Goal: Task Accomplishment & Management: Complete application form

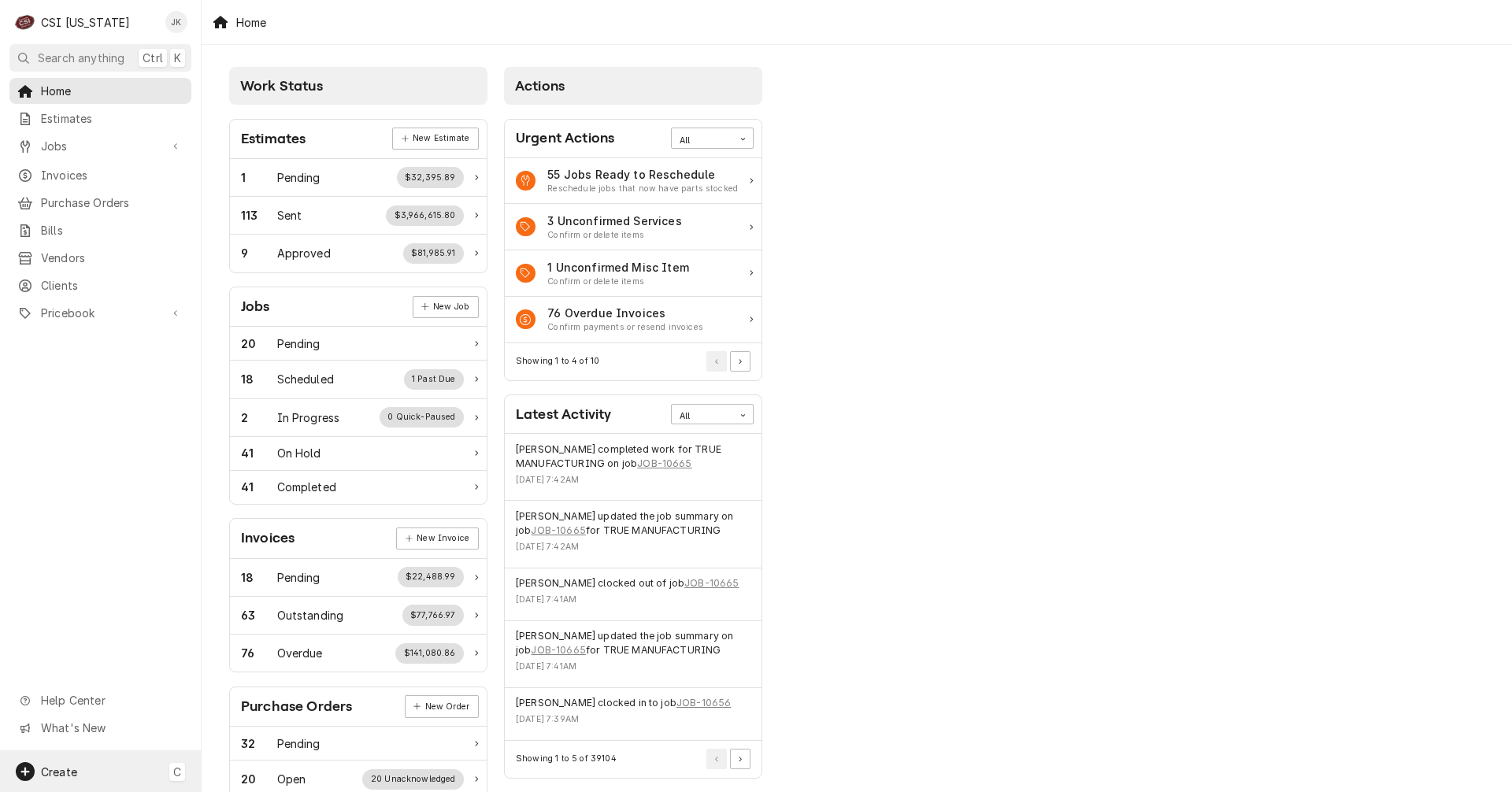
click at [177, 776] on span "C" at bounding box center [177, 772] width 8 height 16
click at [249, 634] on div "Job" at bounding box center [295, 634] width 106 height 16
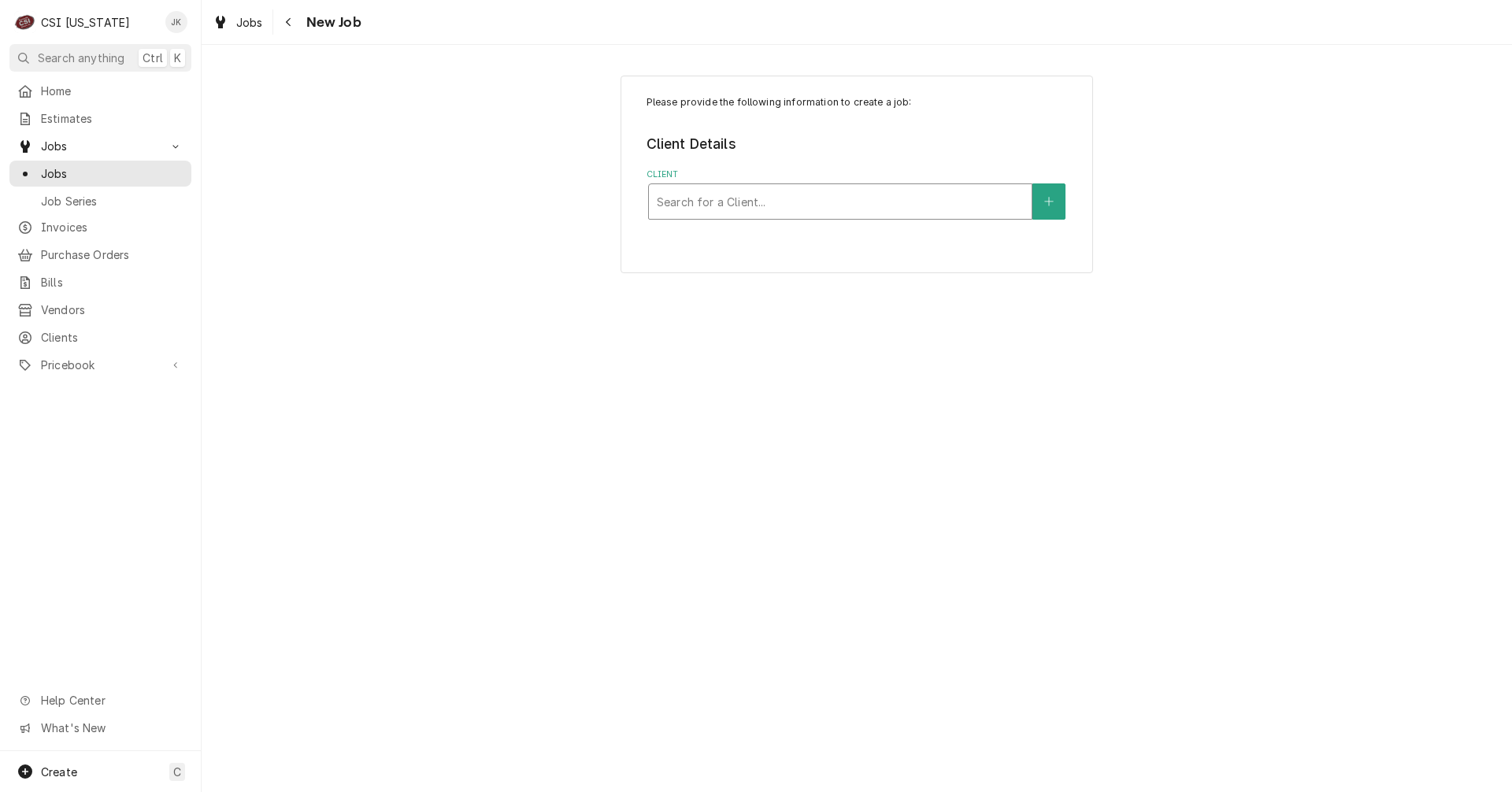
click at [740, 206] on div "Client" at bounding box center [840, 201] width 367 height 28
type input "C&T"
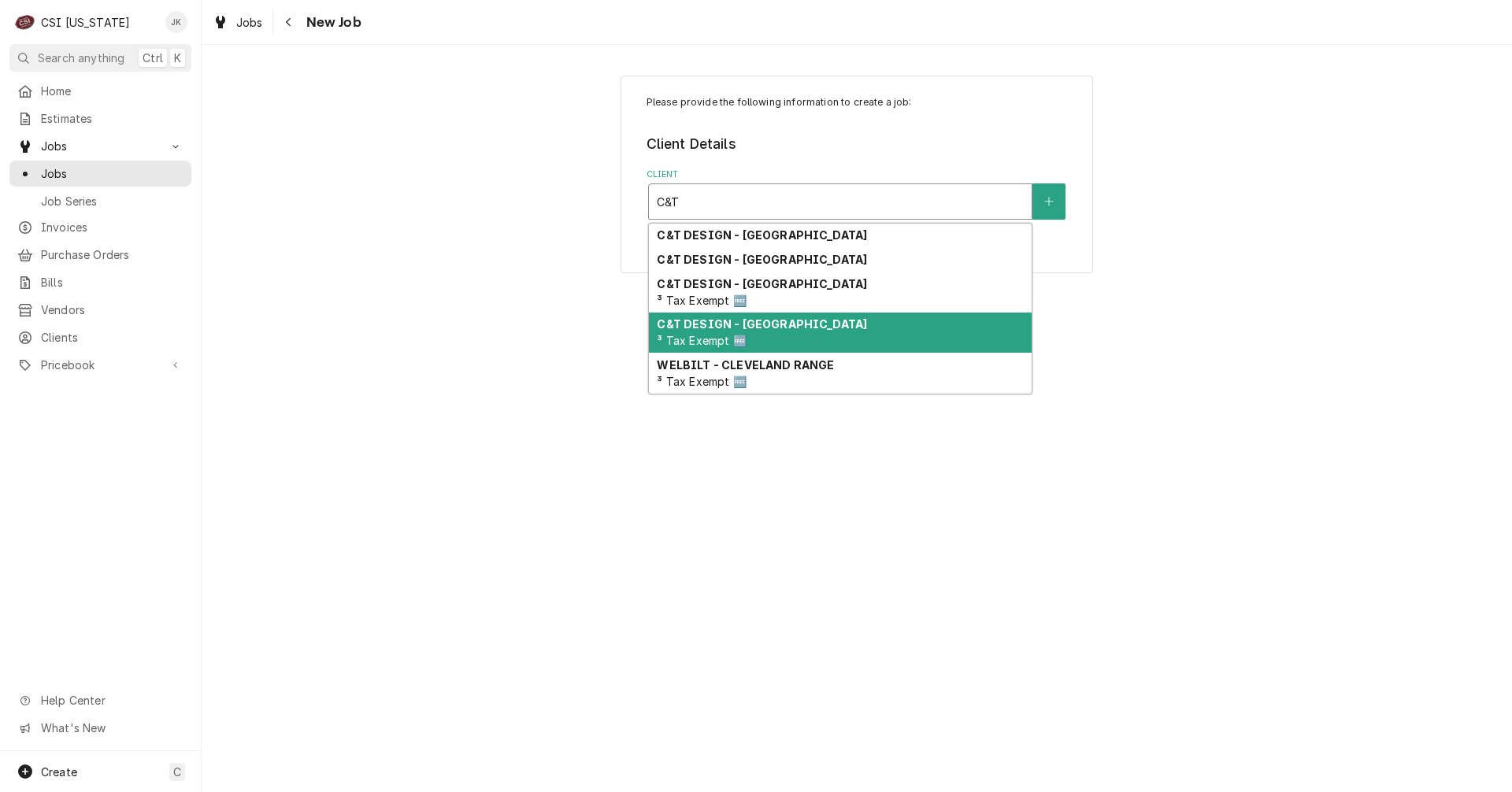
click at [779, 328] on strong "C&T DESIGN - SHELBYVILLE" at bounding box center [761, 324] width 210 height 13
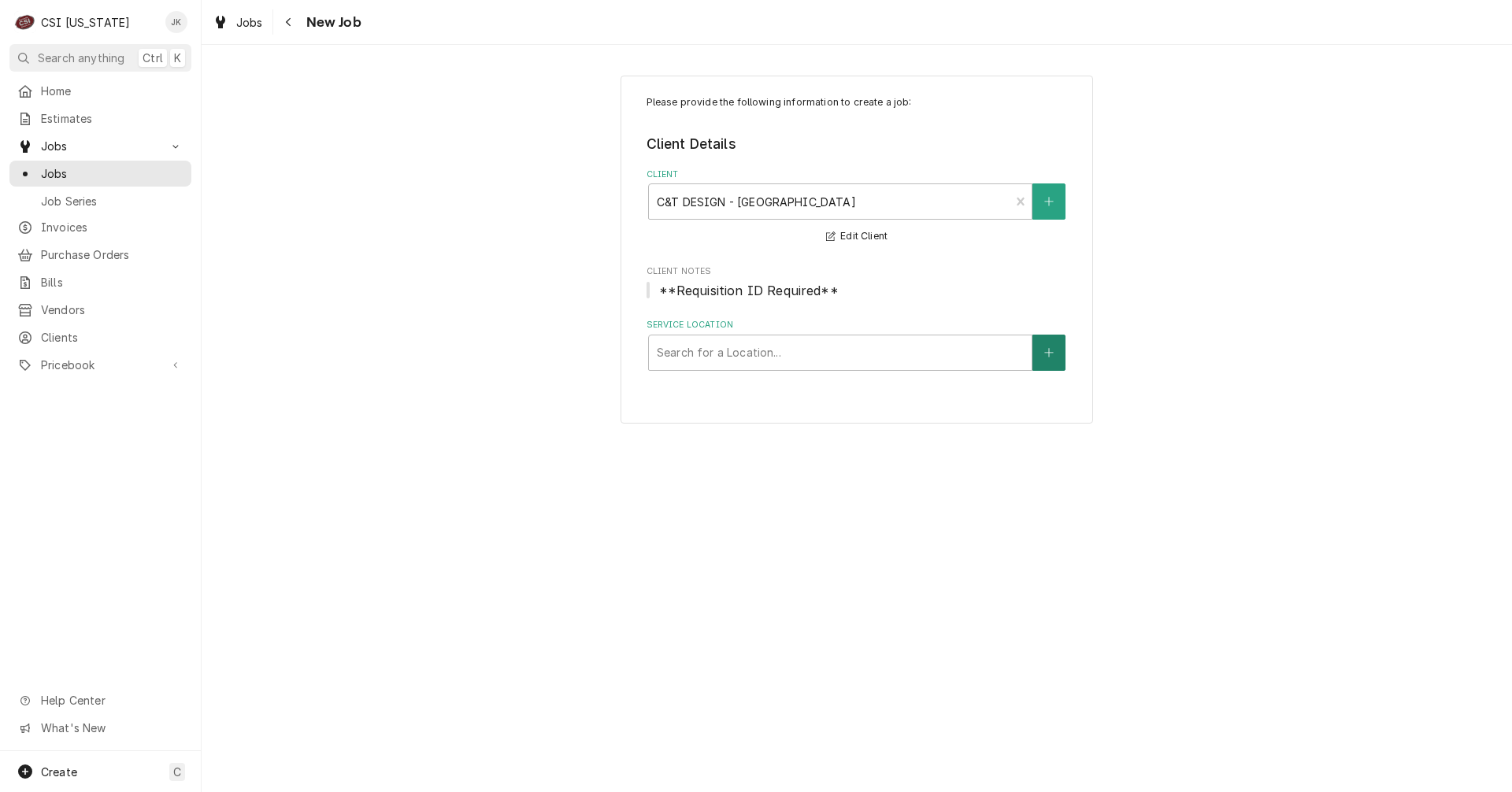
click at [1051, 354] on icon "Create New Location" at bounding box center [1049, 353] width 10 height 11
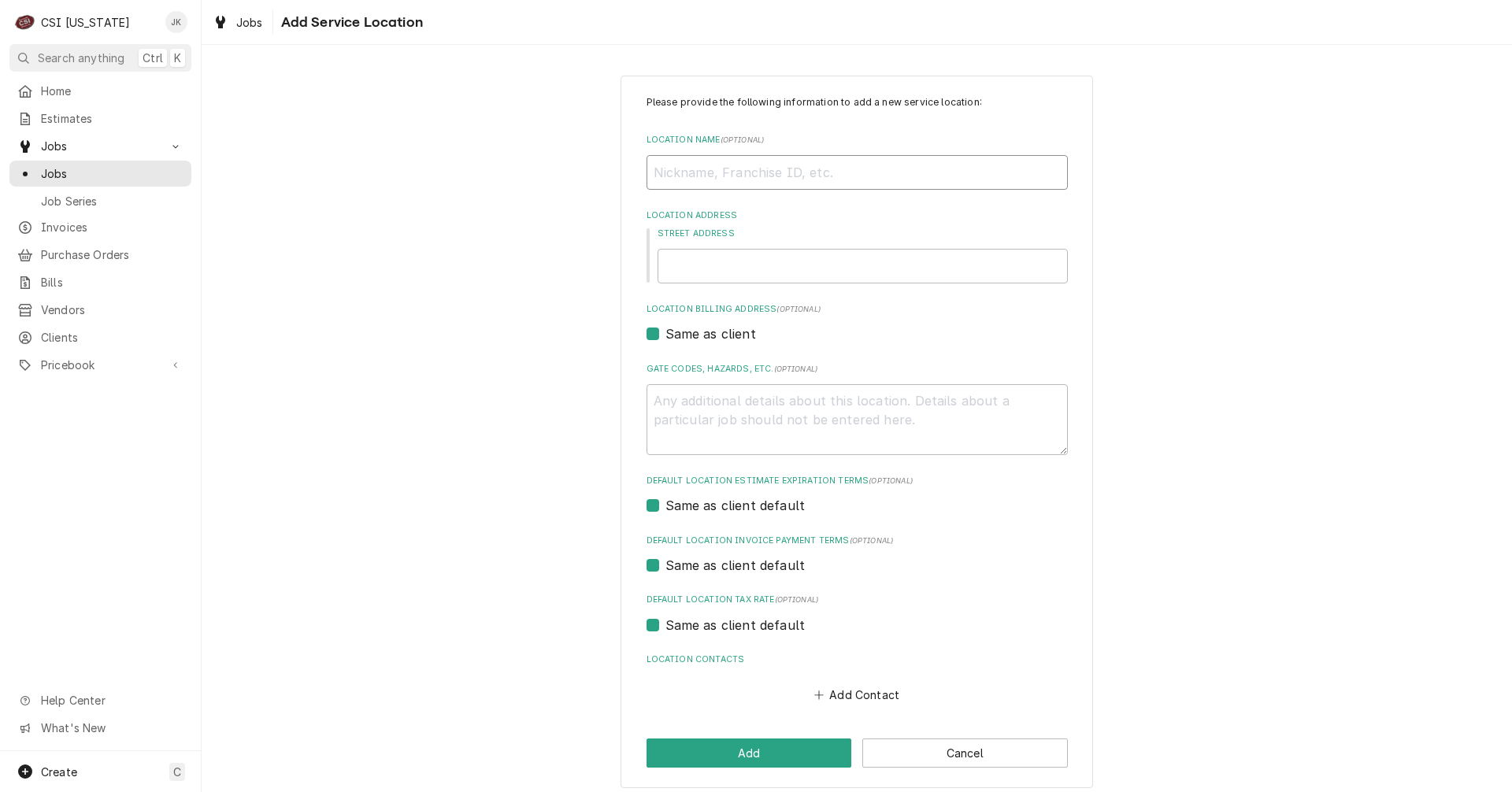
click at [758, 179] on input "Location Name ( optional )" at bounding box center [857, 172] width 422 height 35
type textarea "x"
type input "R"
type textarea "x"
type input "Ri"
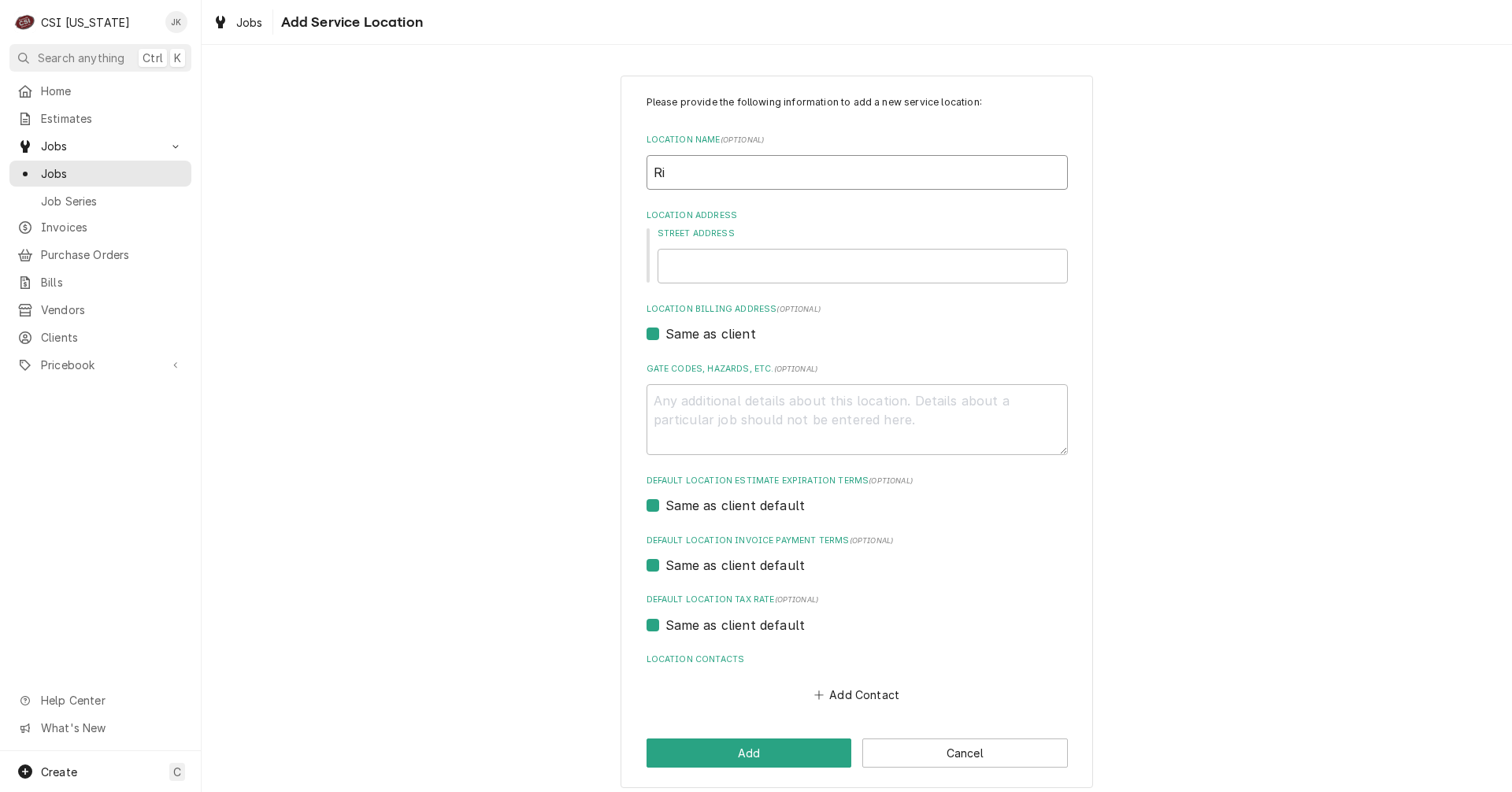
type textarea "x"
type input "Riv"
type textarea "x"
type input "Rive"
type textarea "x"
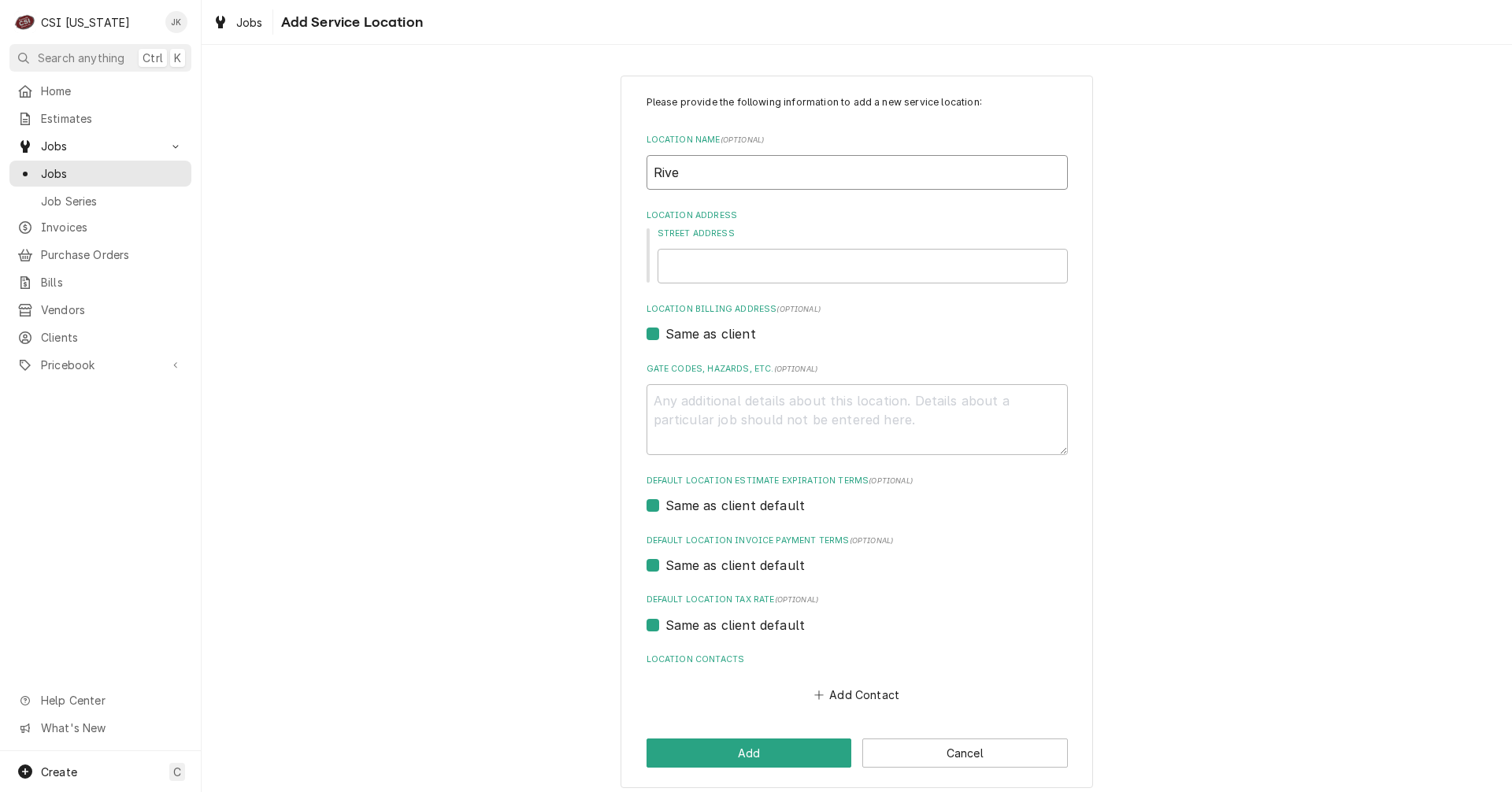
type input "River"
type textarea "x"
type input "River"
type textarea "x"
type input "River C"
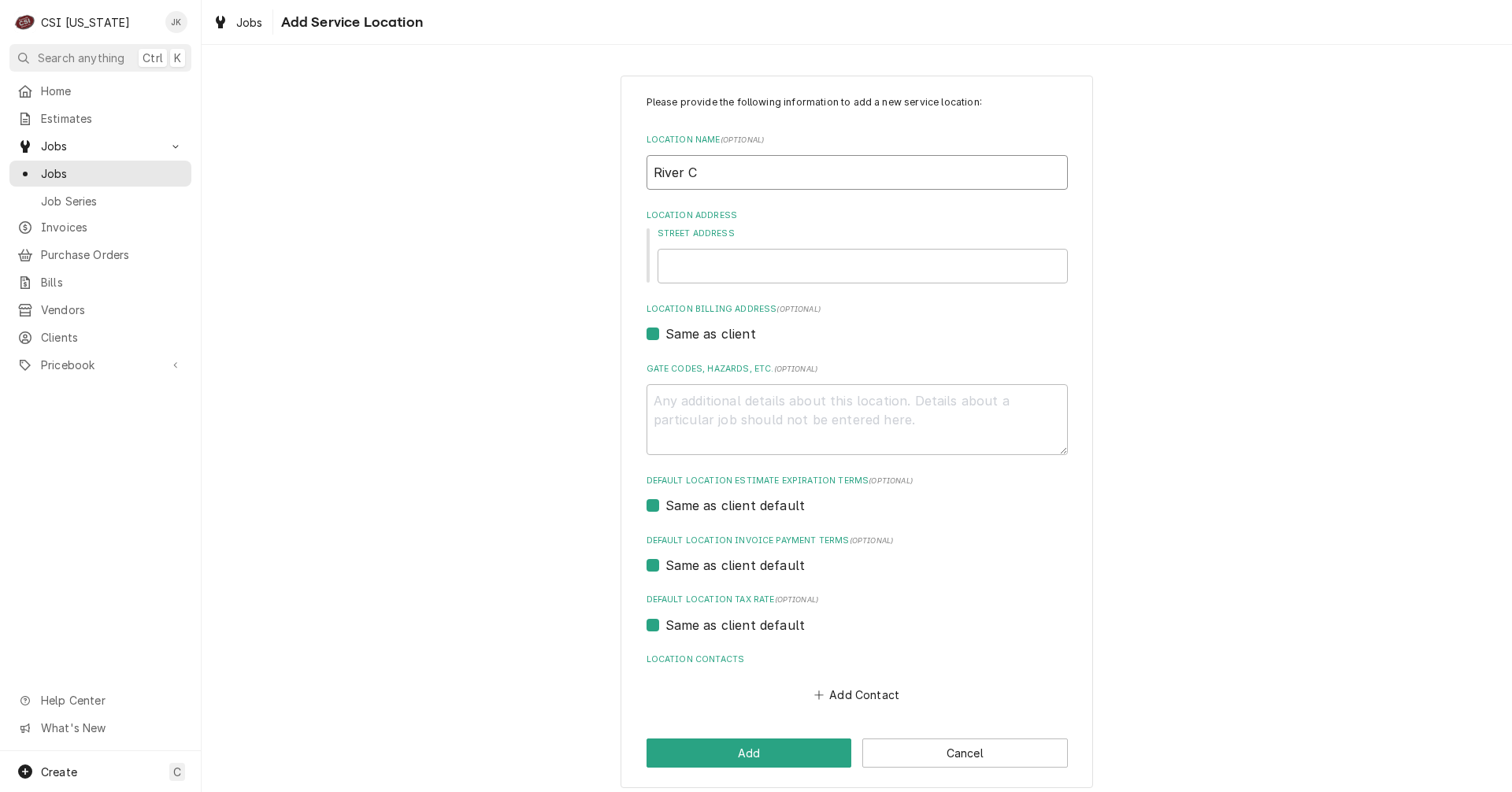
type textarea "x"
type input "River CI"
type textarea "x"
type input "River C"
type textarea "x"
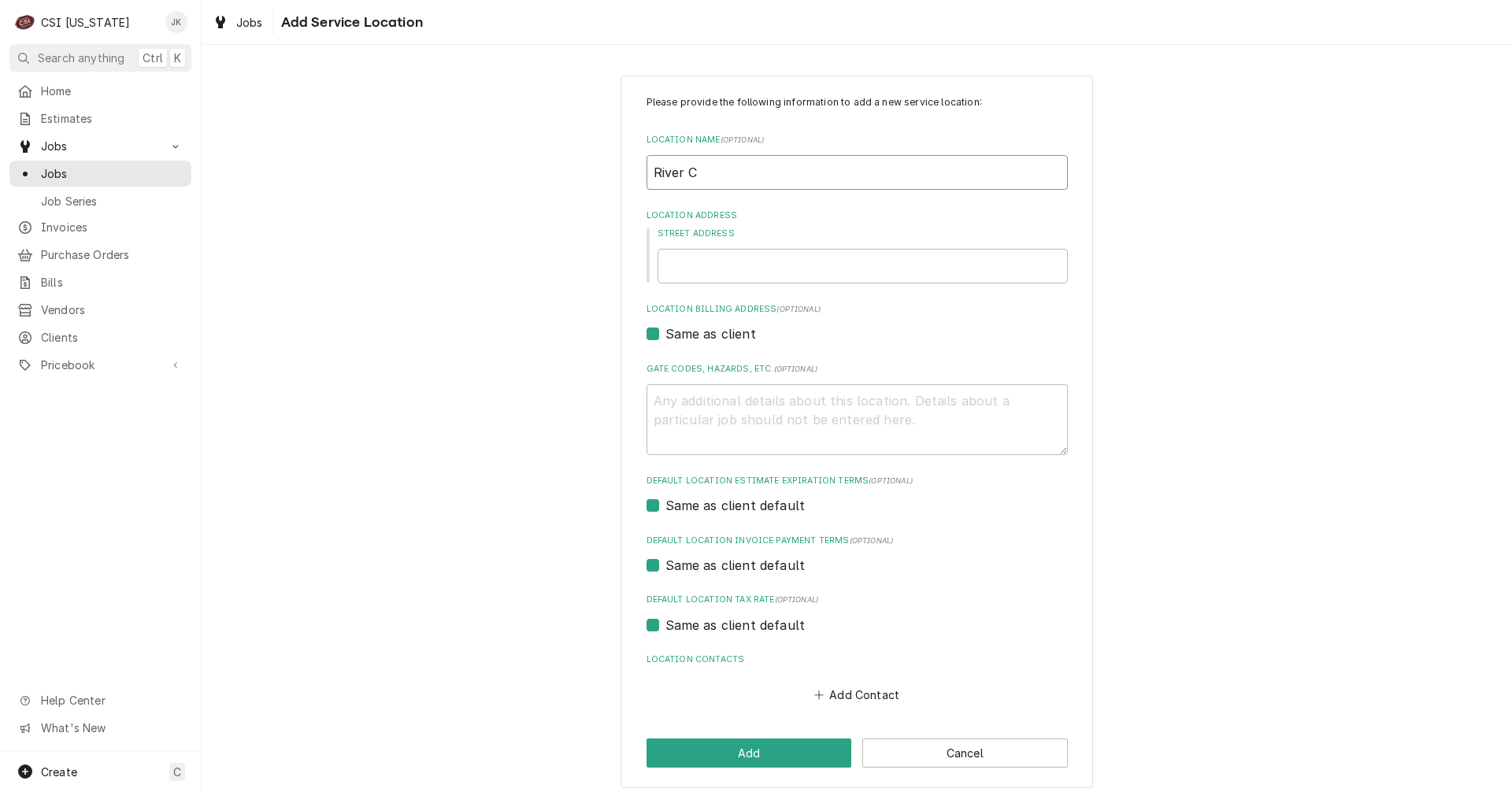
type input "River Ci"
type textarea "x"
type input "River Cit"
type textarea "x"
type input "River City"
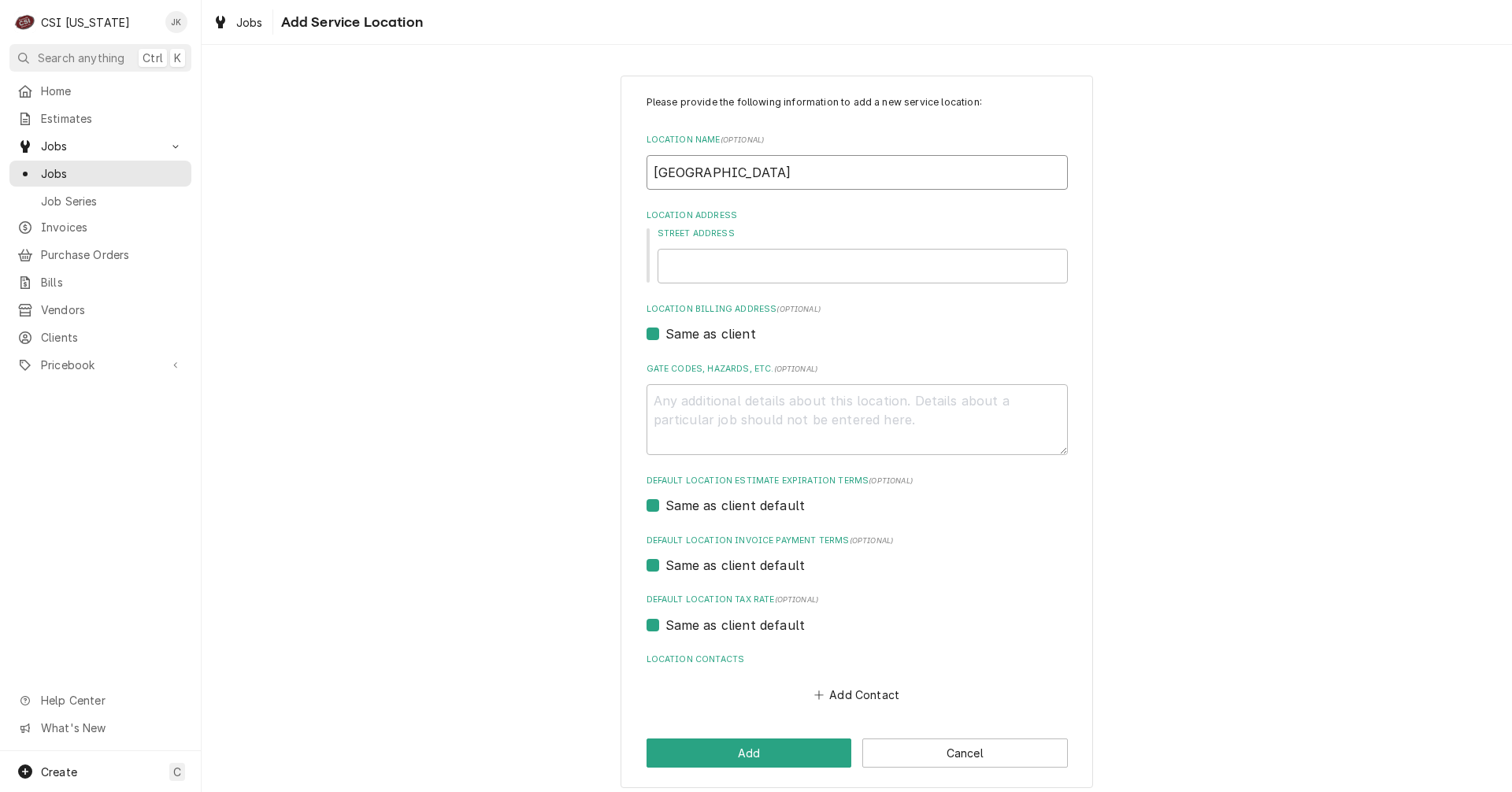
type textarea "x"
type input "River City"
type textarea "x"
type input "River City A"
type textarea "x"
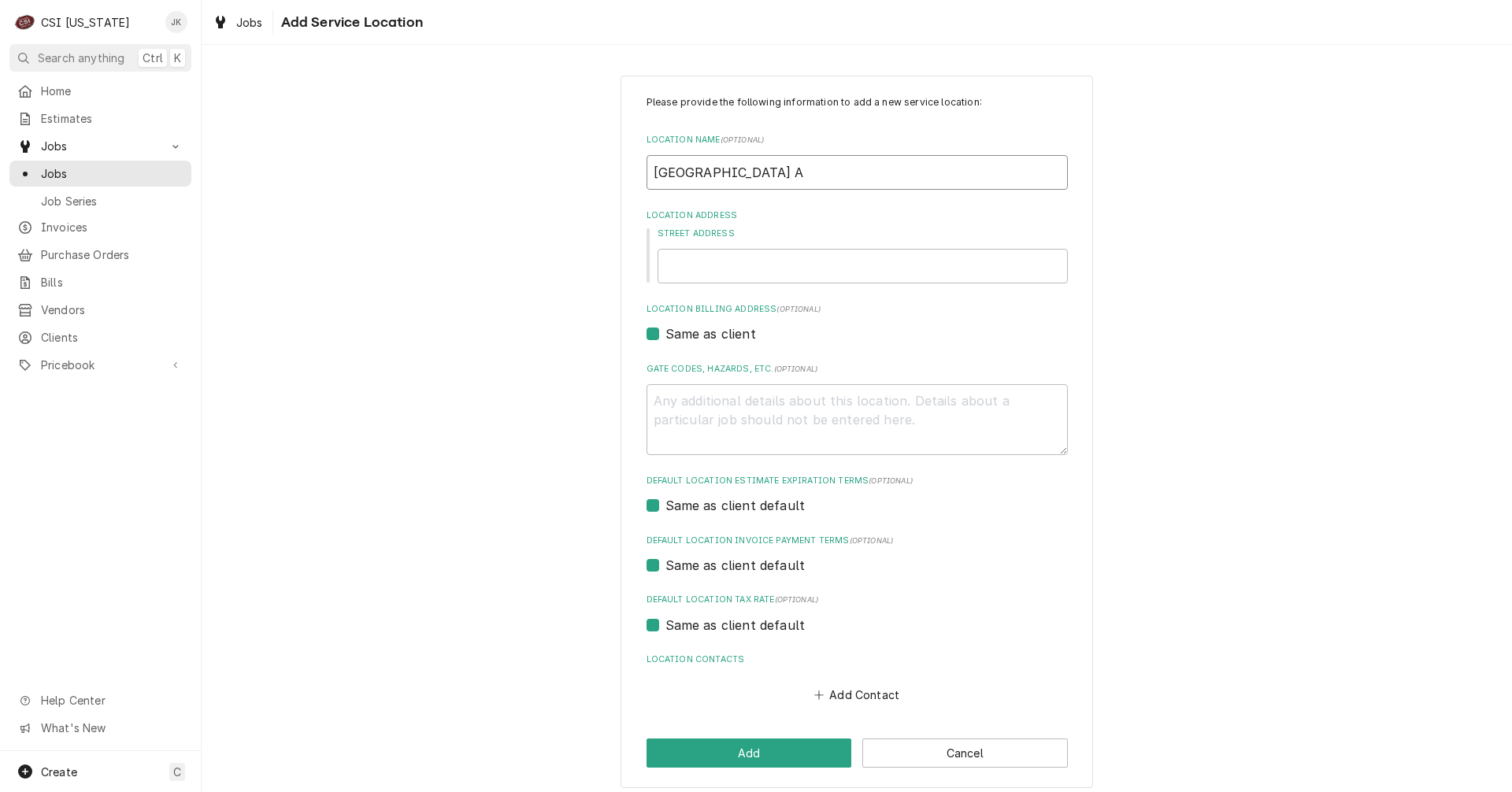
type input "River City Aq"
type textarea "x"
type input "River City Aqu"
type textarea "x"
type input "River City Aqua"
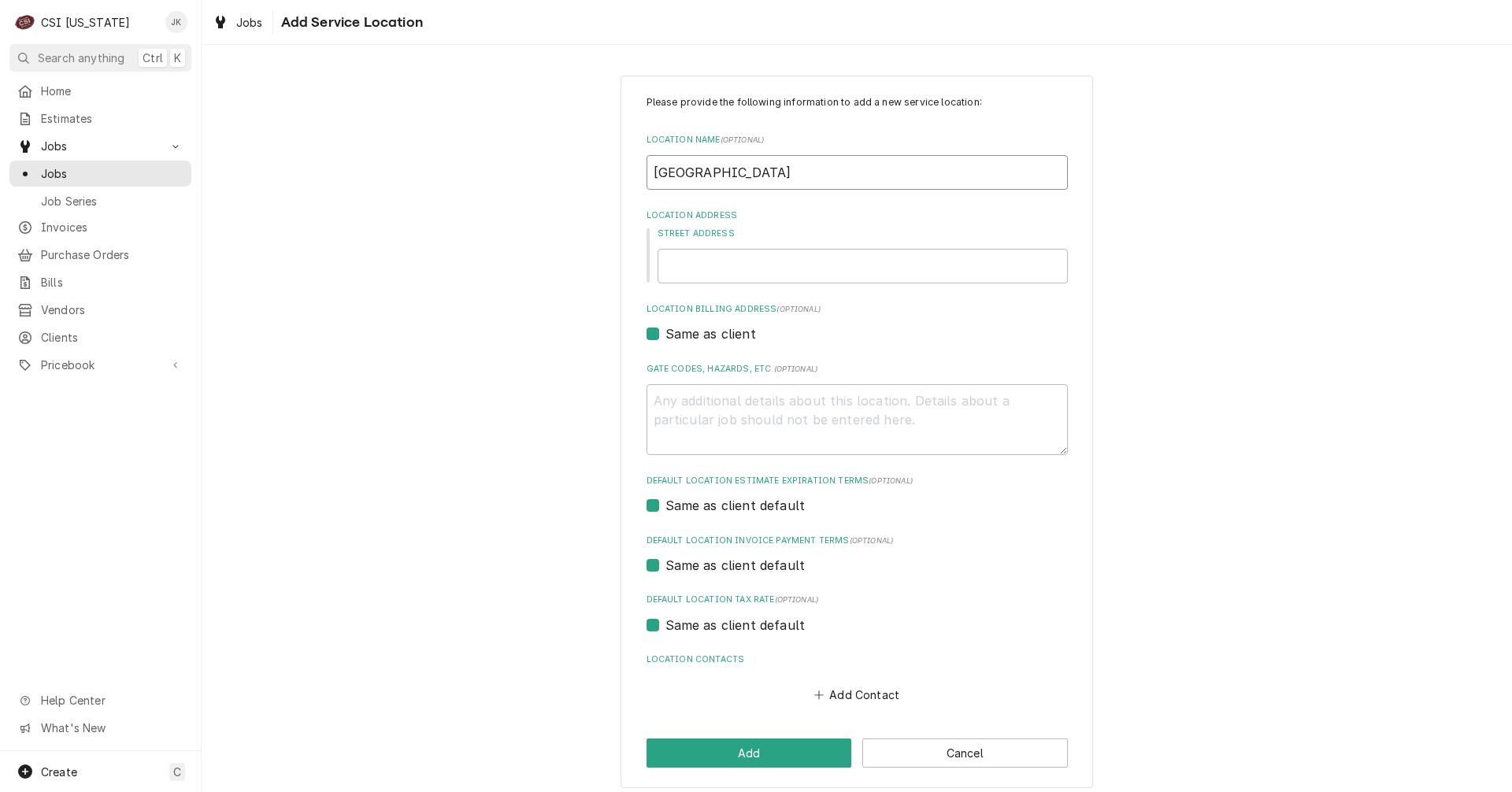
type textarea "x"
type input "River City Aquap"
type textarea "x"
type input "River City Aquaph"
type textarea "x"
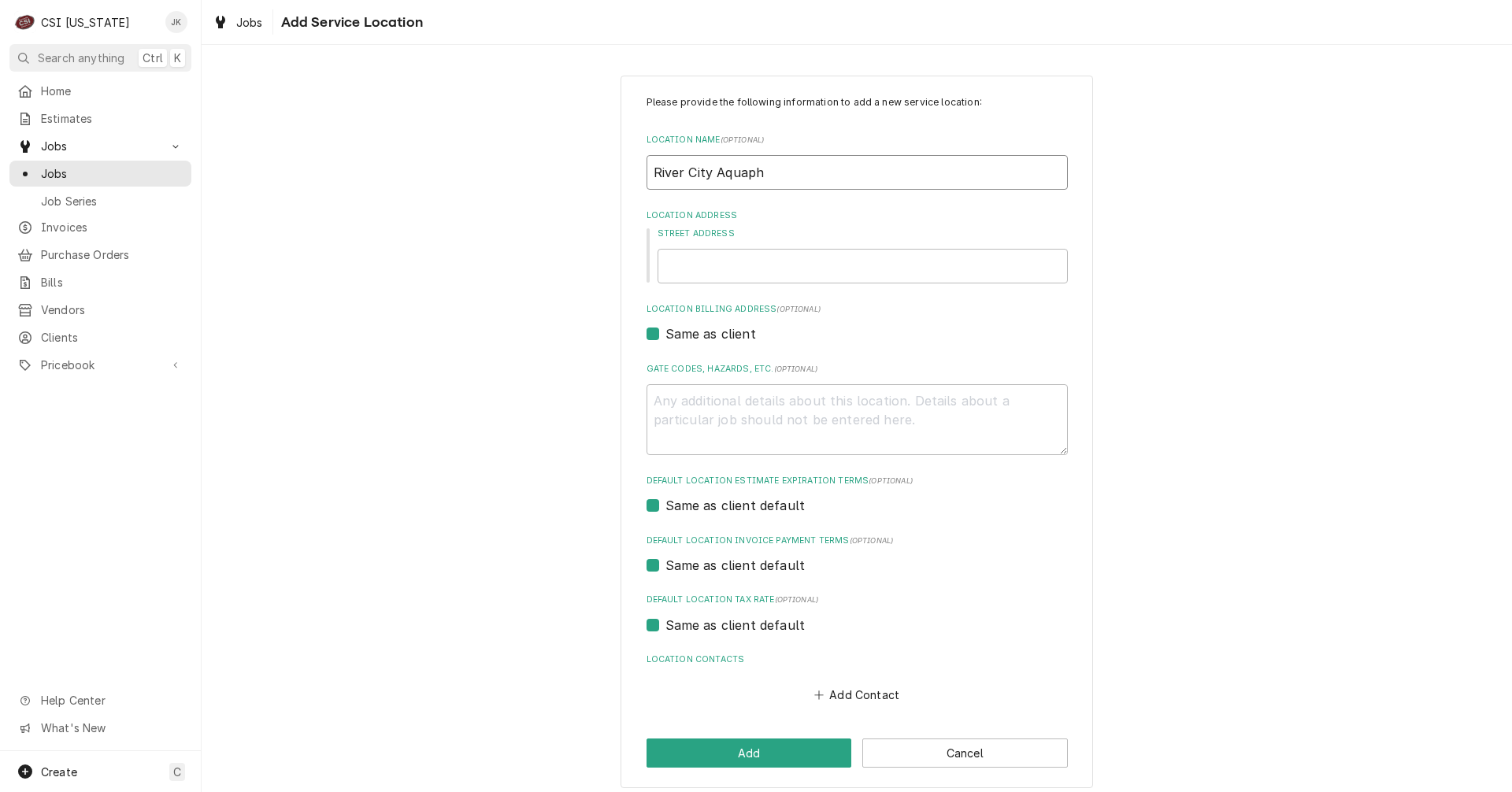
type input "River City Aquapho"
type textarea "x"
type input "River City Aquaphon"
type textarea "x"
type input "River City Aquaphoni"
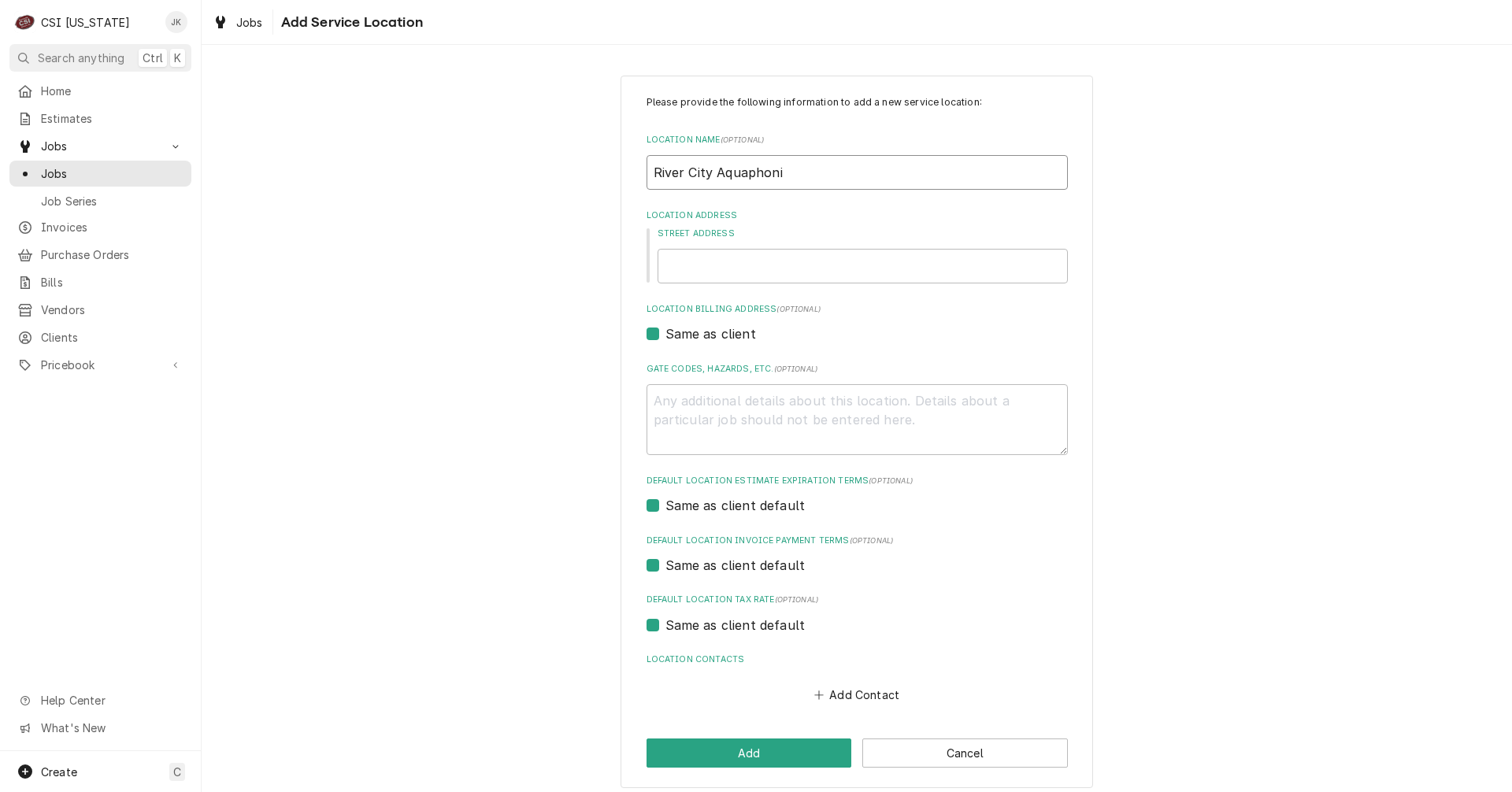
type textarea "x"
type input "River City Aquaphonic"
type textarea "x"
type input "River City Aquaphonics"
drag, startPoint x: 754, startPoint y: 172, endPoint x: 748, endPoint y: 132, distance: 40.4
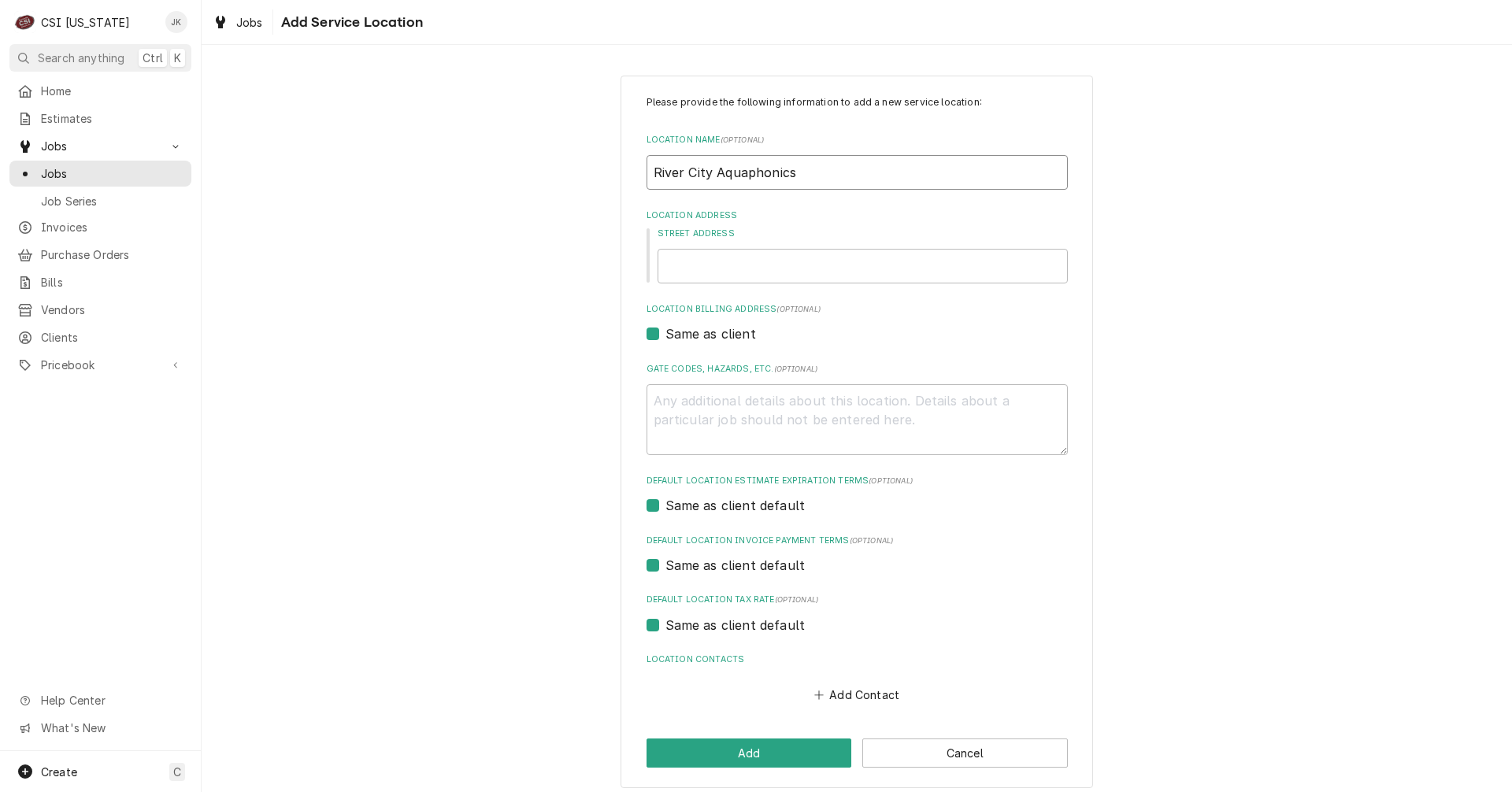
click at [754, 172] on input "River City Aquaphonics" at bounding box center [857, 172] width 422 height 35
type textarea "x"
type input "River City Aquaponics"
type textarea "x"
type input "River City Aquaponics"
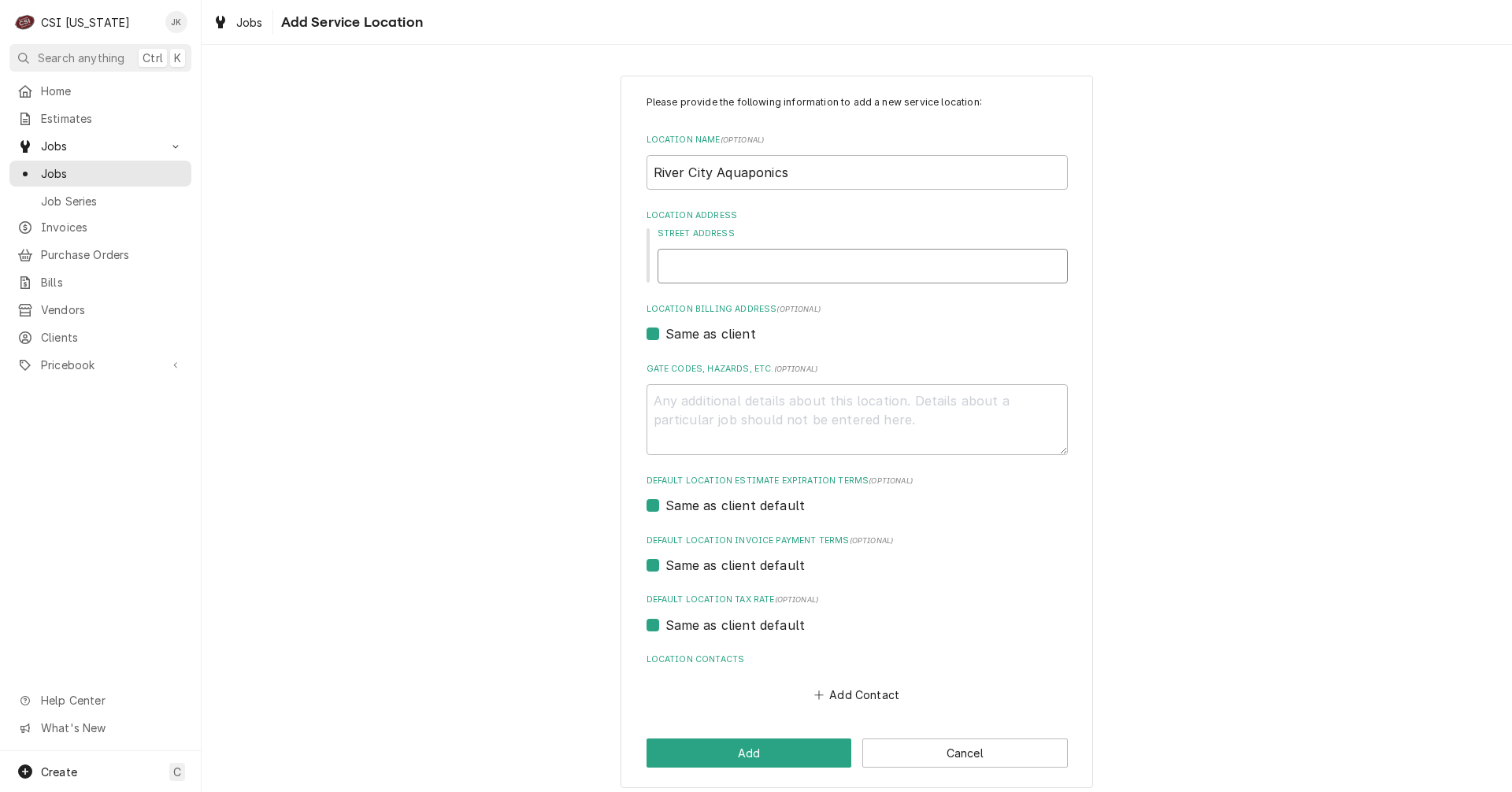
click at [748, 264] on input "Street Address" at bounding box center [862, 266] width 410 height 35
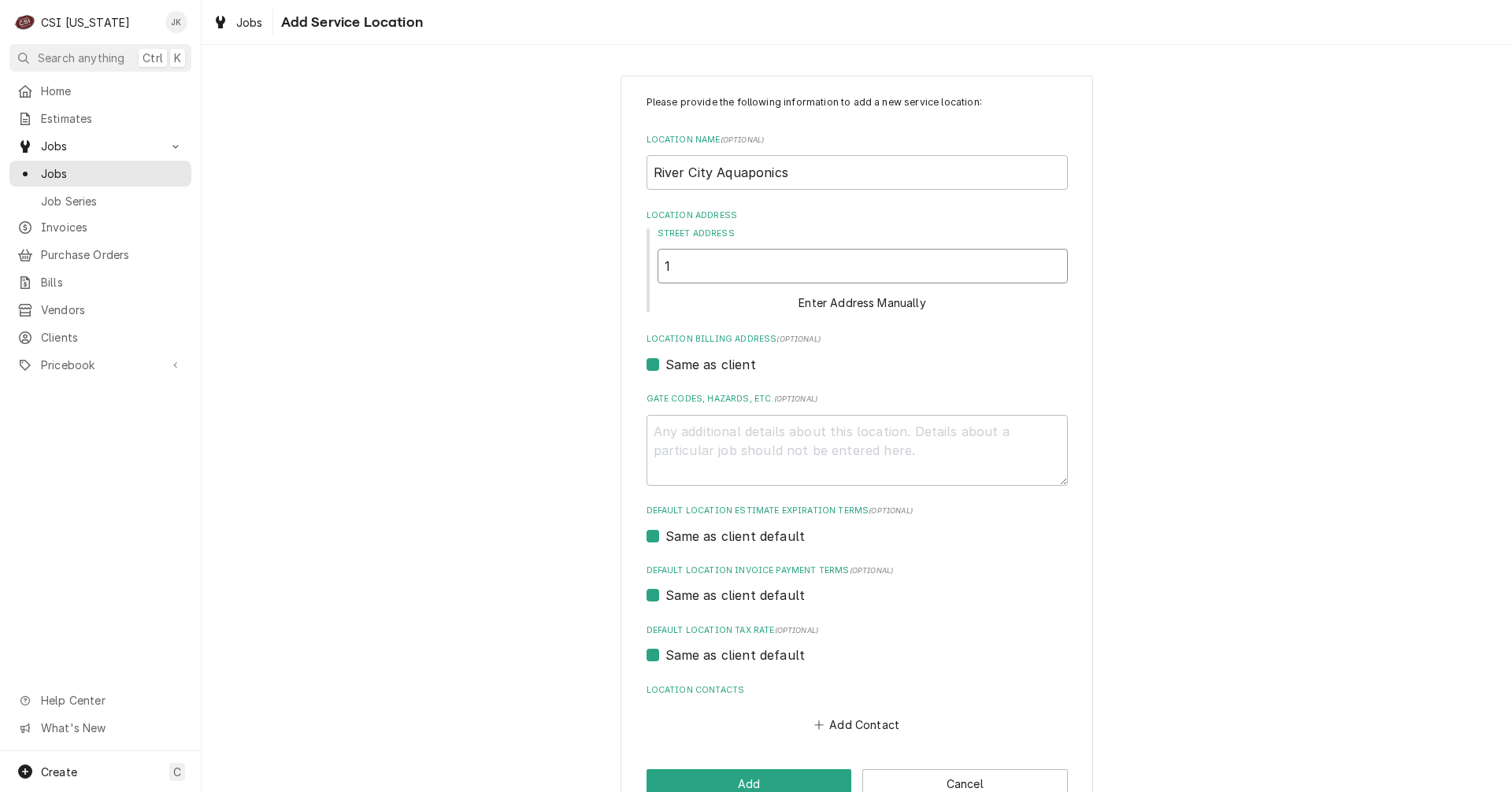
type textarea "x"
type input "1"
type textarea "x"
type input "11"
type textarea "x"
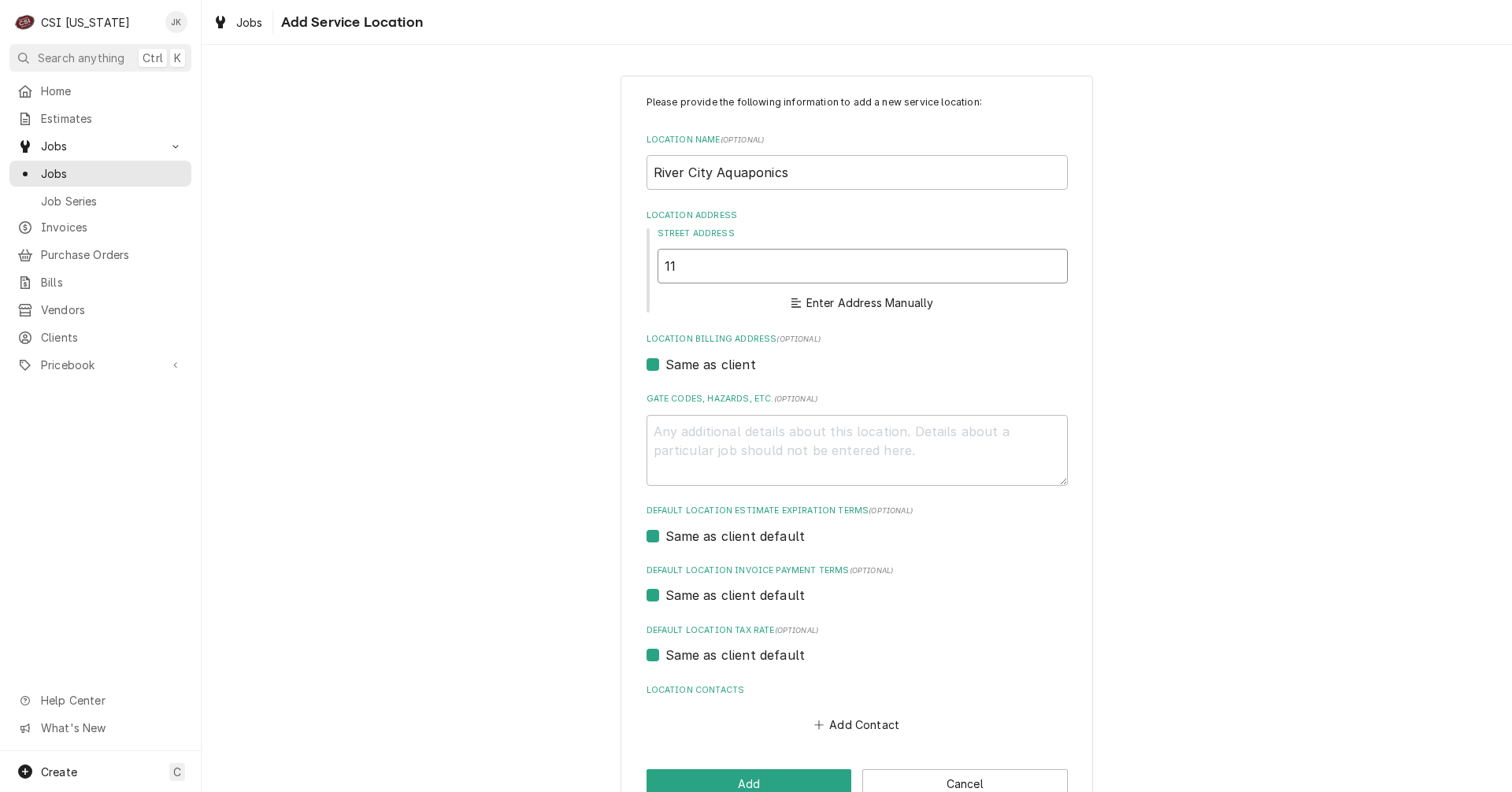
type input "118"
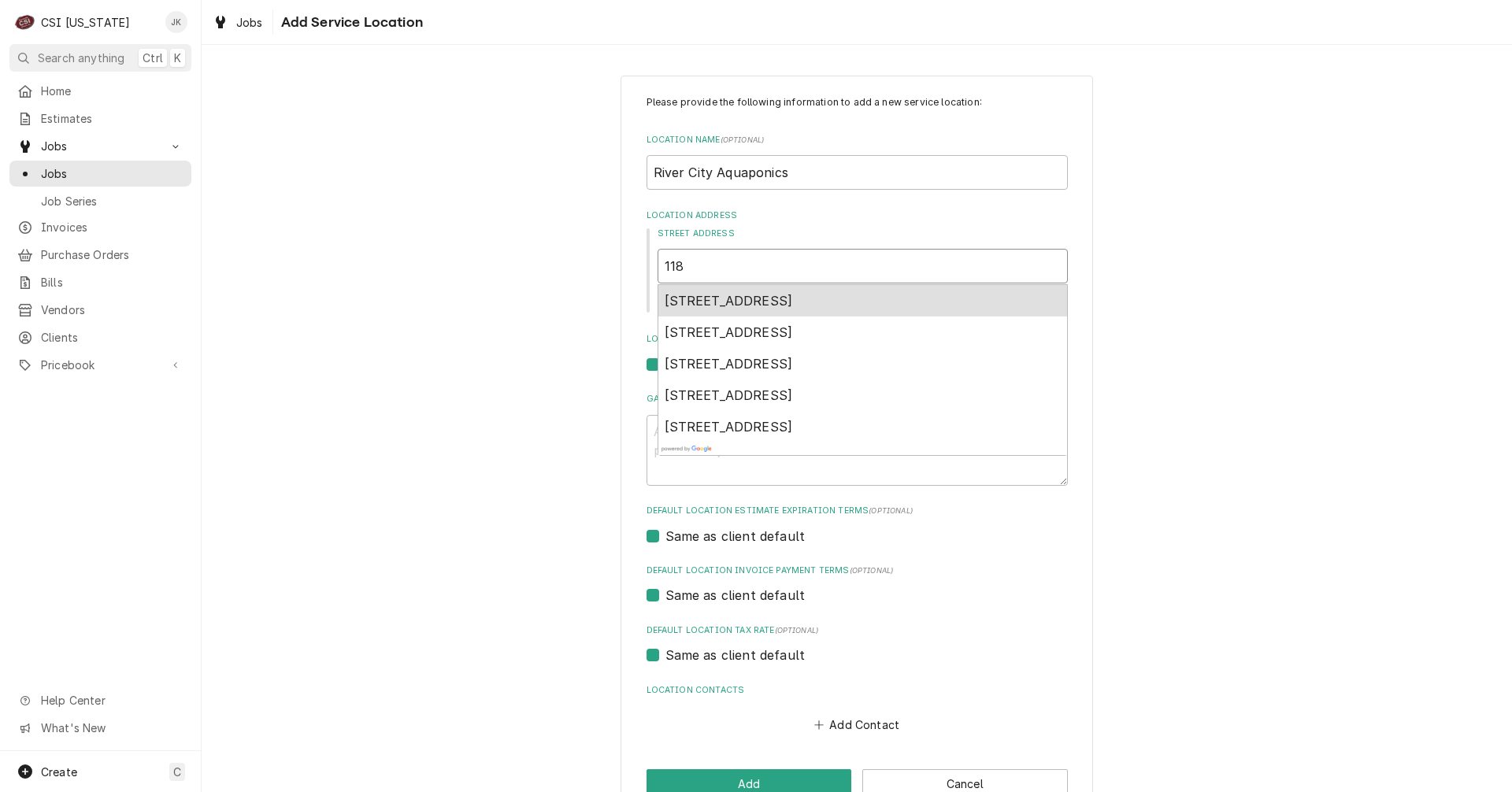
type textarea "x"
type input "118"
type textarea "x"
type input "118 f"
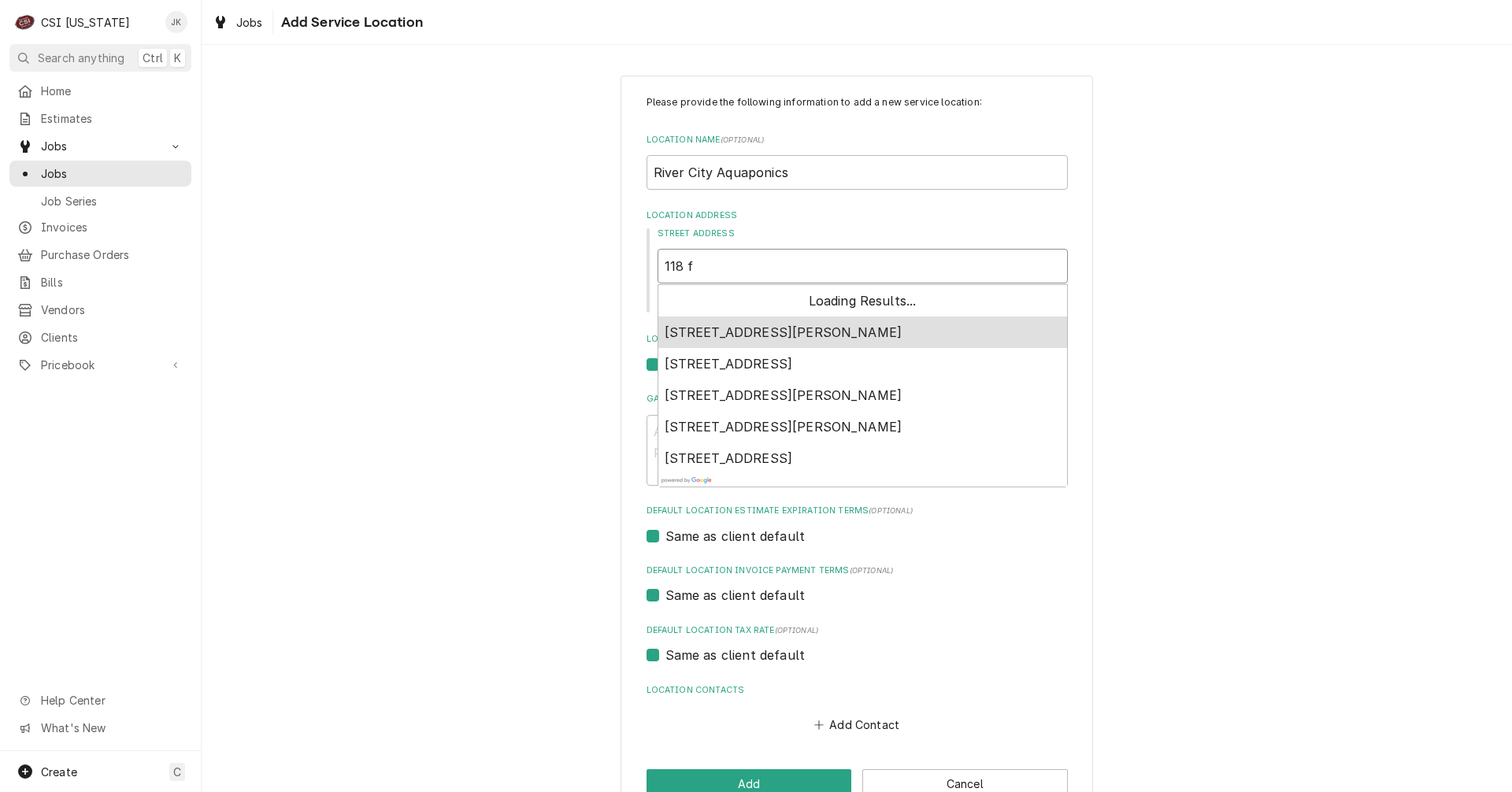
type textarea "x"
type input "118 fl"
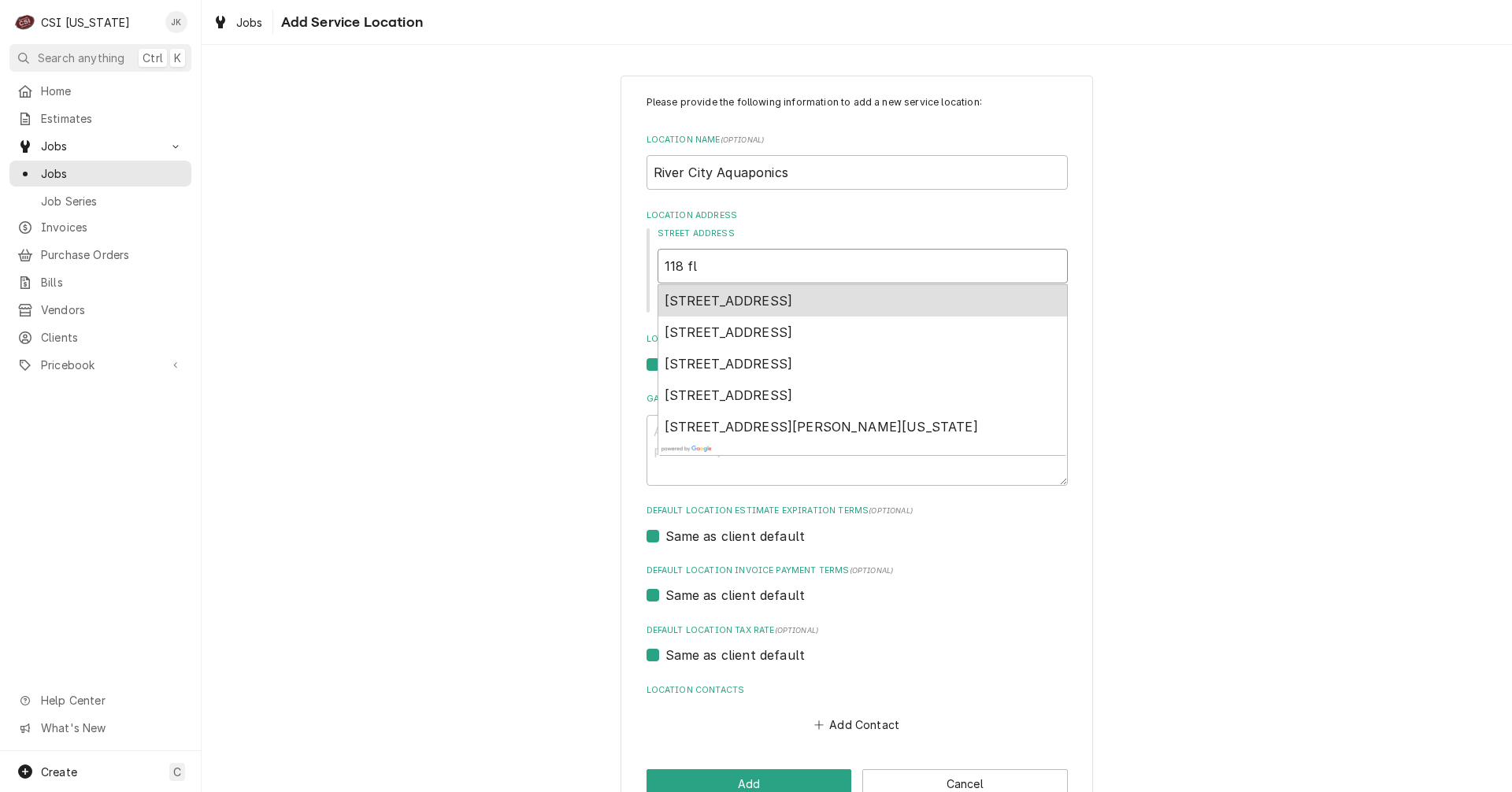
type textarea "x"
type input "118 fli"
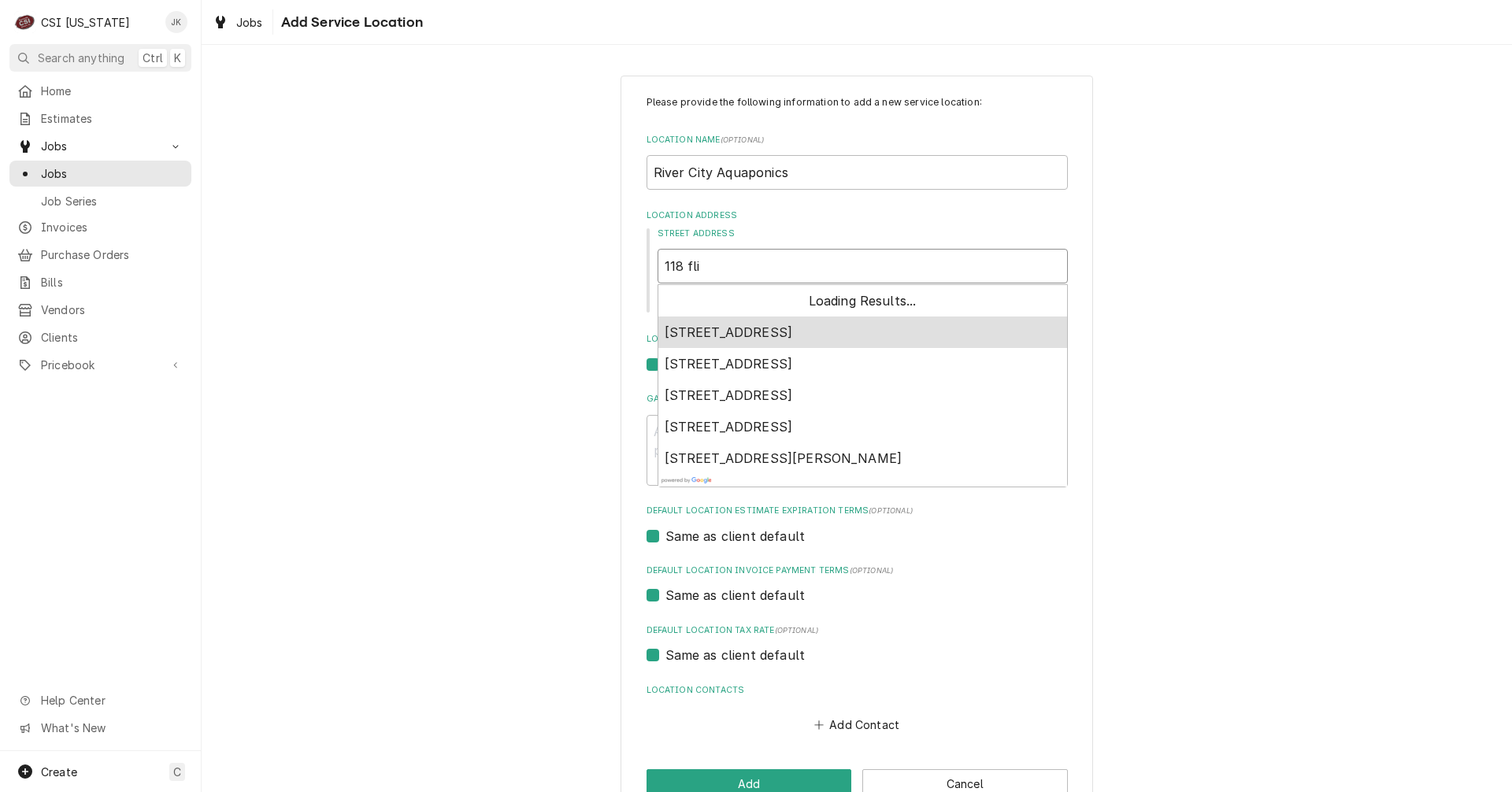
type textarea "x"
type input "118 flin"
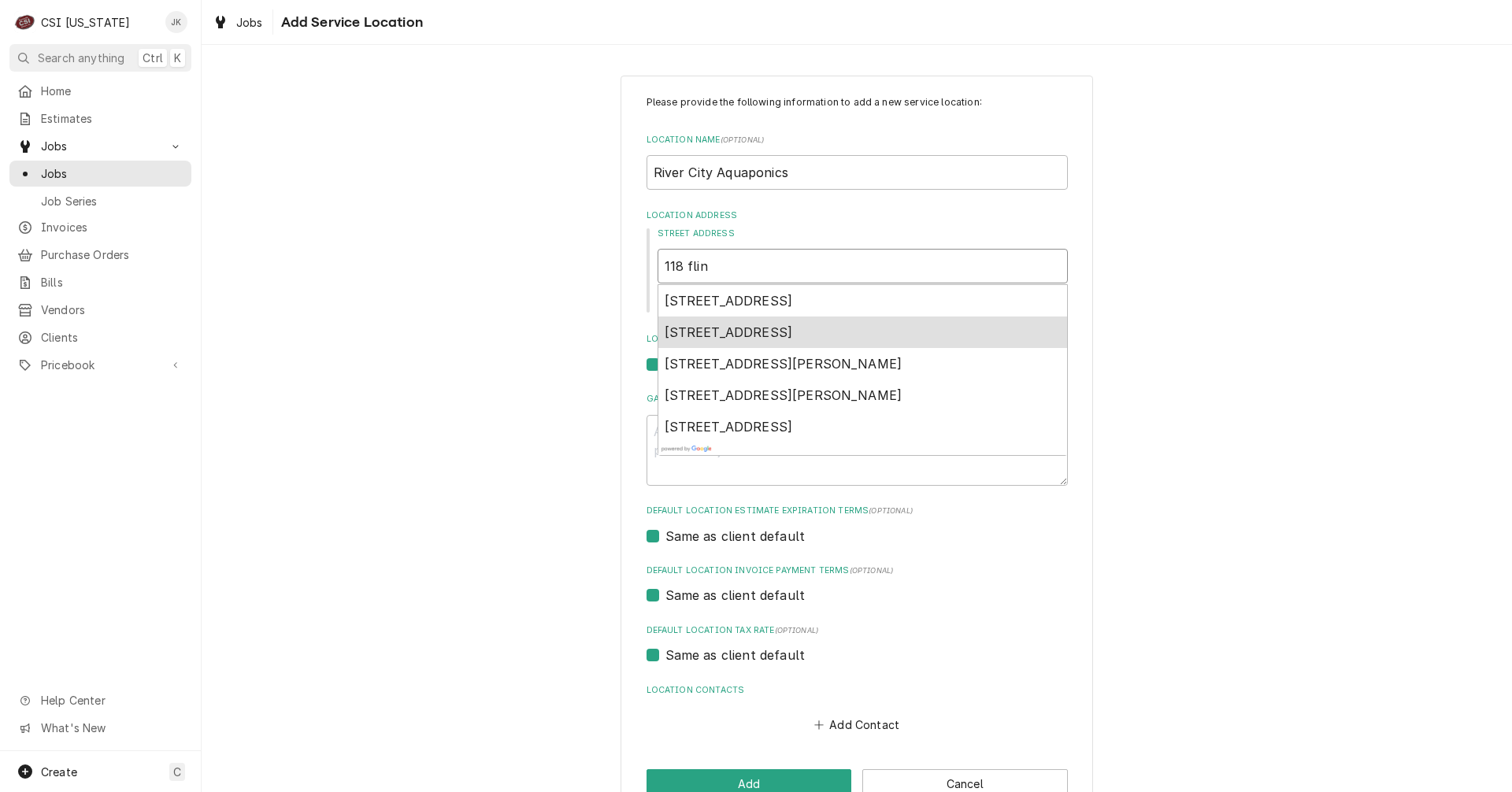
click at [725, 342] on div "118 Flint Ridge Rd, Shelbyville, KY, USA" at bounding box center [862, 332] width 409 height 32
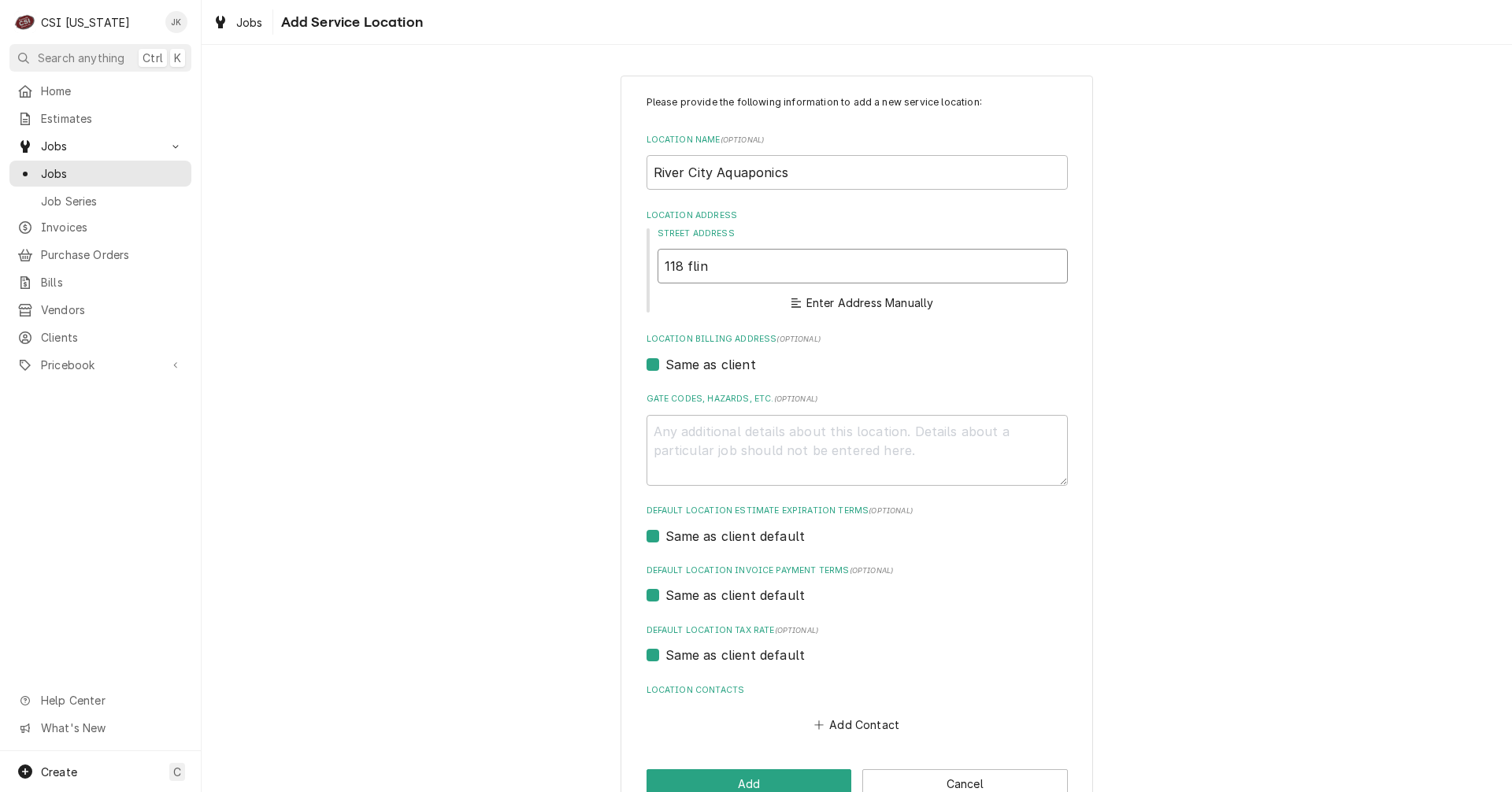
type textarea "x"
type input "118 Flint Ridge Rd"
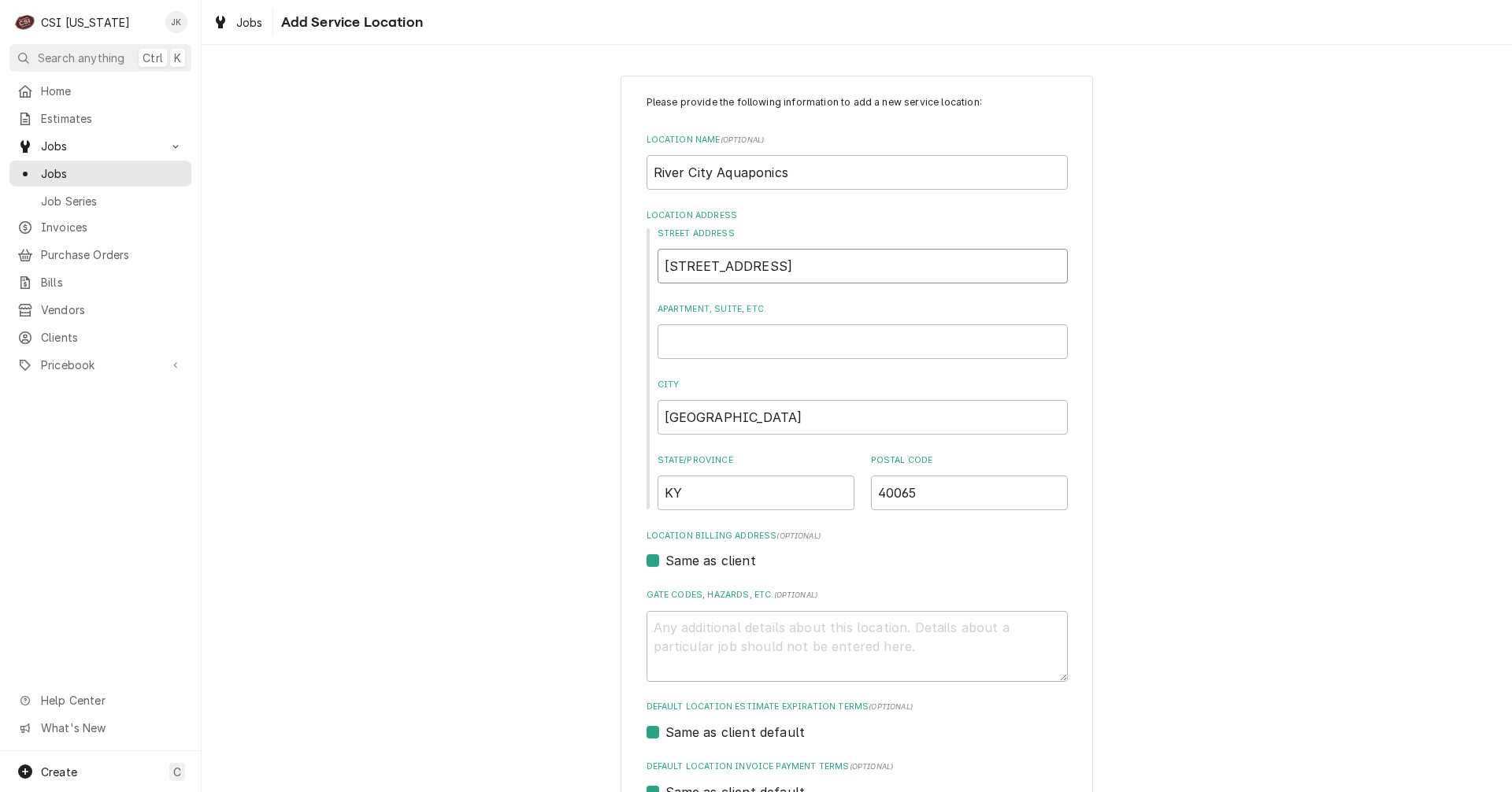
type textarea "x"
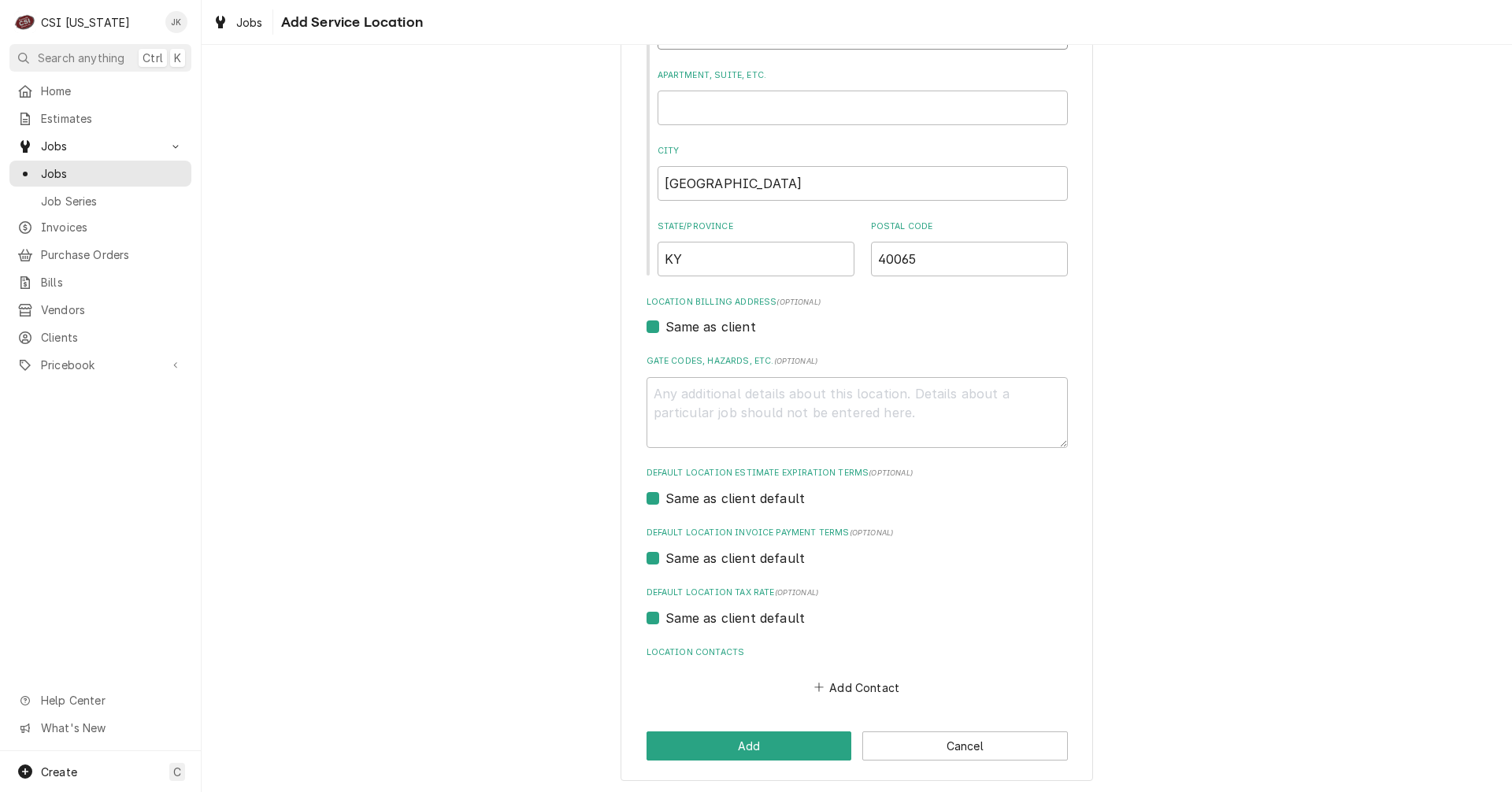
scroll to position [236, 0]
type input "118 Flint Ridge Rd"
click at [834, 683] on button "Add Contact" at bounding box center [856, 685] width 90 height 22
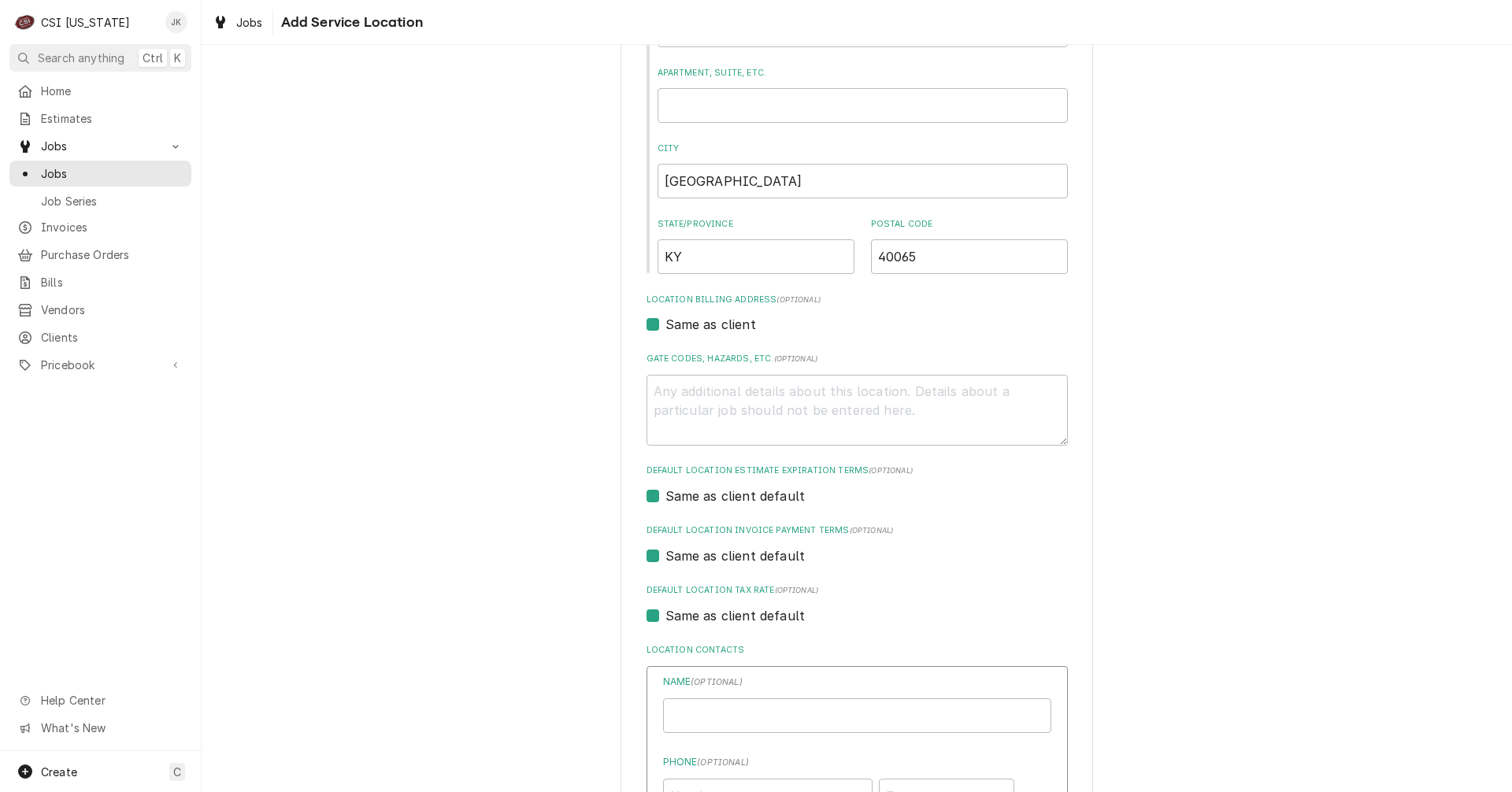
type textarea "x"
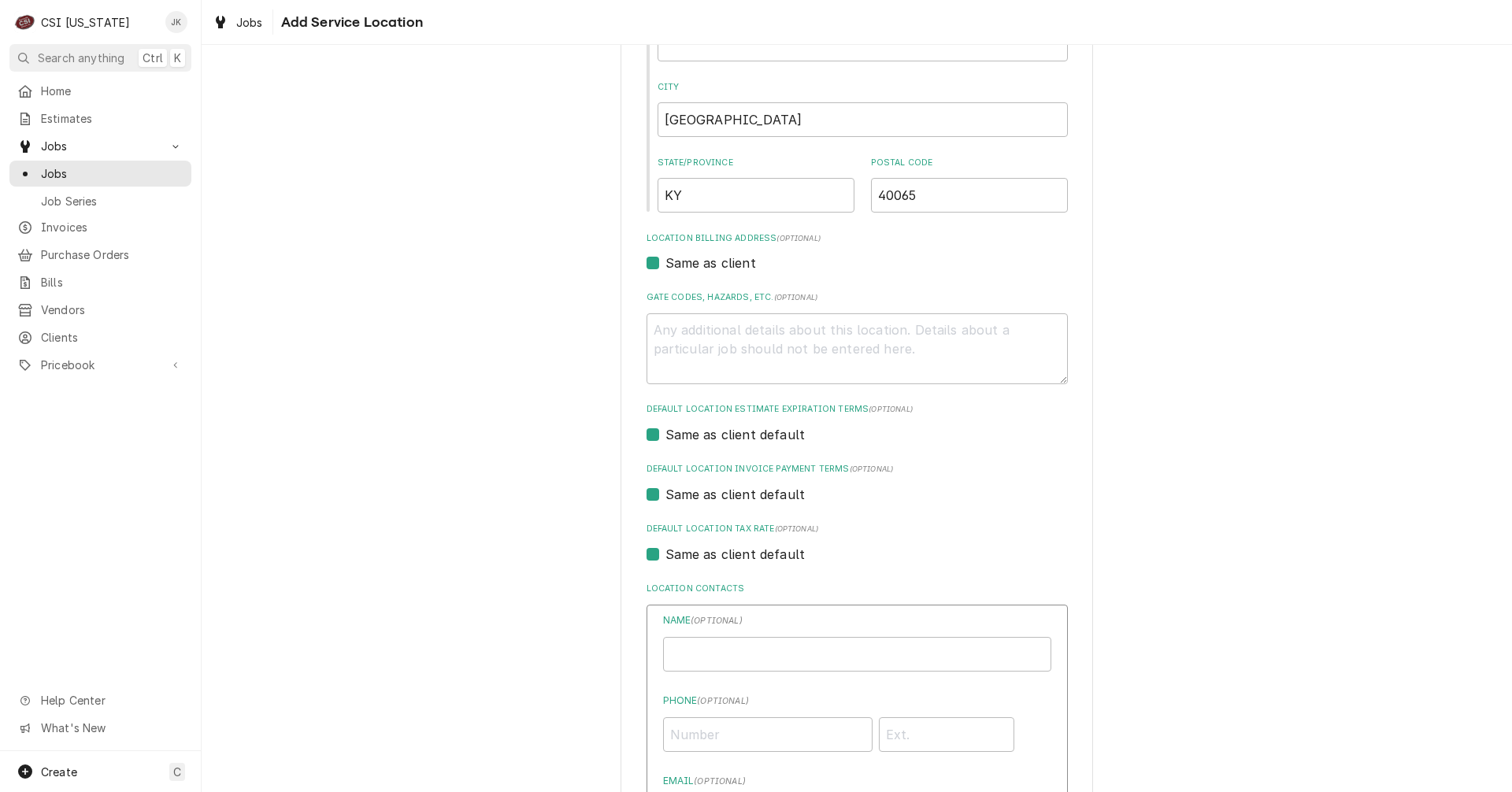
scroll to position [473, 0]
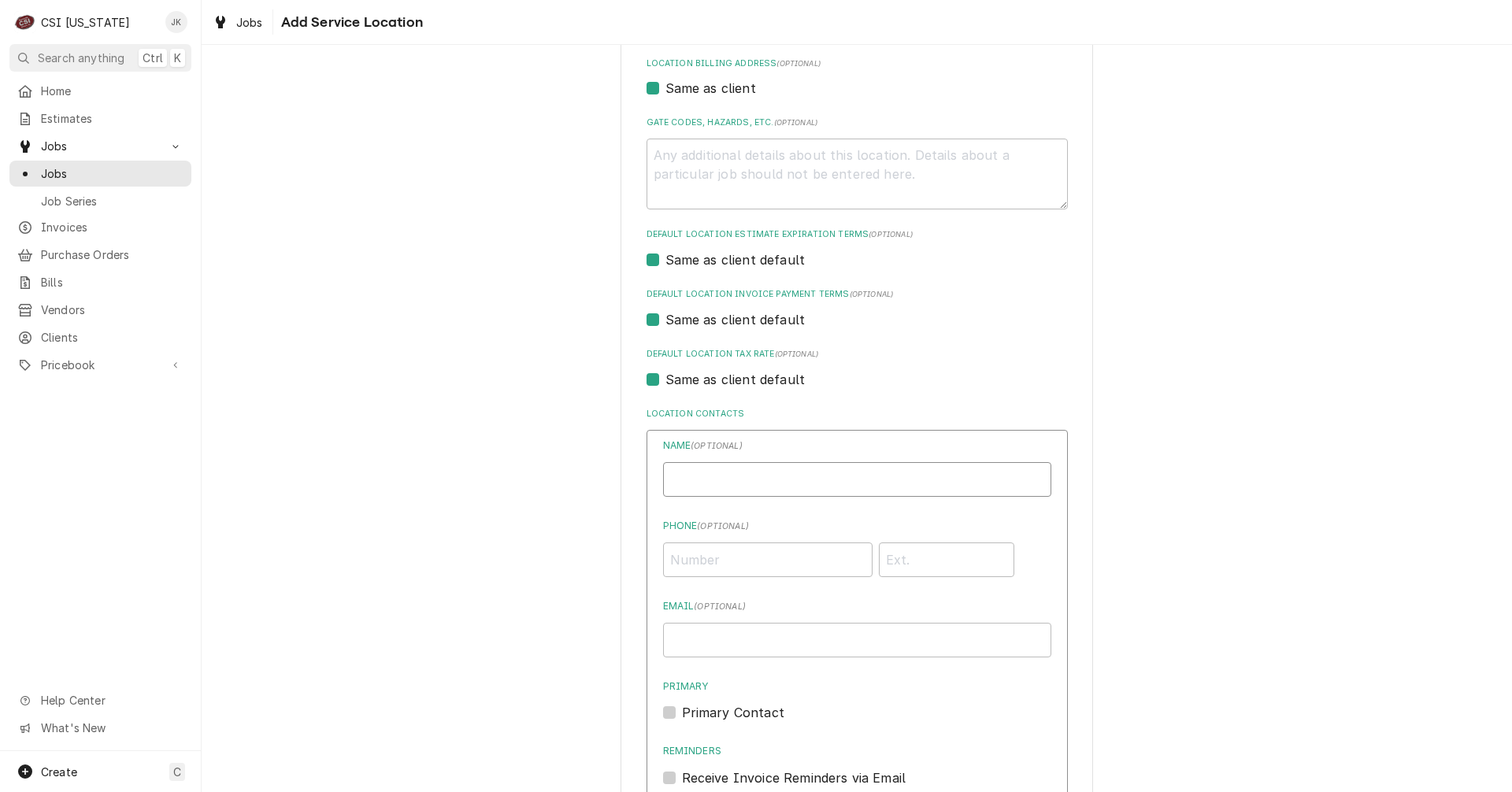
click at [712, 472] on input "Location Name ( optional )" at bounding box center [857, 479] width 388 height 35
type input "Grace Clark"
click at [700, 564] on input "Phone ( optional )" at bounding box center [768, 560] width 210 height 35
paste input "(615) 478-1330"
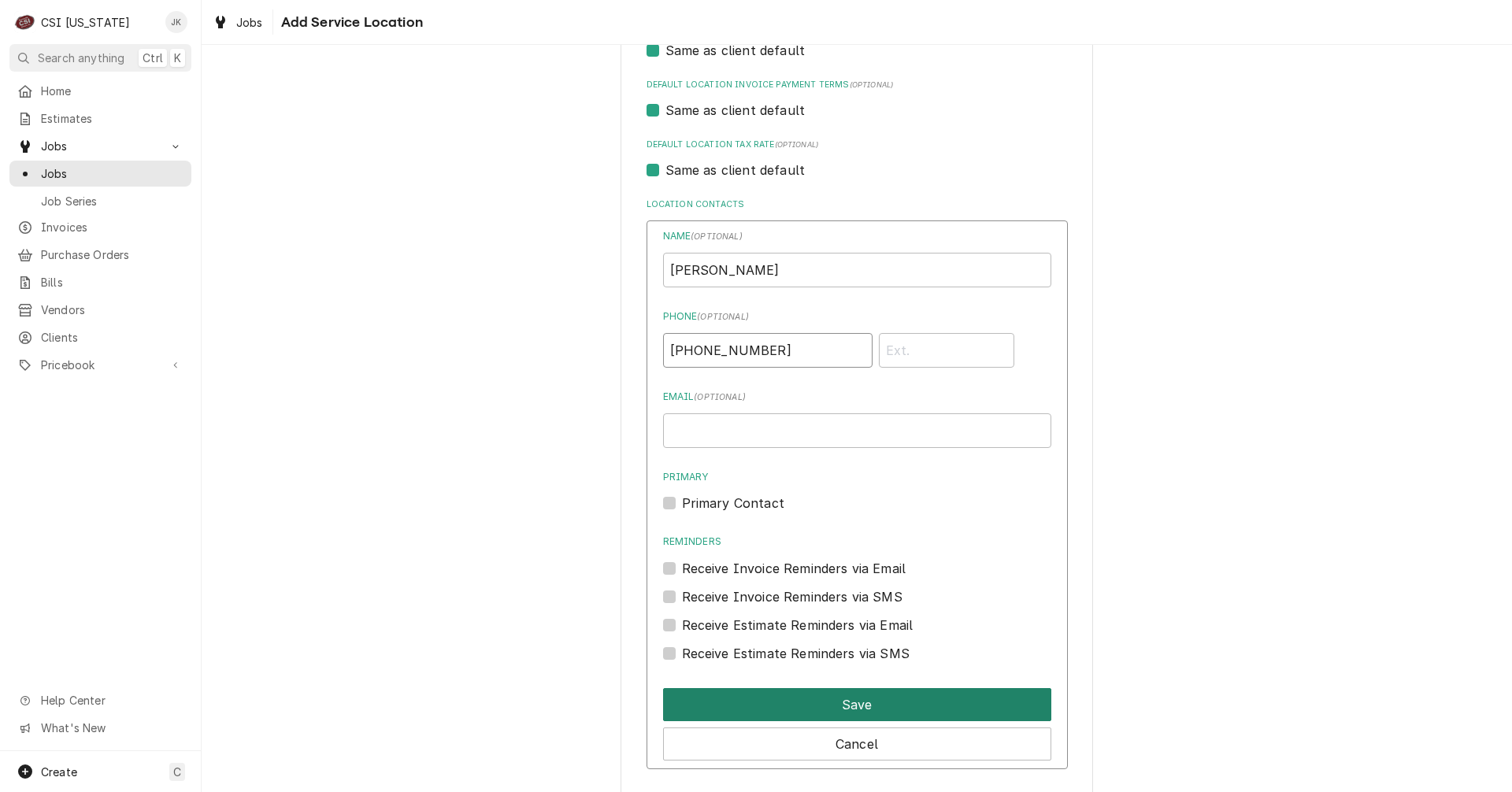
scroll to position [708, 0]
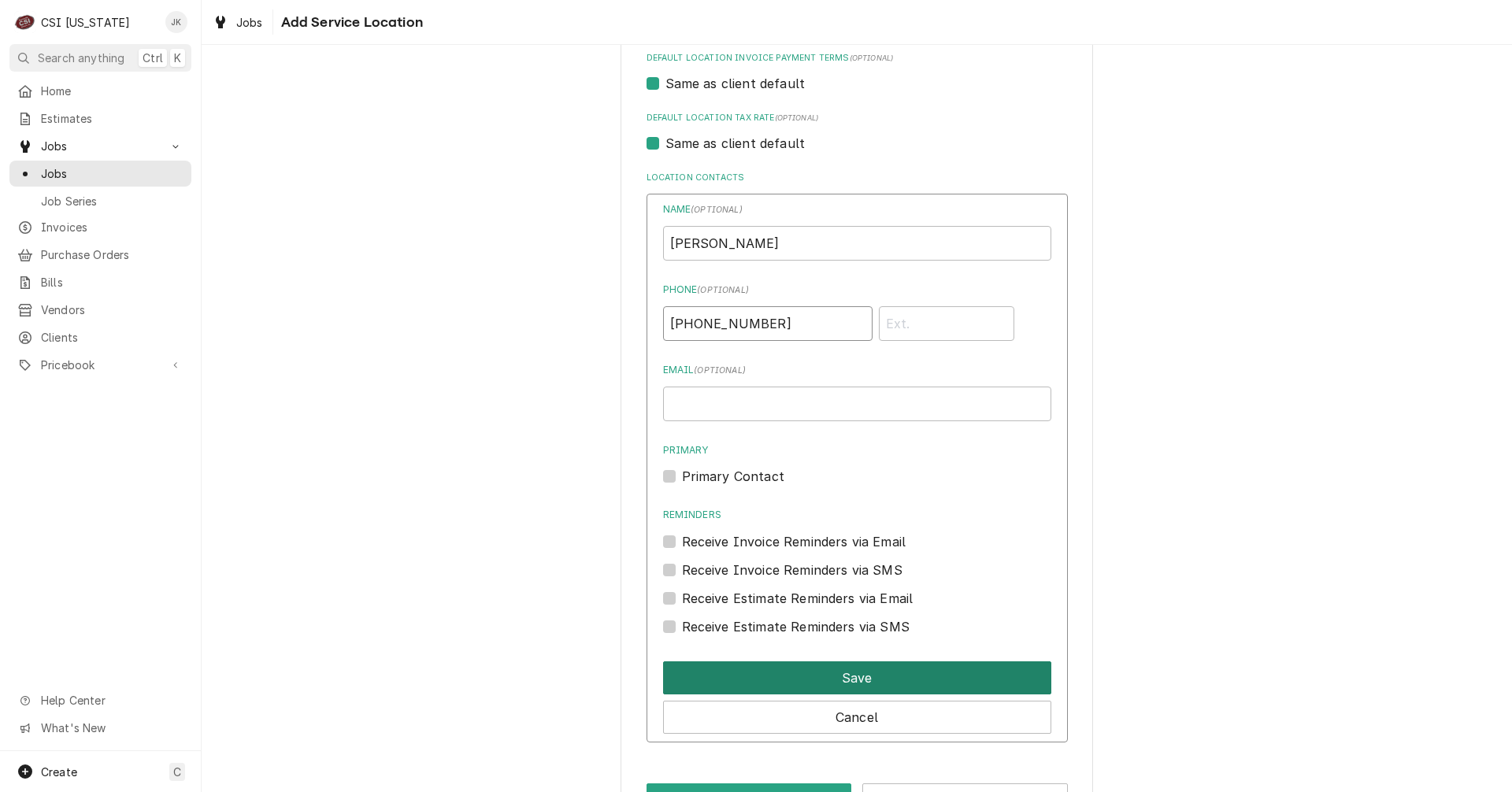
type input "(615) 478-1330"
click at [807, 674] on button "Save" at bounding box center [857, 677] width 388 height 33
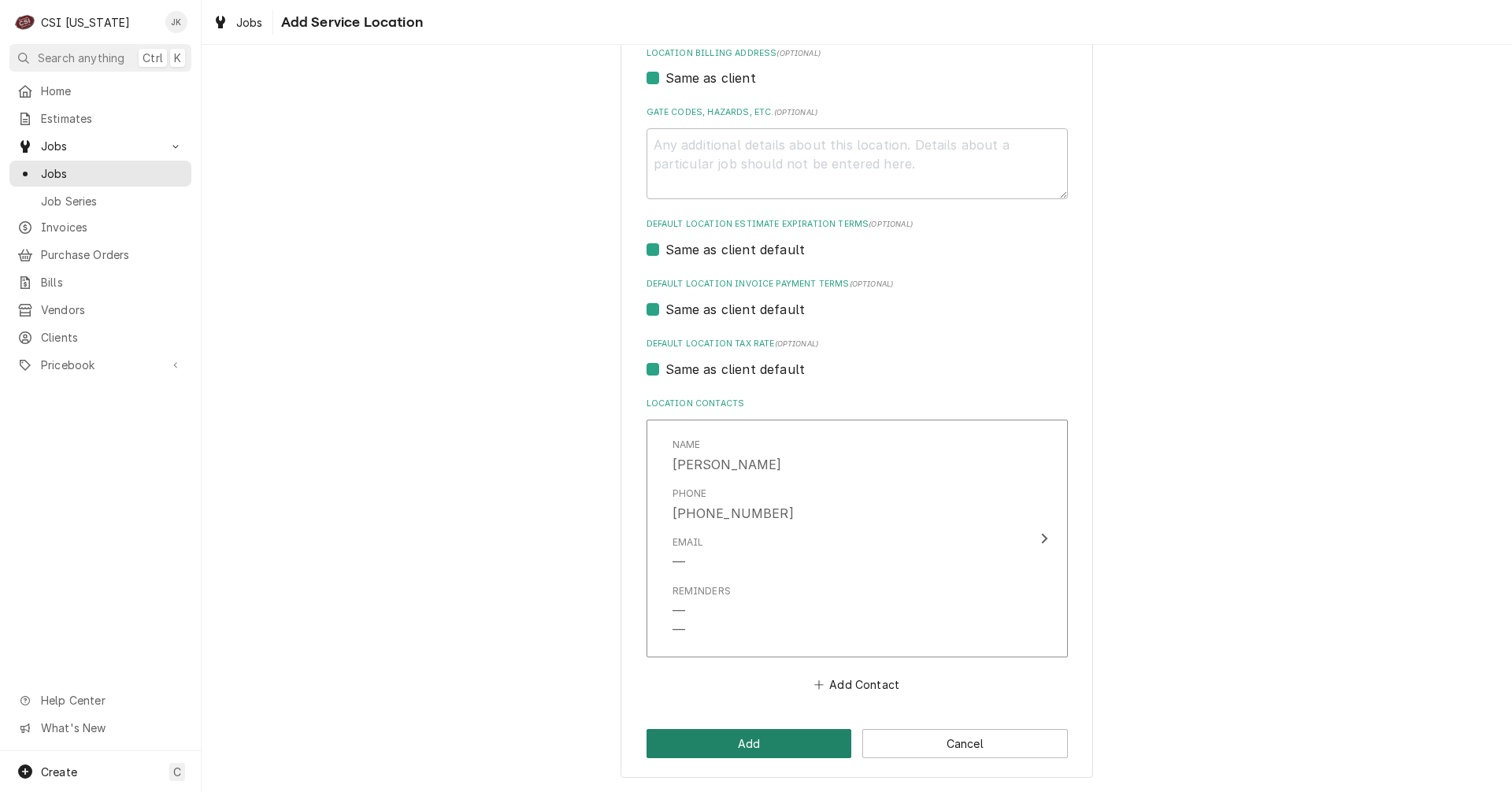
click at [750, 743] on button "Add" at bounding box center [749, 743] width 206 height 29
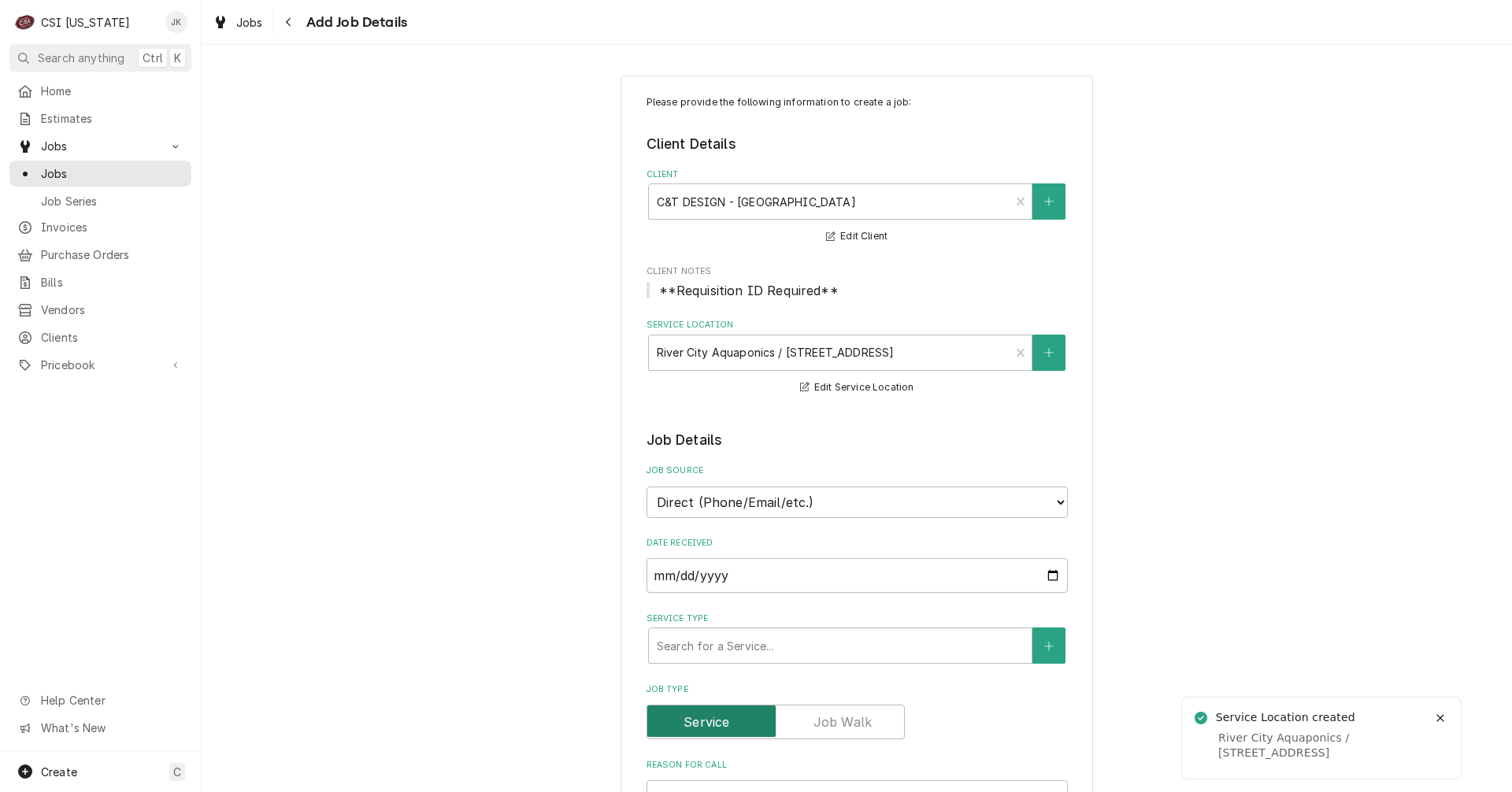
type textarea "x"
click at [849, 501] on select "Direct (Phone/Email/etc.) Service Channel Corrigo Ecotrak Other" at bounding box center [857, 502] width 422 height 32
select select "100"
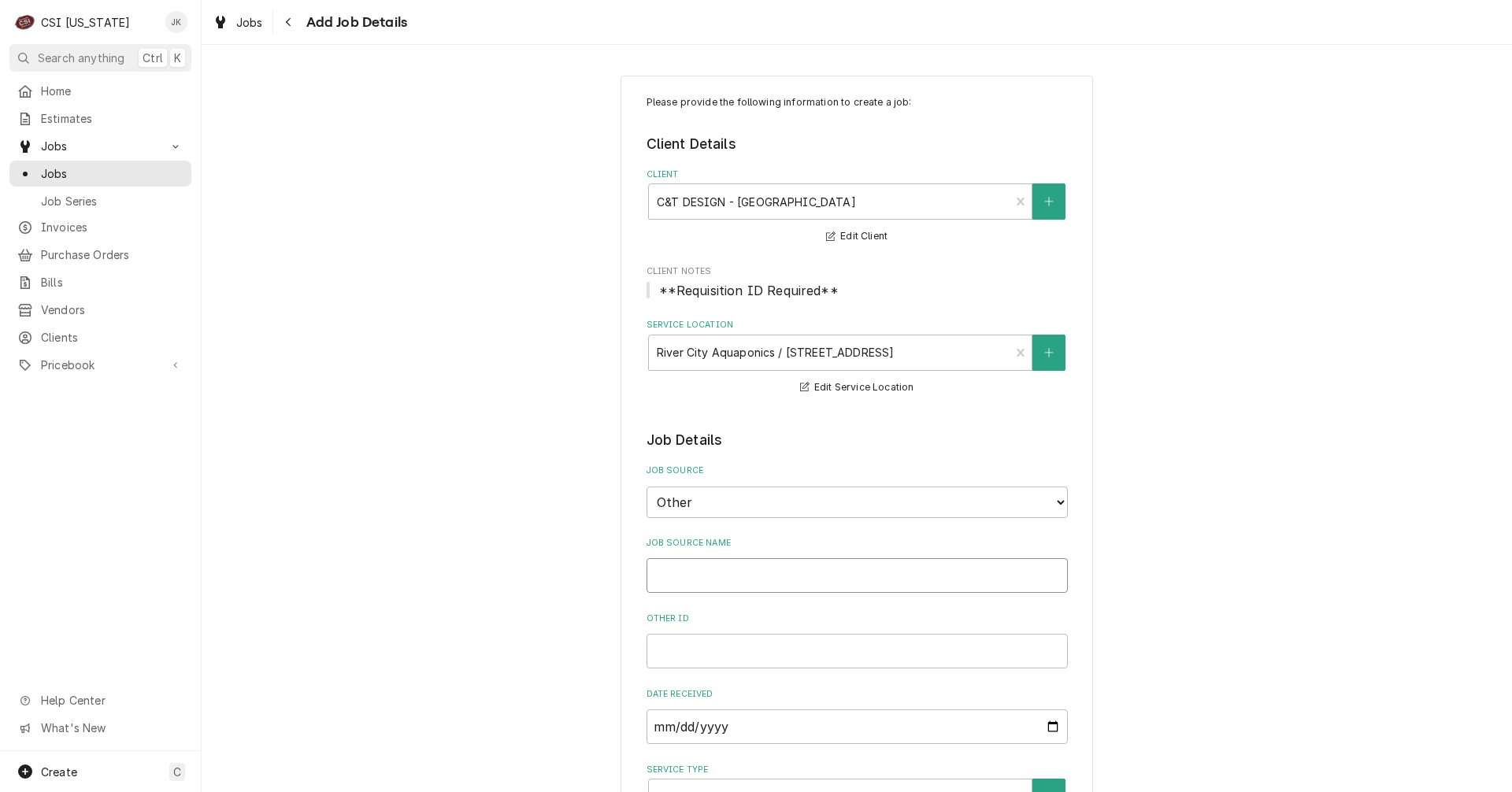
click at [667, 573] on input "Job Source Name" at bounding box center [857, 575] width 422 height 35
type textarea "x"
type input "C"
type textarea "x"
type input "C&"
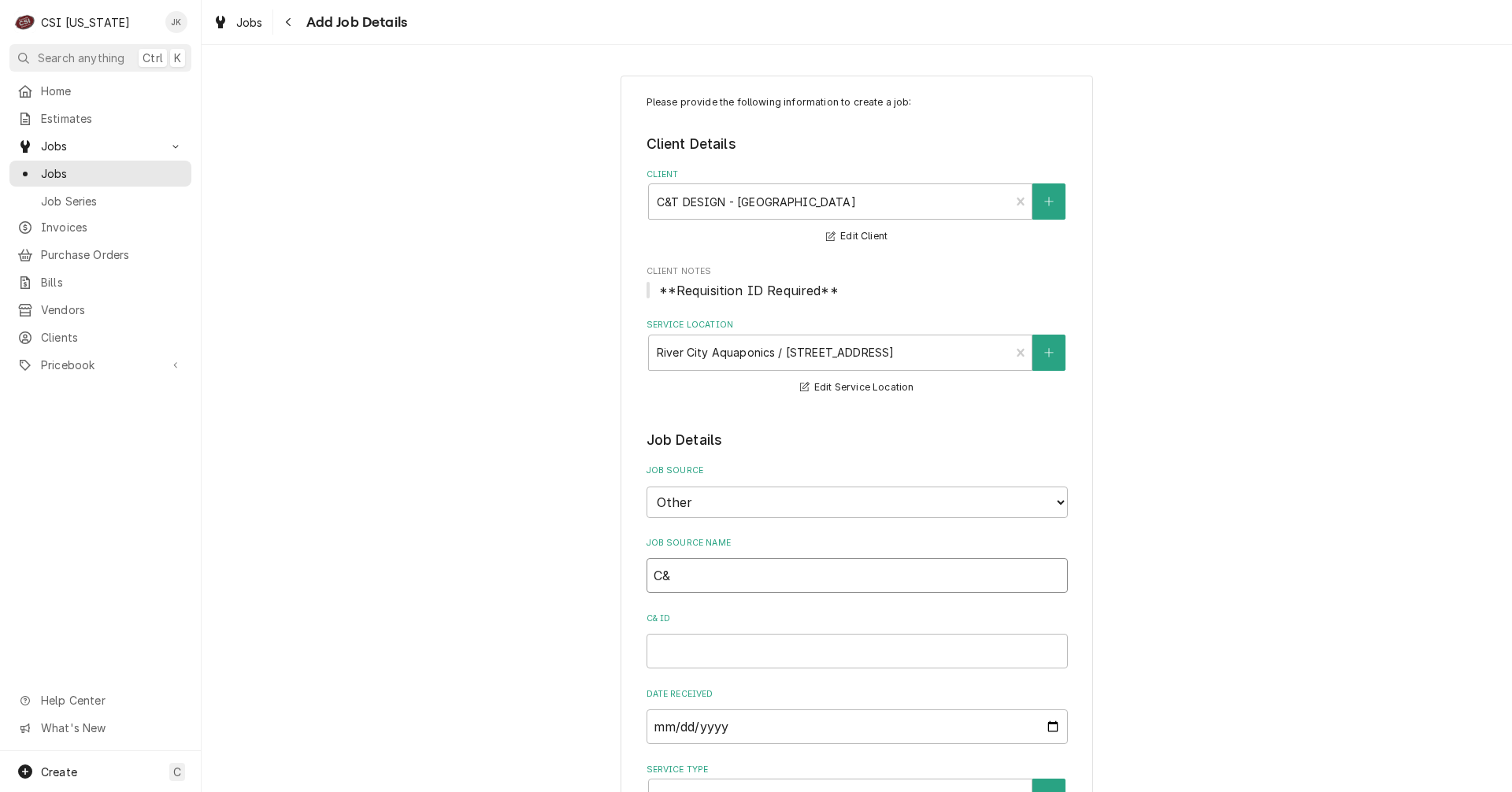
type textarea "x"
type input "C&T"
type textarea "x"
type input "C&T"
type textarea "x"
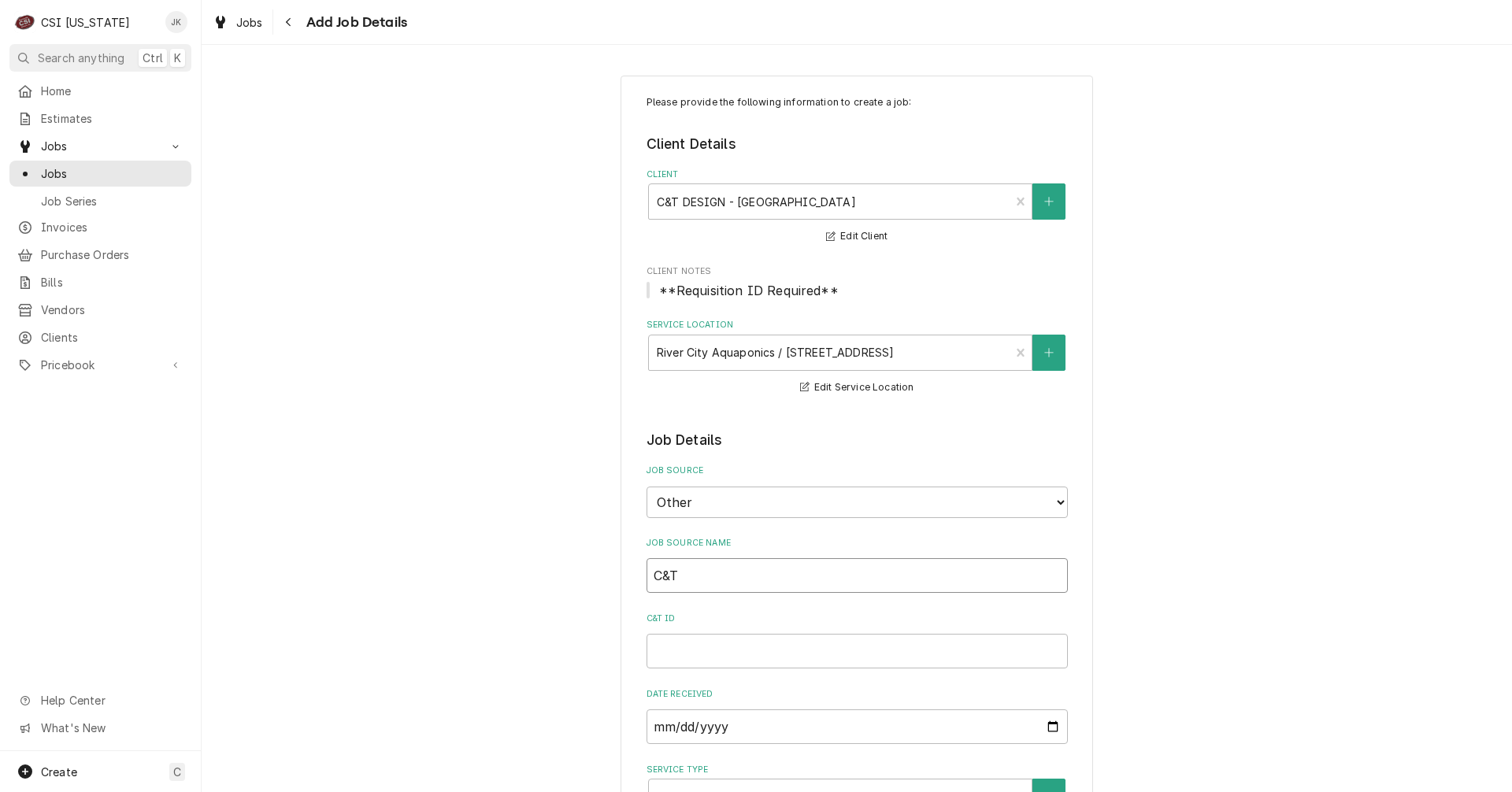
type input "C&T D"
type textarea "x"
type input "C&T De"
type textarea "x"
type input "C&T Des"
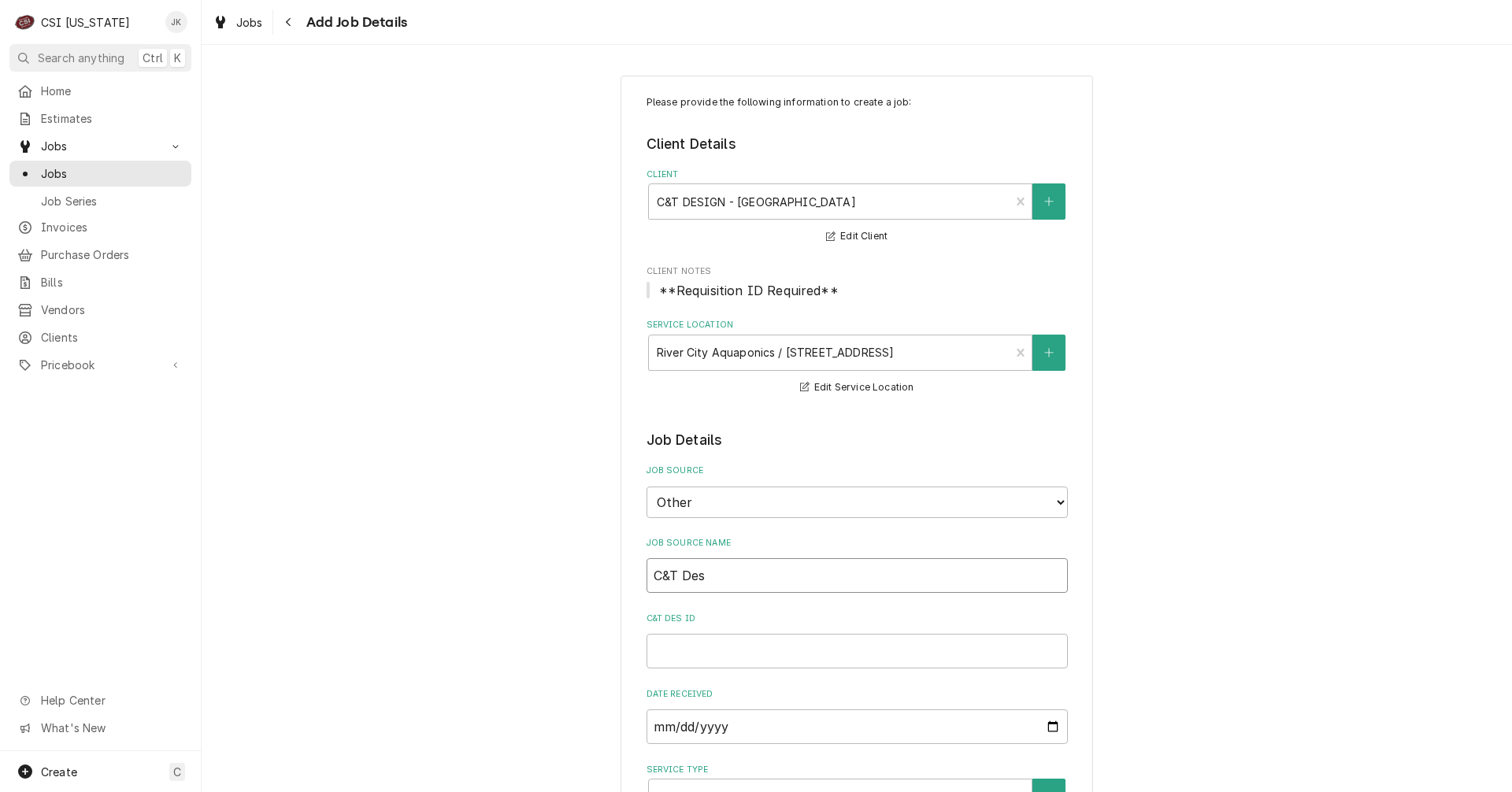
type textarea "x"
type input "C&T Desi"
type textarea "x"
type input "C&T Desig"
type textarea "x"
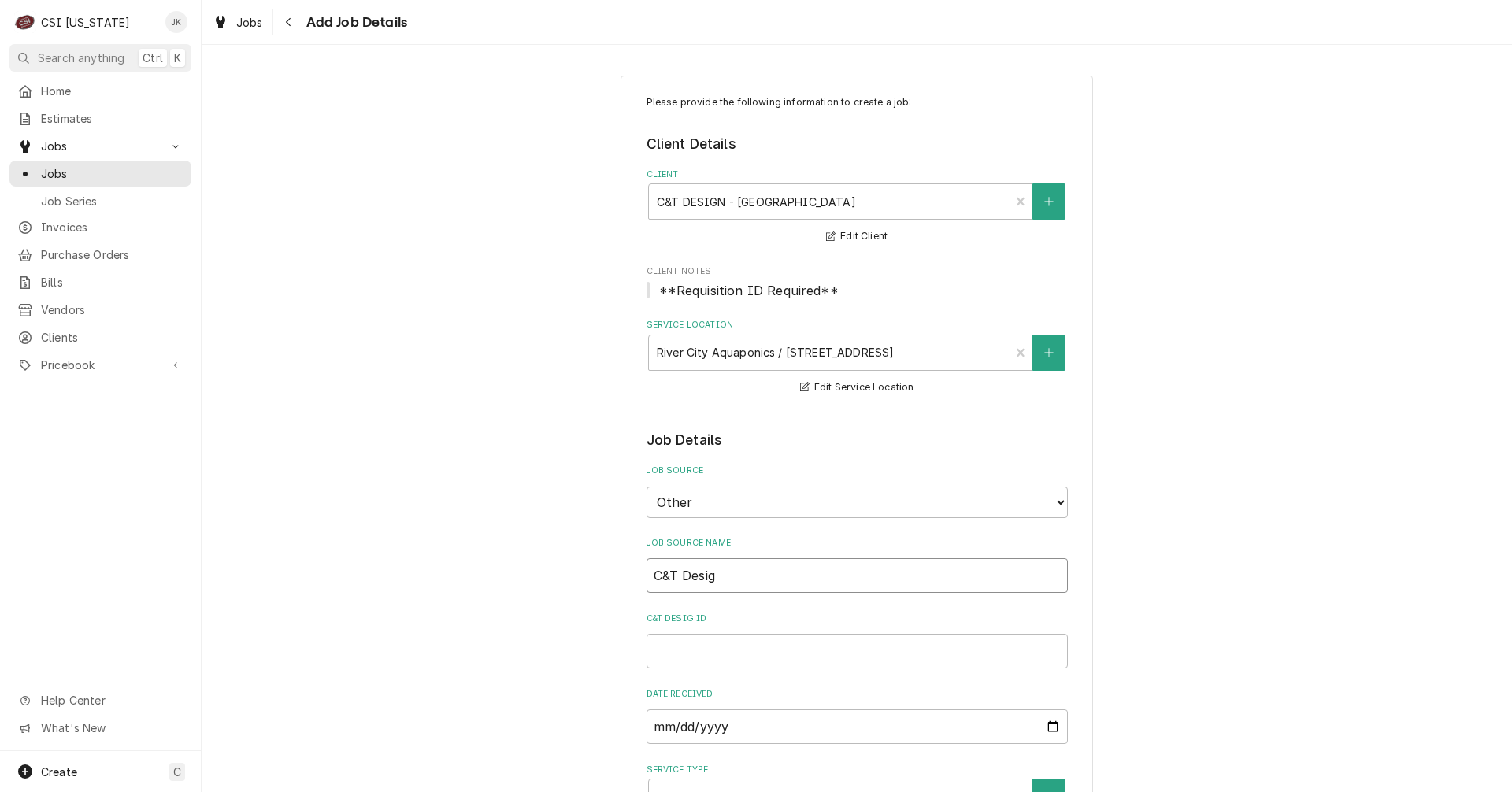
type input "C&T Design"
type textarea "x"
type input "C&T Design"
click at [674, 650] on input "C&T Design ID" at bounding box center [857, 651] width 422 height 35
type textarea "x"
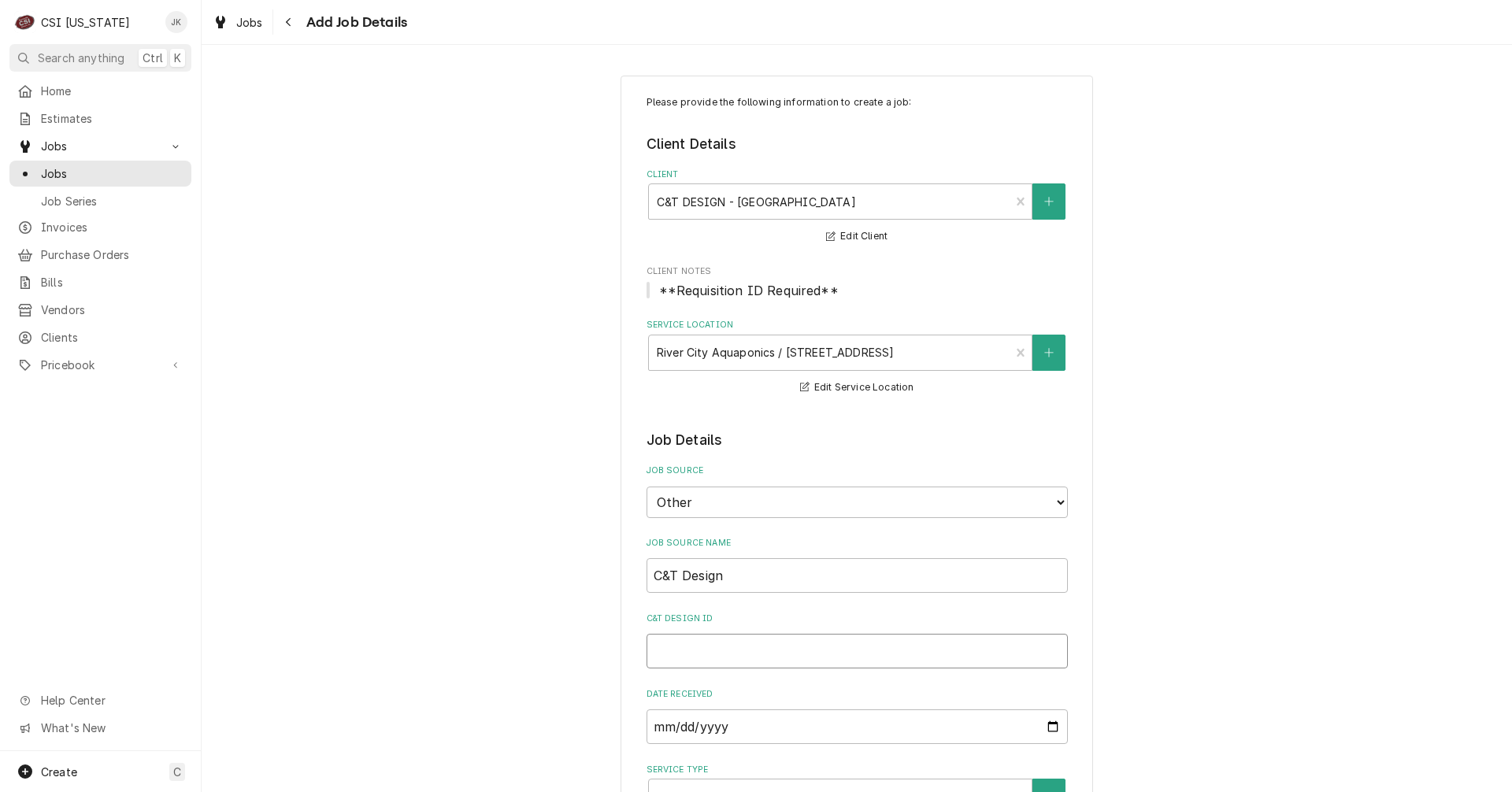
type input "6"
type textarea "x"
type input "66"
type textarea "x"
type input "66-"
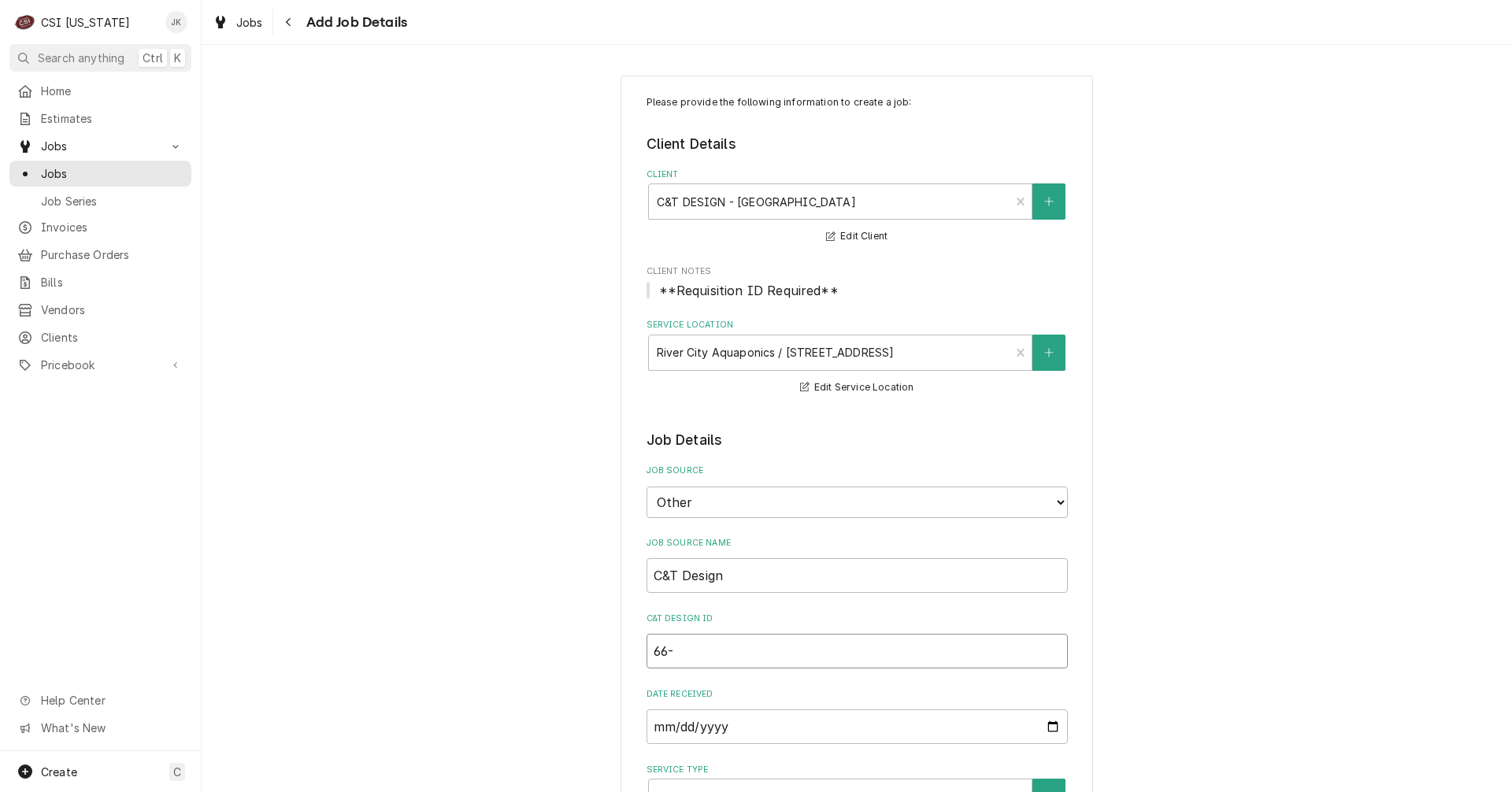
type textarea "x"
type input "66-3"
type textarea "x"
type input "66-39"
type textarea "x"
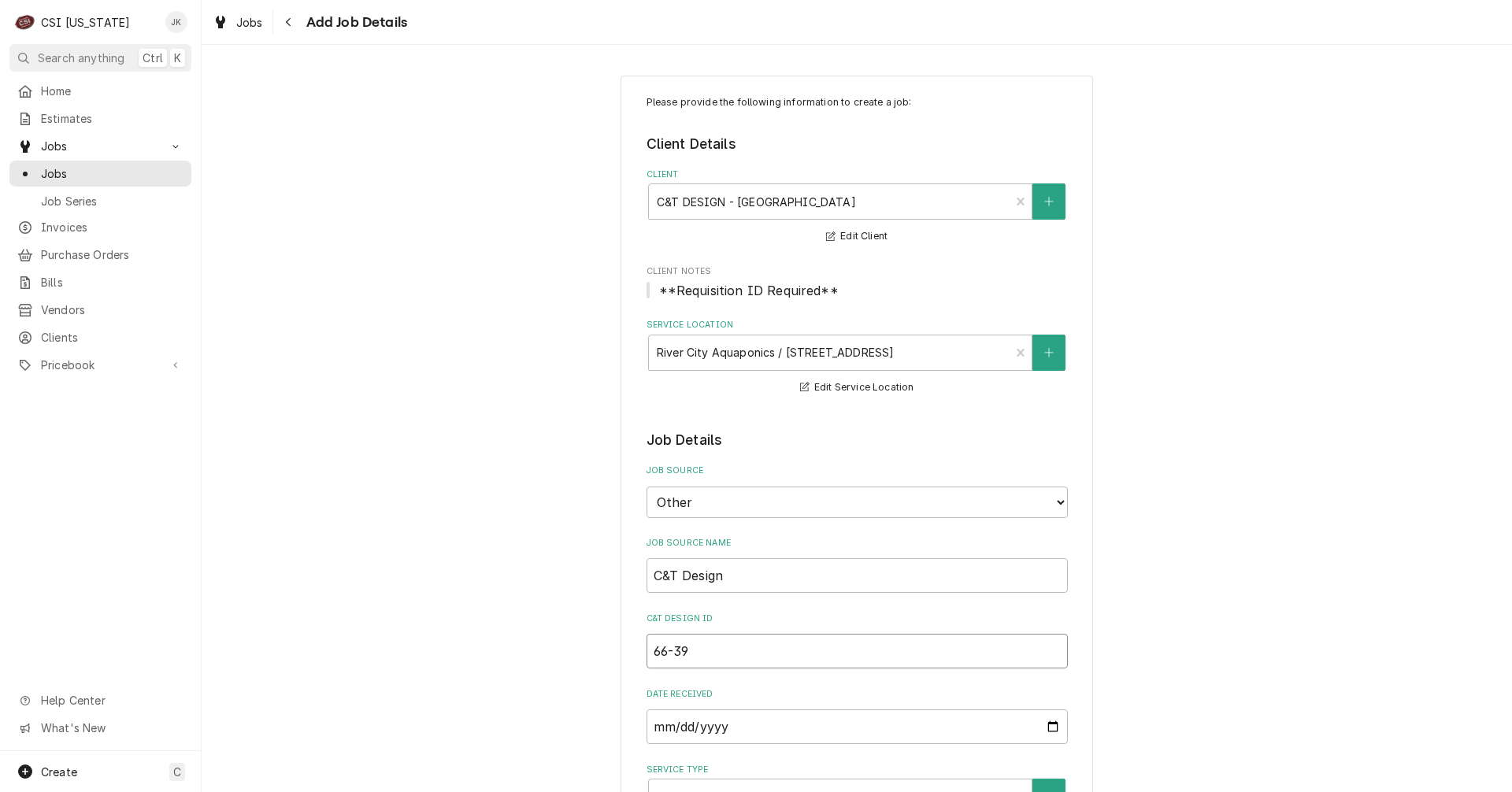
type input "66-392"
type textarea "x"
type input "66-3921"
type textarea "x"
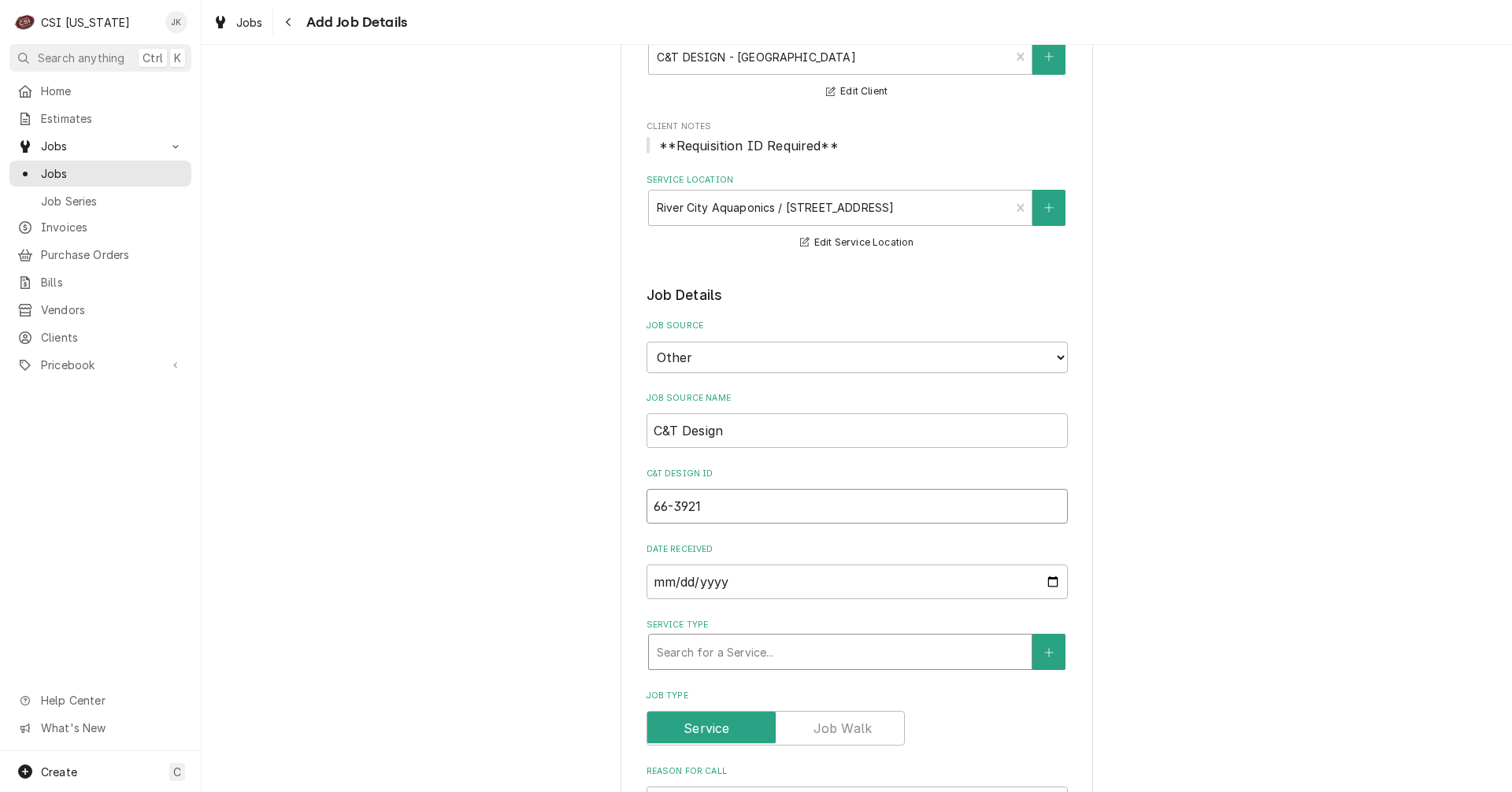
scroll to position [236, 0]
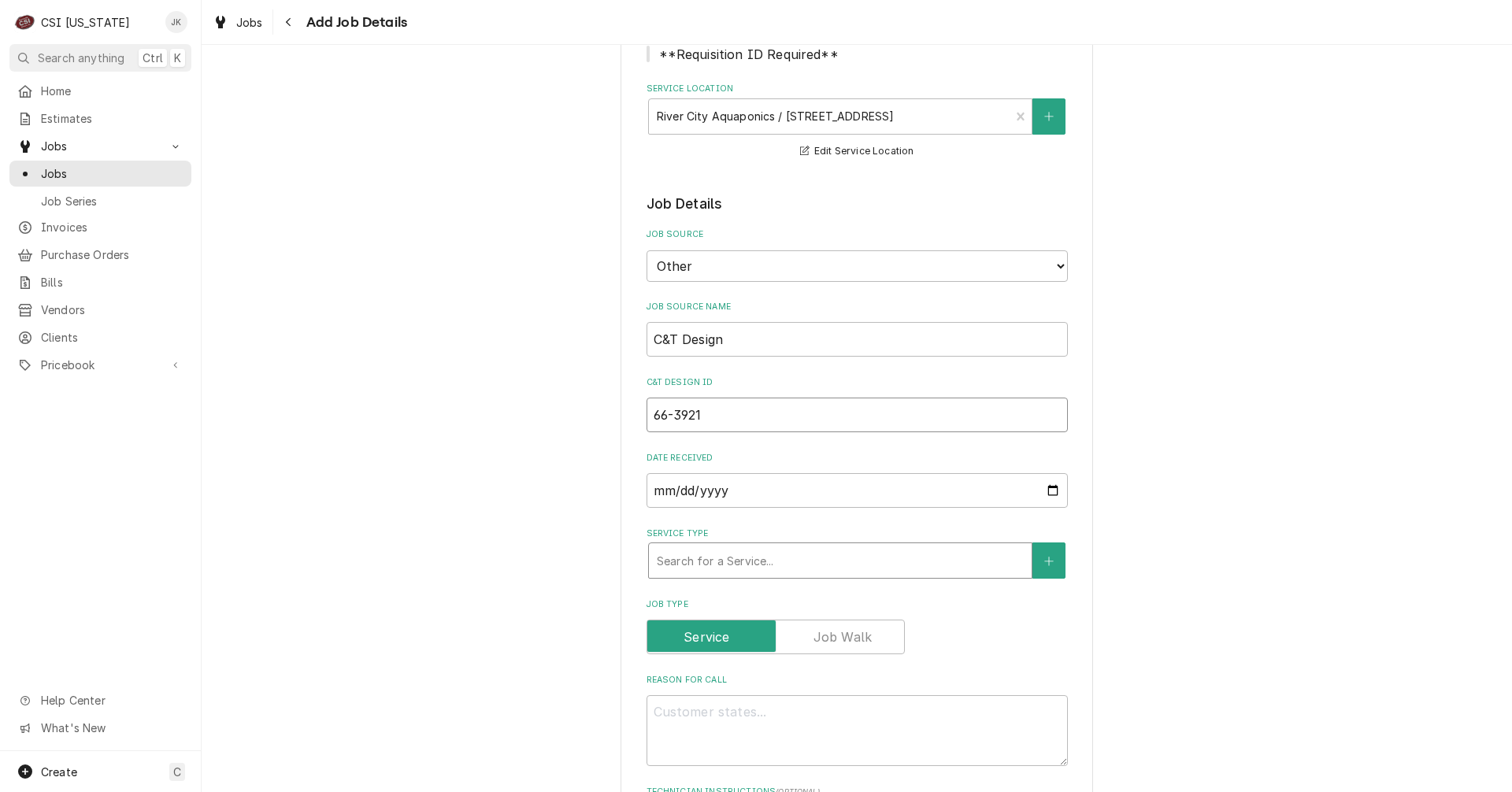
type input "66-3921"
click at [674, 561] on div "Service Type" at bounding box center [840, 560] width 367 height 28
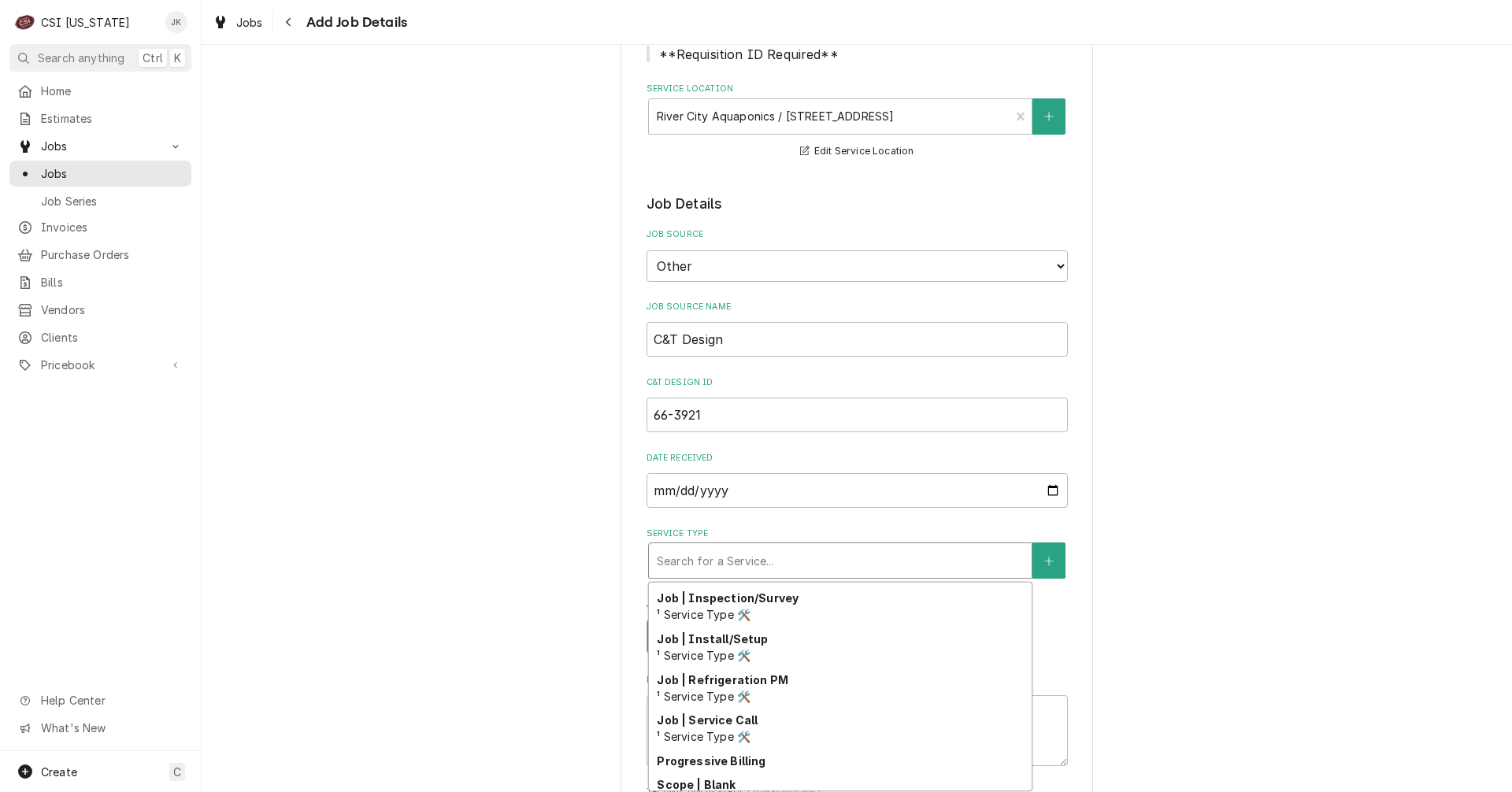
scroll to position [824, 0]
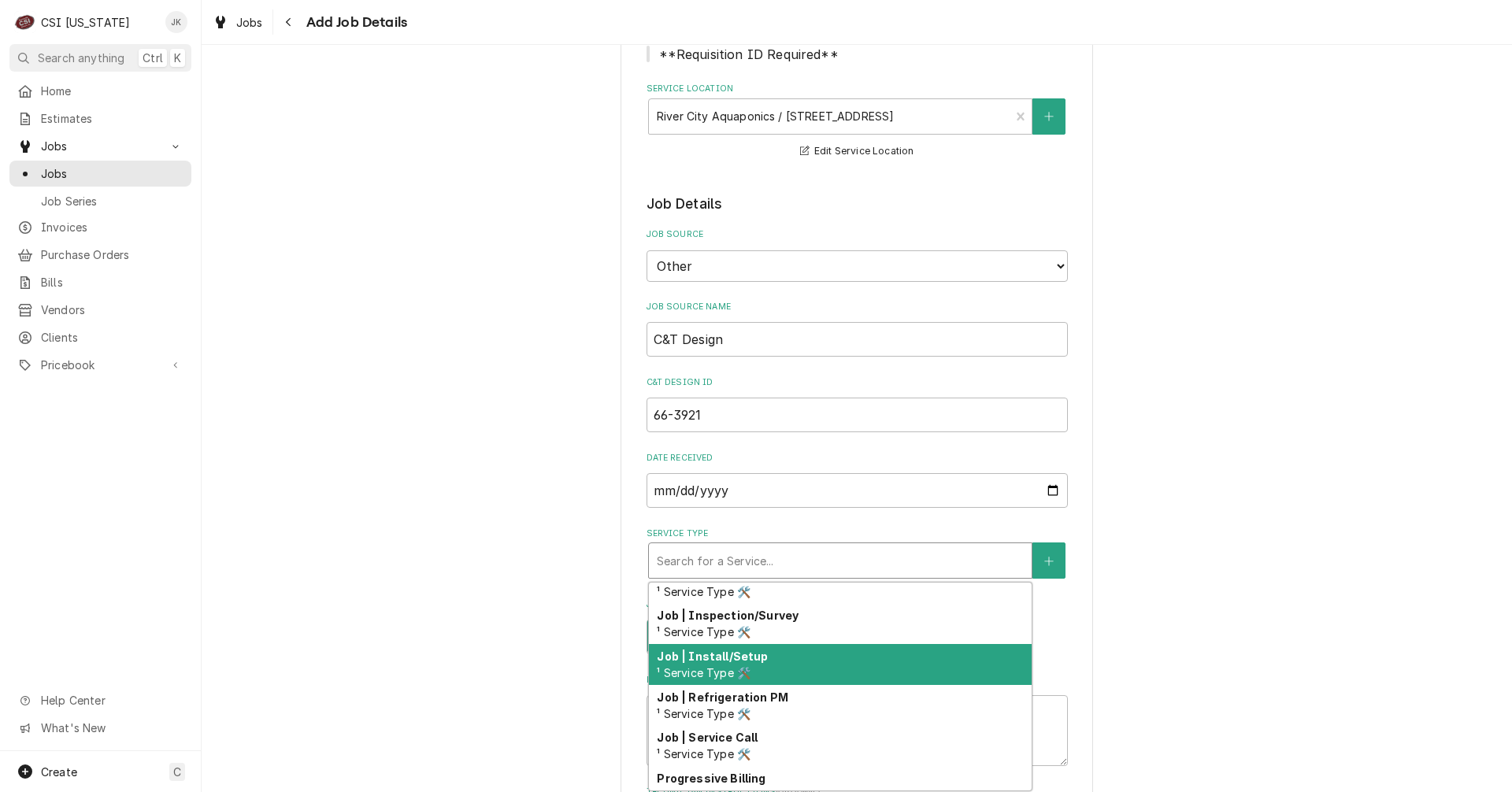
type input "p"
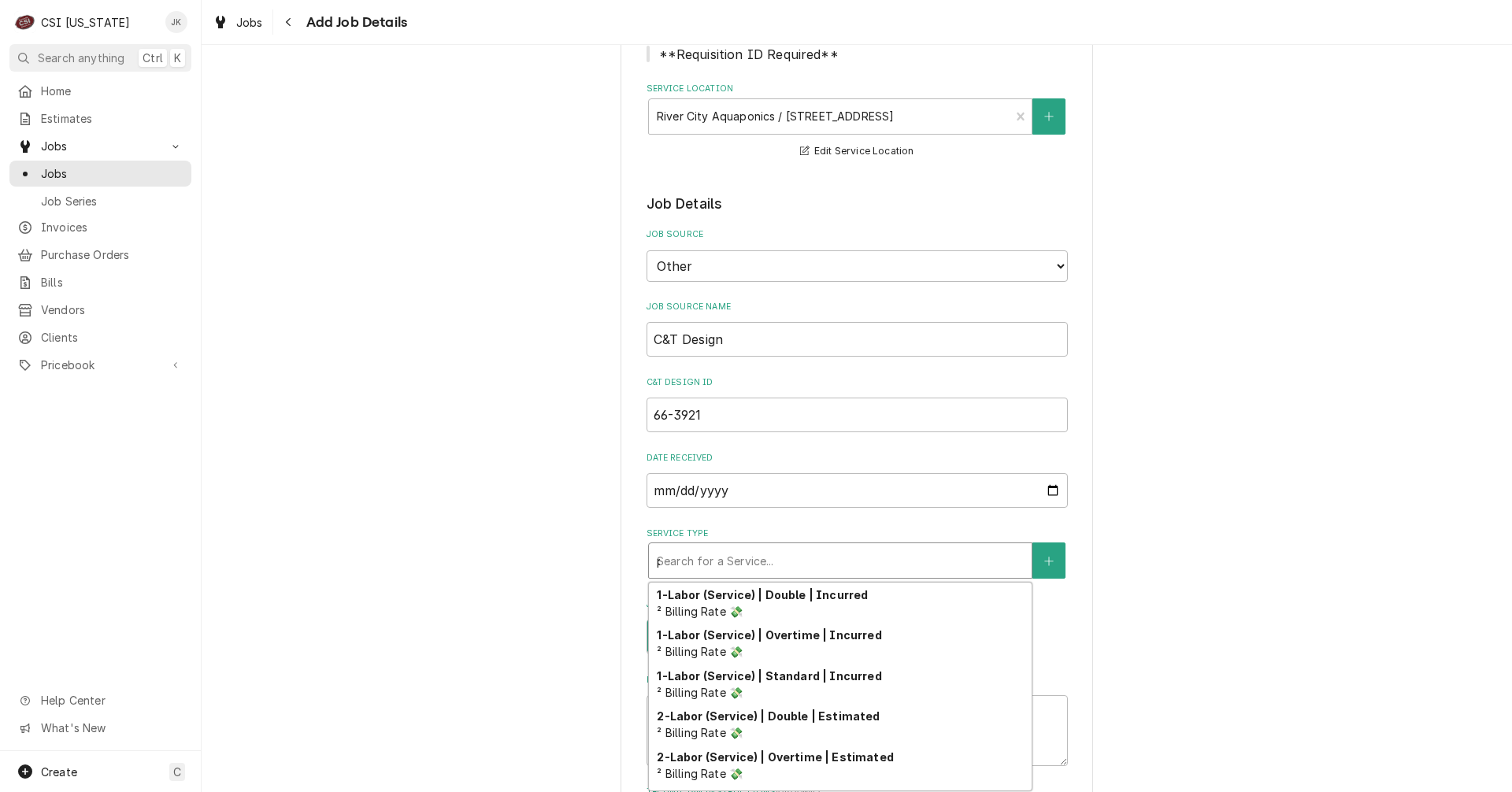
type textarea "x"
type input "pr"
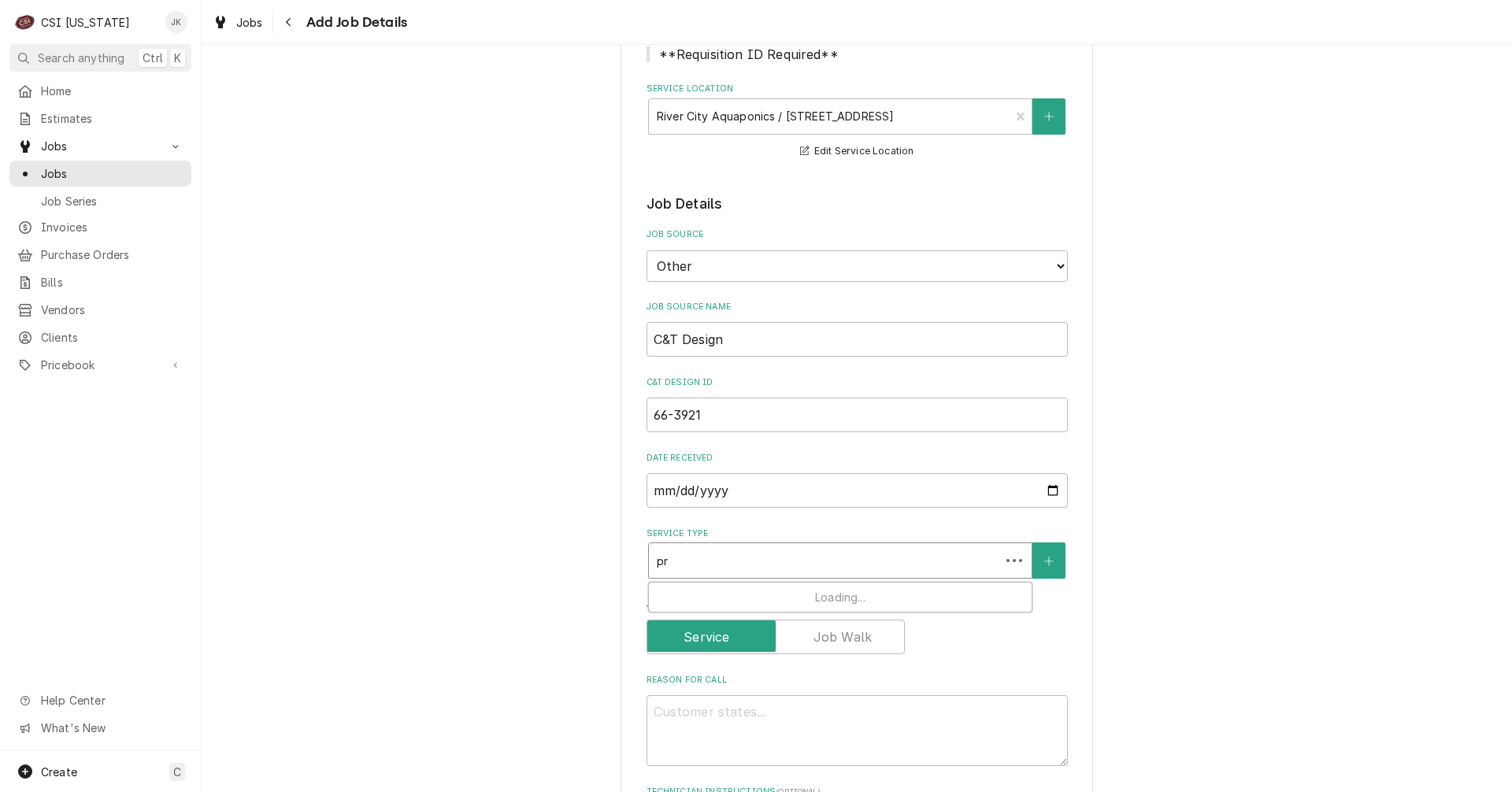
type textarea "x"
type input "pro"
type textarea "x"
type input "proj"
type textarea "x"
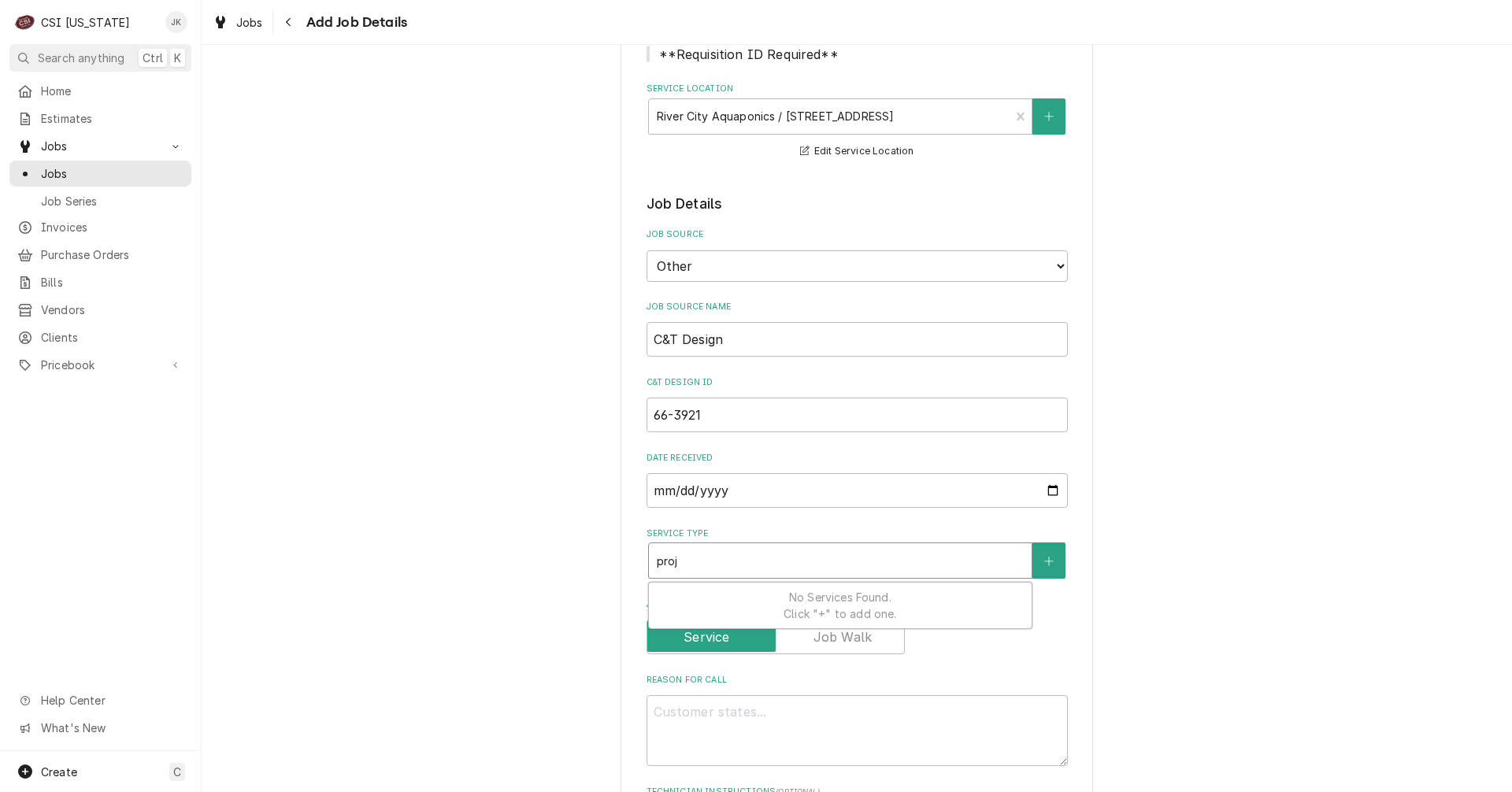
type input "proje"
type textarea "x"
type input "projec"
type textarea "x"
type input "project"
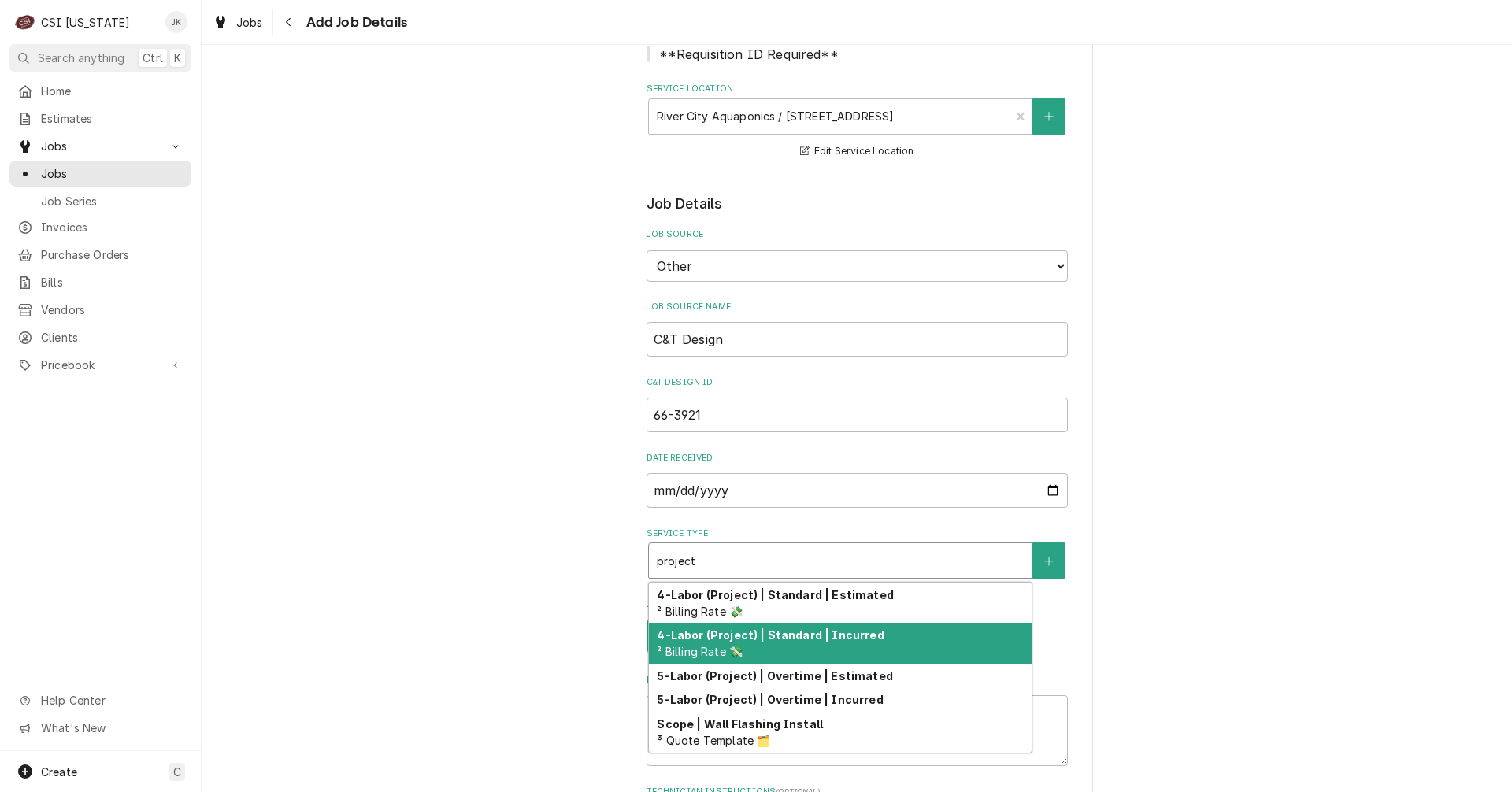
click at [700, 639] on strong "4-Labor (Project) | Standard | Incurred" at bounding box center [769, 634] width 227 height 13
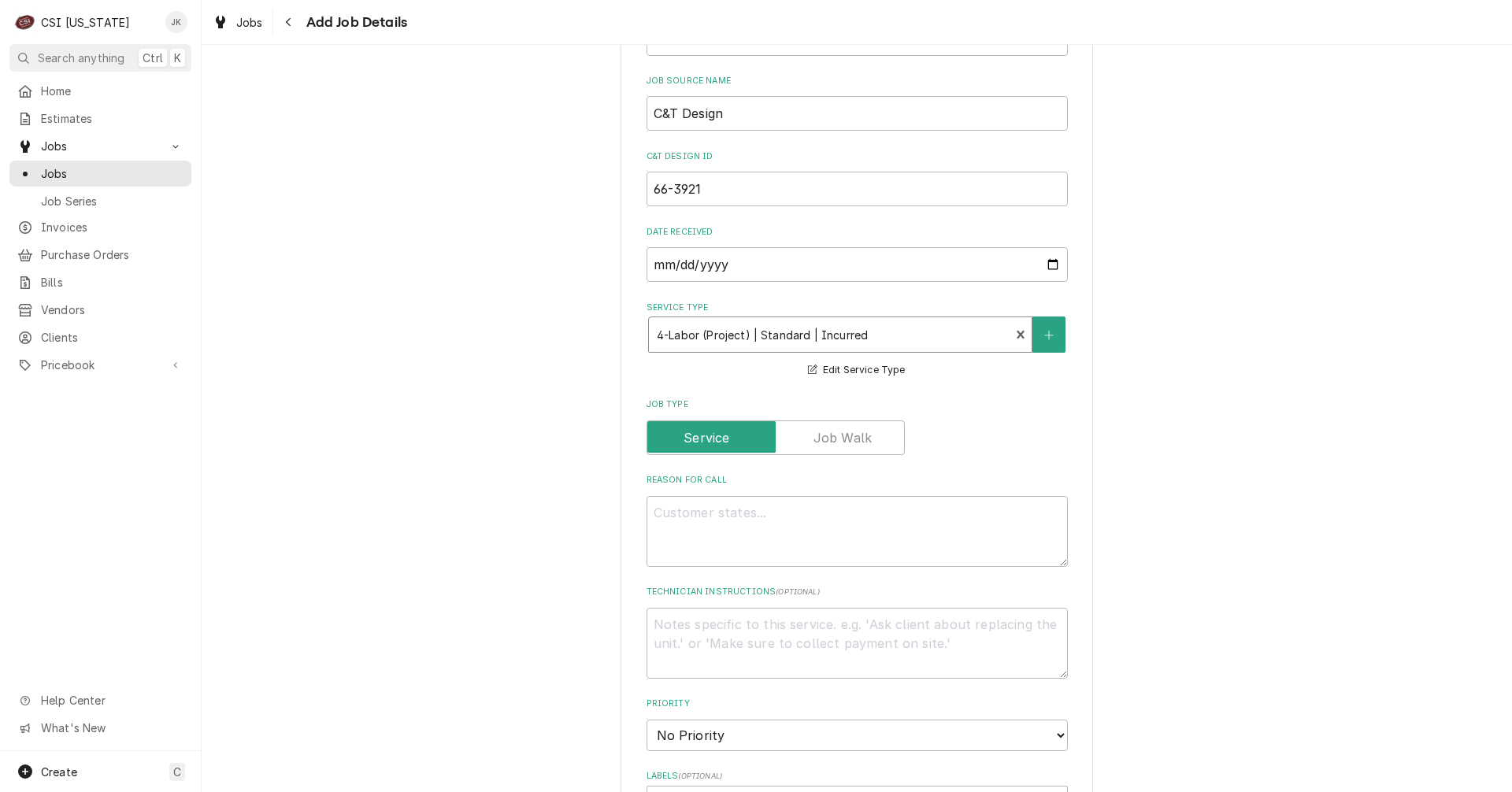
scroll to position [473, 0]
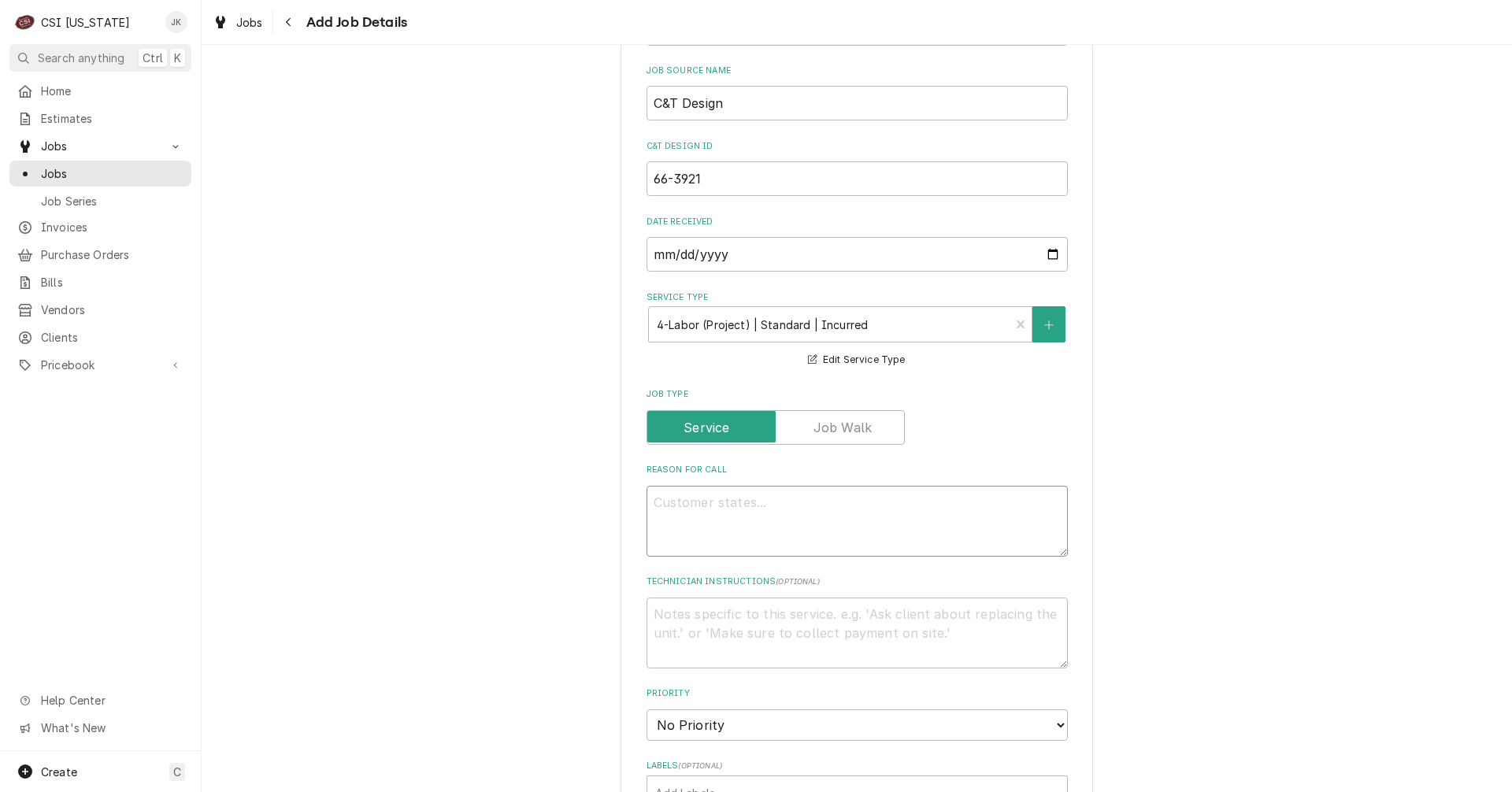
click at [699, 513] on textarea "Reason For Call" at bounding box center [857, 521] width 422 height 71
type textarea "x"
type textarea "D"
type textarea "x"
type textarea "Di"
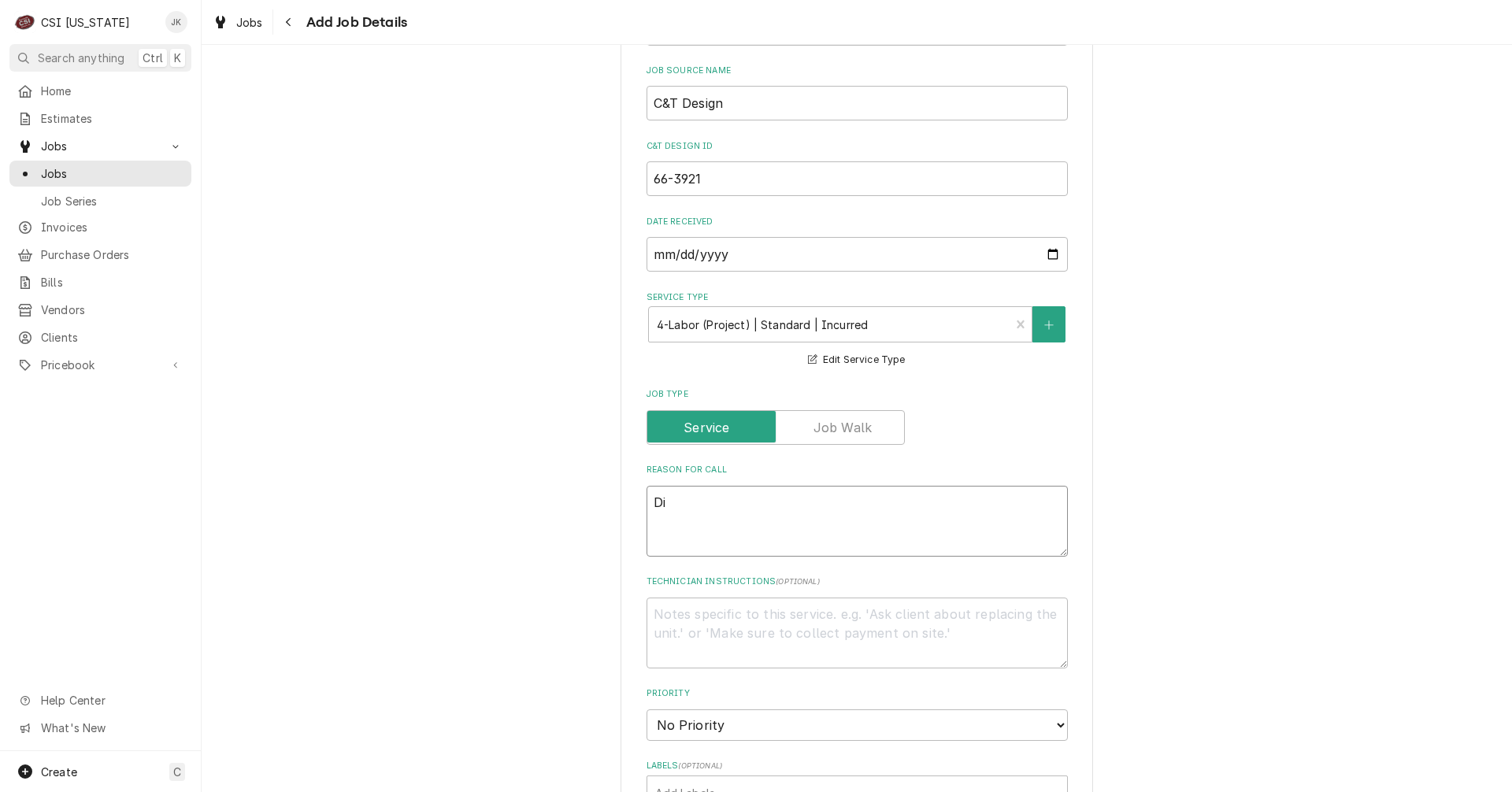
type textarea "x"
type textarea "Dis"
type textarea "x"
type textarea "Disp"
type textarea "x"
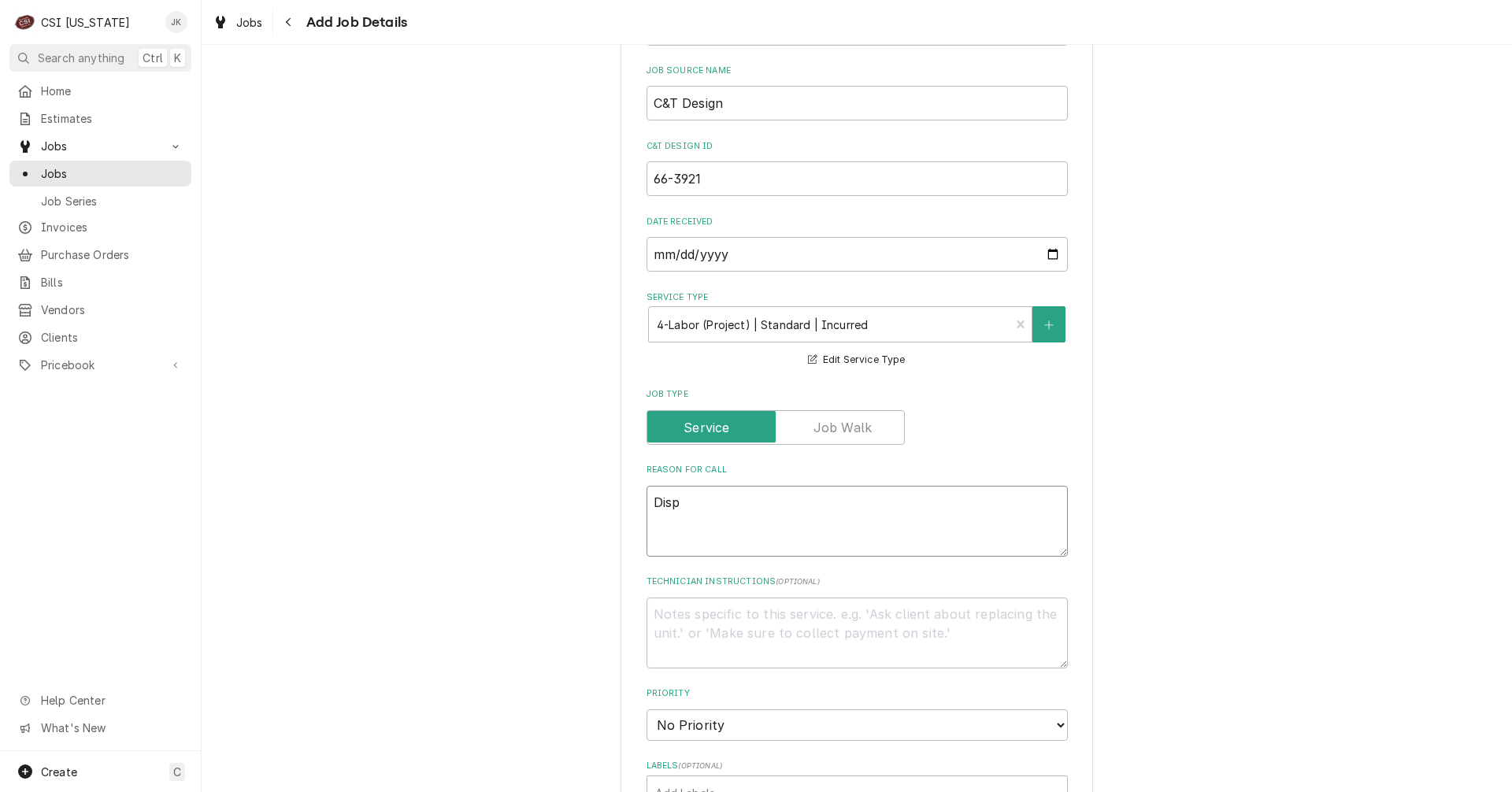
type textarea "Dispa"
type textarea "x"
type textarea "Dispat"
type textarea "x"
type textarea "Dispatc"
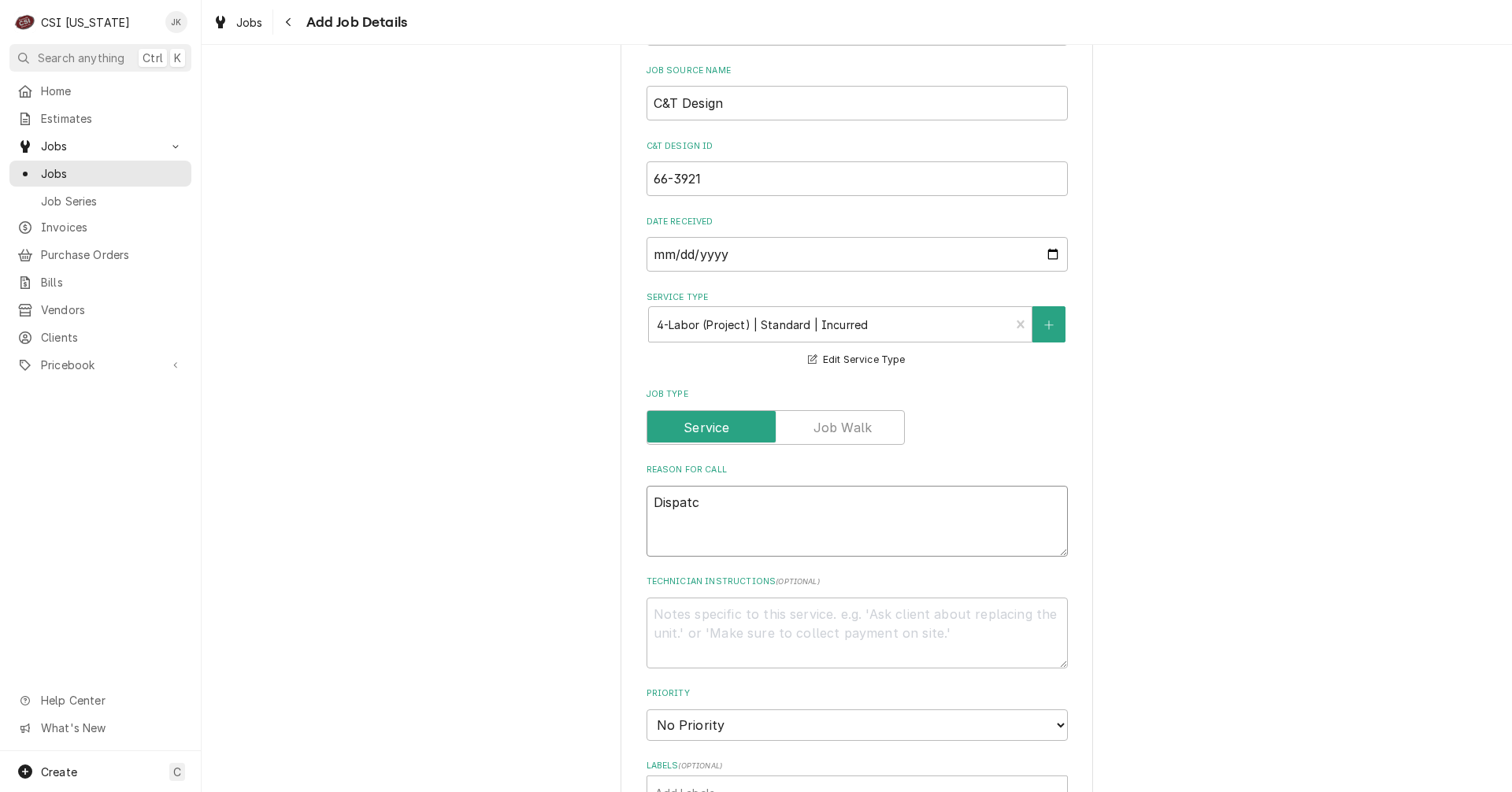
type textarea "x"
type textarea "Dispatch"
type textarea "x"
type textarea "Dispatch"
type textarea "x"
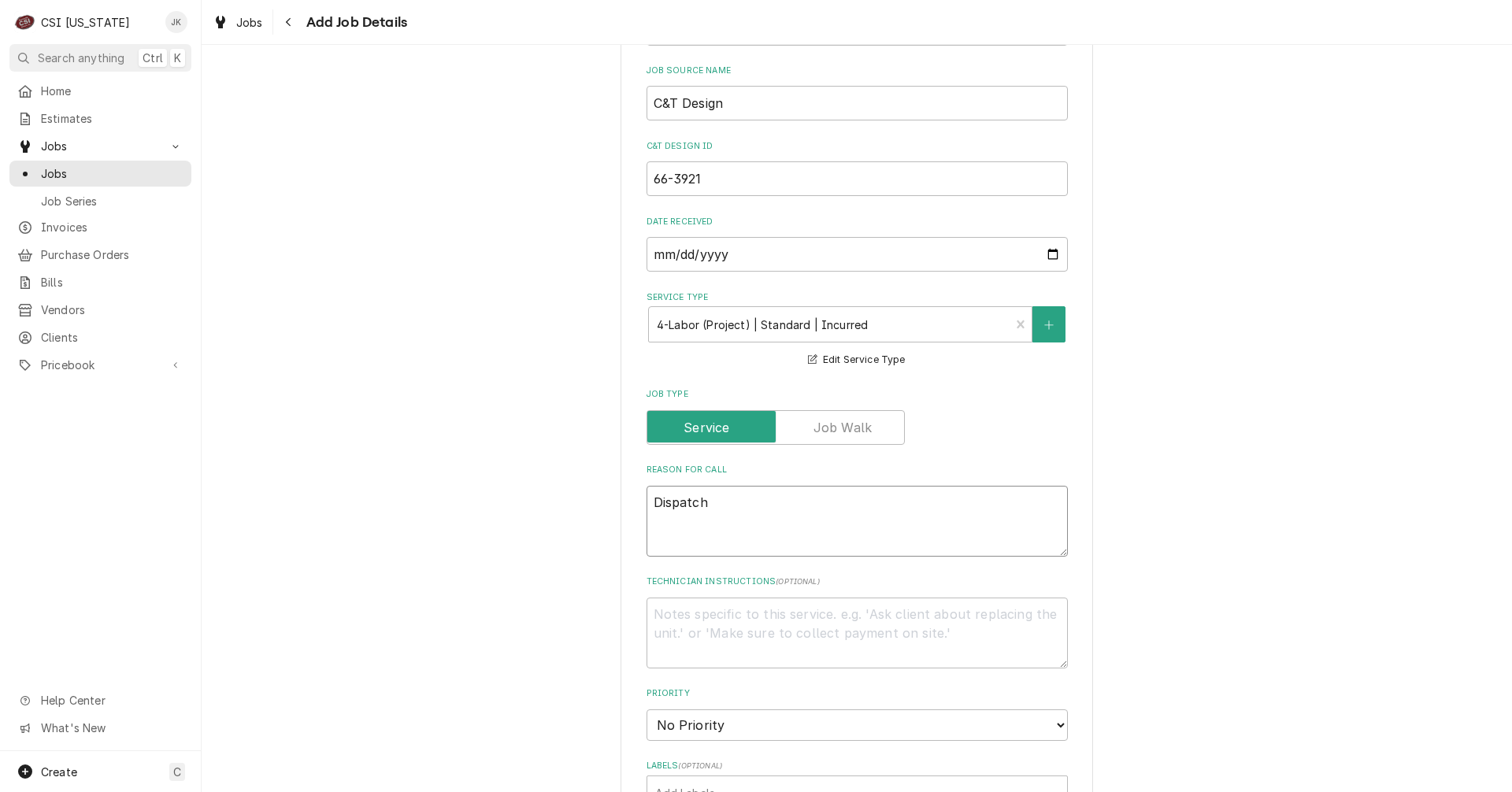
type textarea "Dispatch t"
type textarea "x"
type textarea "Dispatch to"
type textarea "x"
type textarea "Dispatch to"
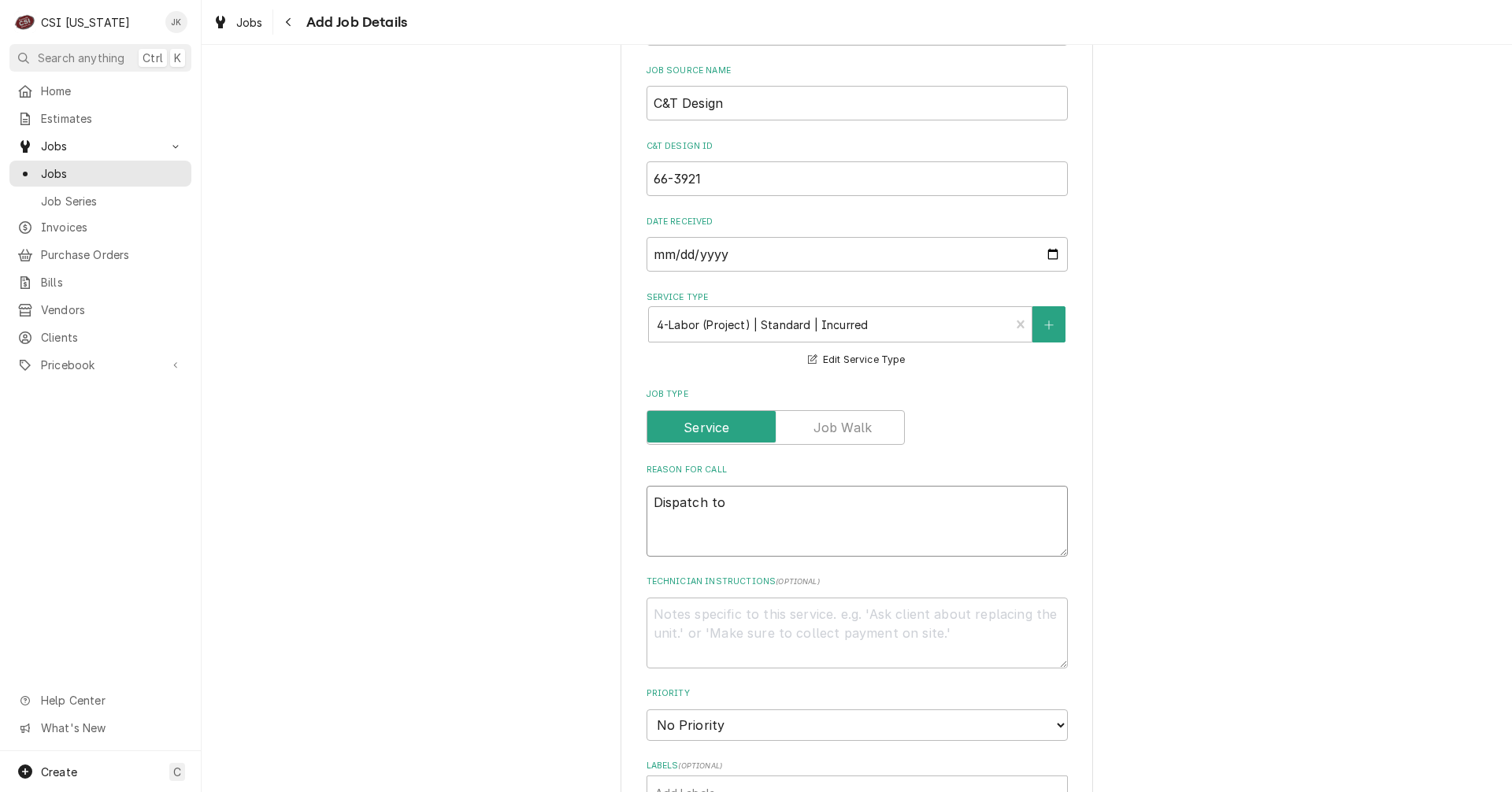
type textarea "x"
type textarea "Dispatch to d"
type textarea "x"
type textarea "Dispatch to di"
type textarea "x"
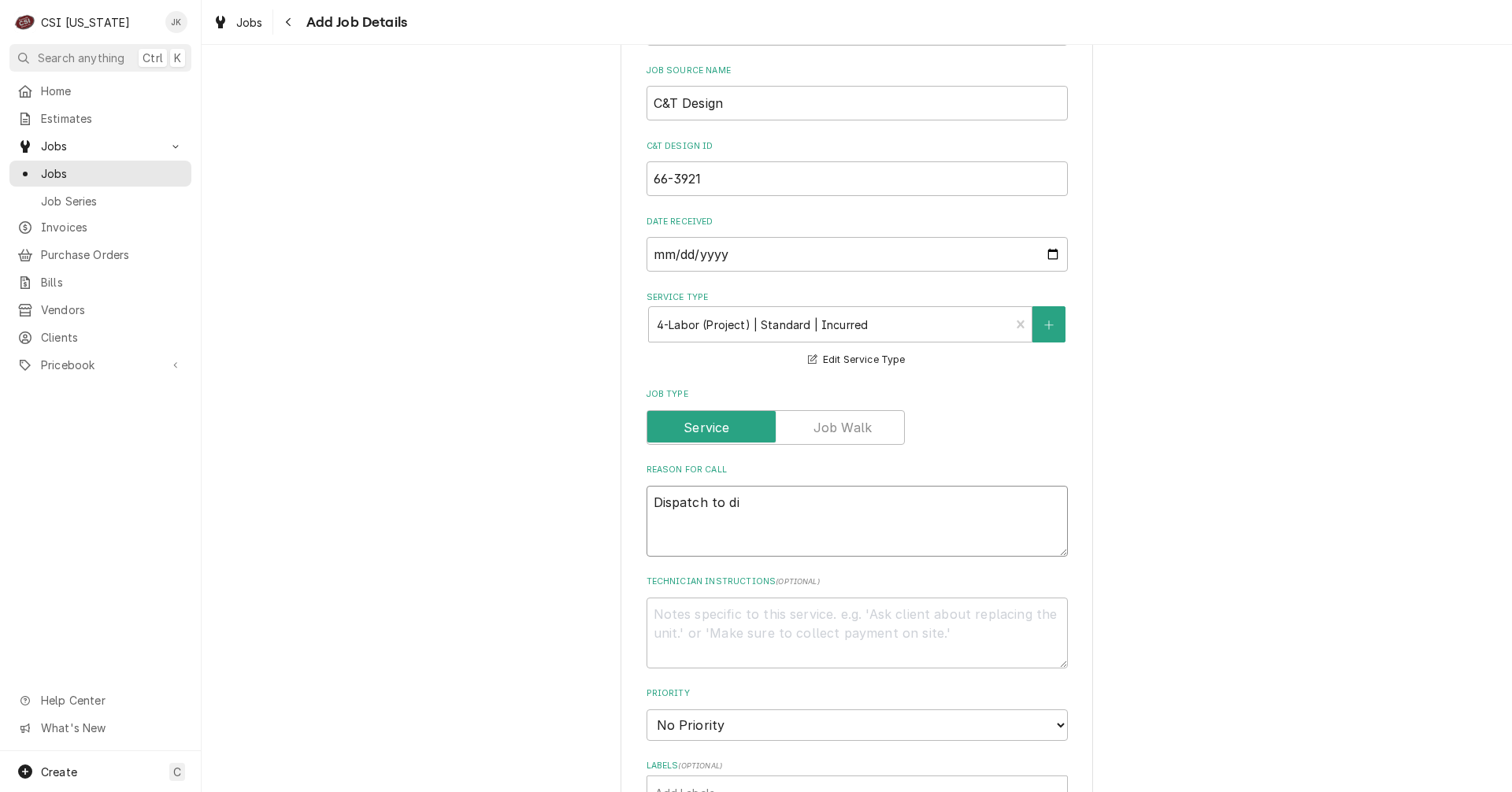
type textarea "Dispatch to dis"
type textarea "x"
type textarea "Dispatch to disa"
type textarea "x"
type textarea "Dispatch to disas"
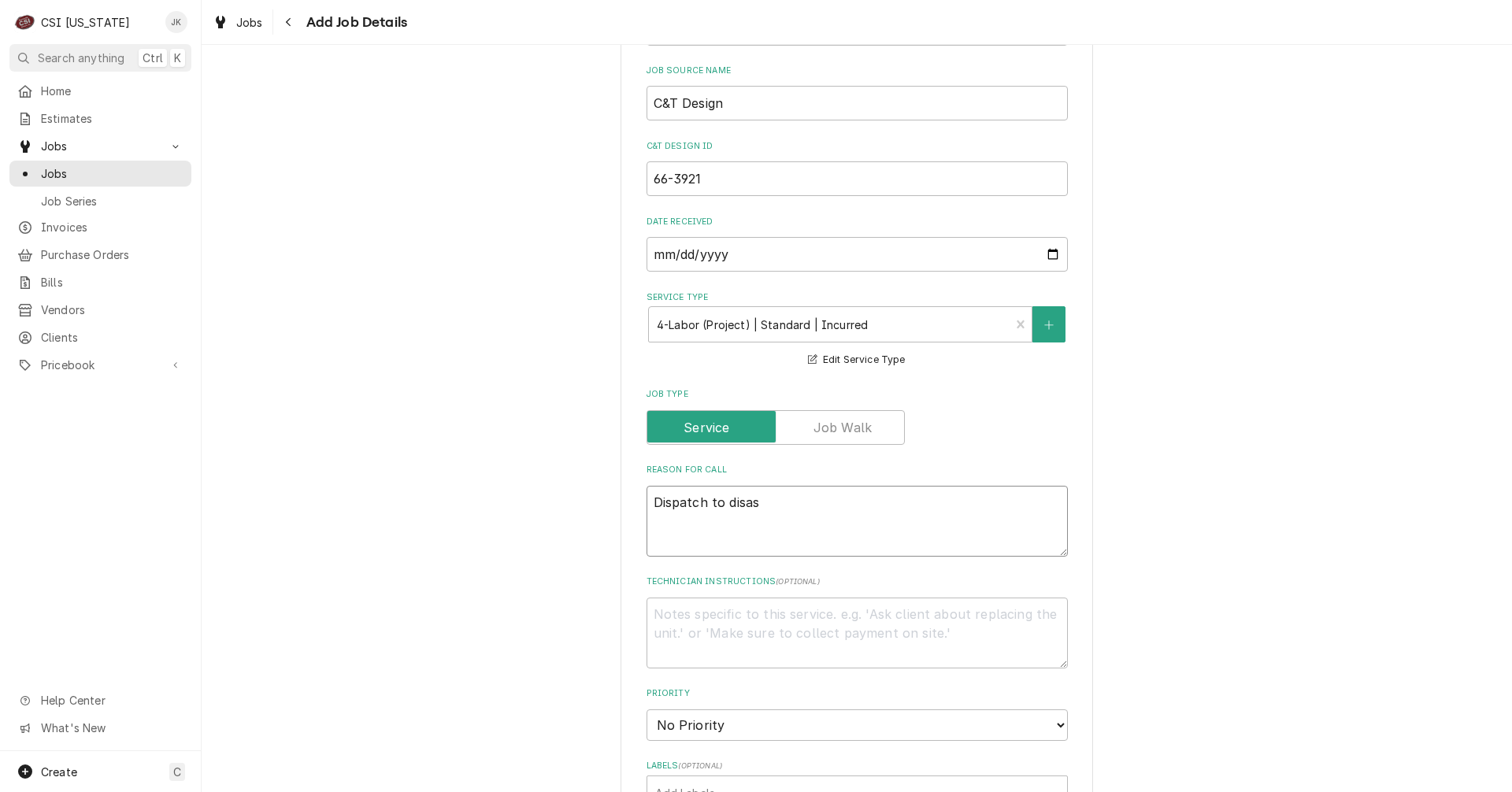
type textarea "x"
type textarea "Dispatch to disass"
type textarea "x"
type textarea "Dispatch to disasse"
type textarea "x"
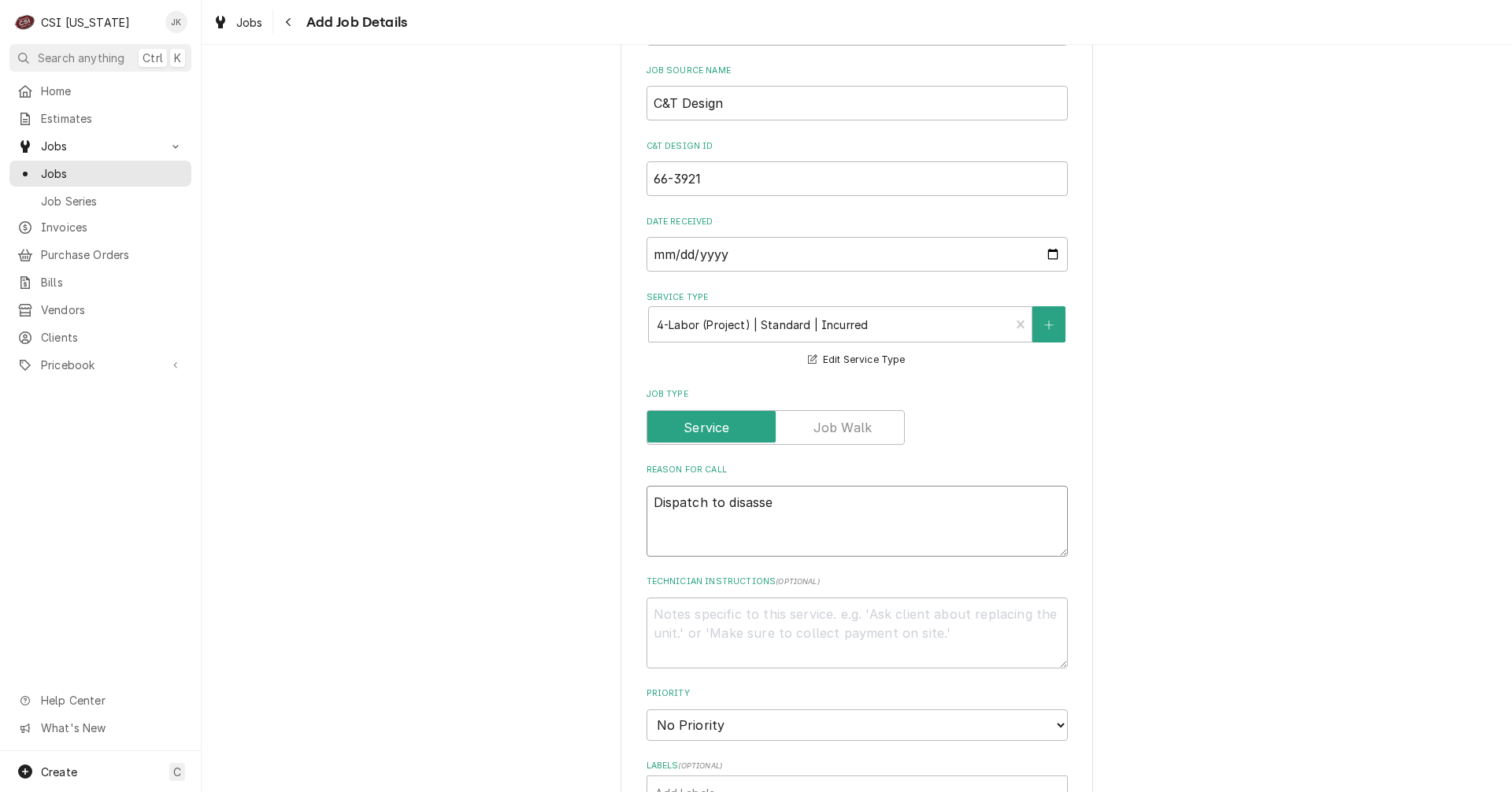
type textarea "Dispatch to disassem"
type textarea "x"
type textarea "Dispatch to disassemb"
type textarea "x"
type textarea "Dispatch to disassembl"
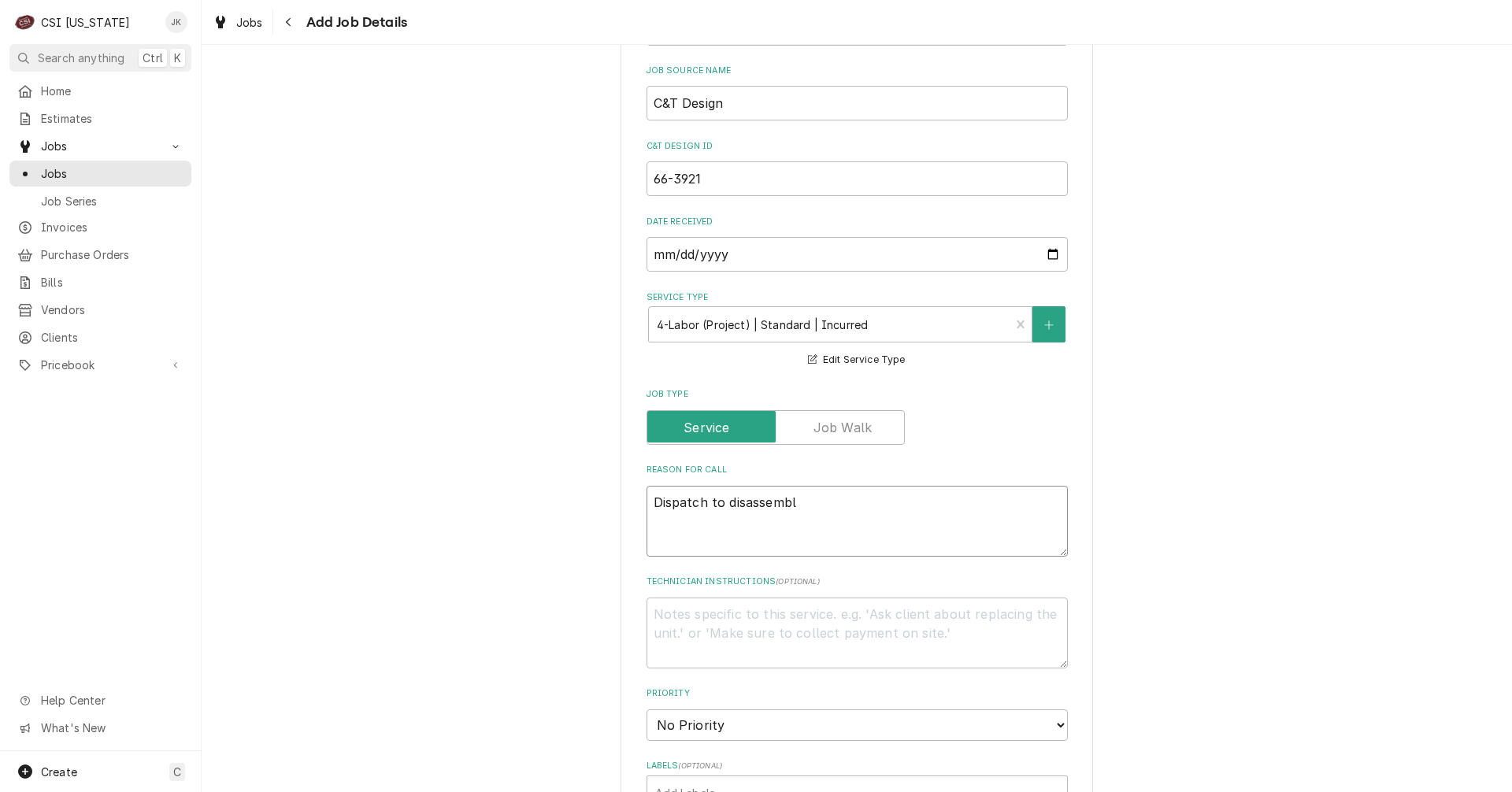
type textarea "x"
type textarea "Dispatch to disassemble"
type textarea "x"
type textarea "Dispatch to disassemble"
type textarea "x"
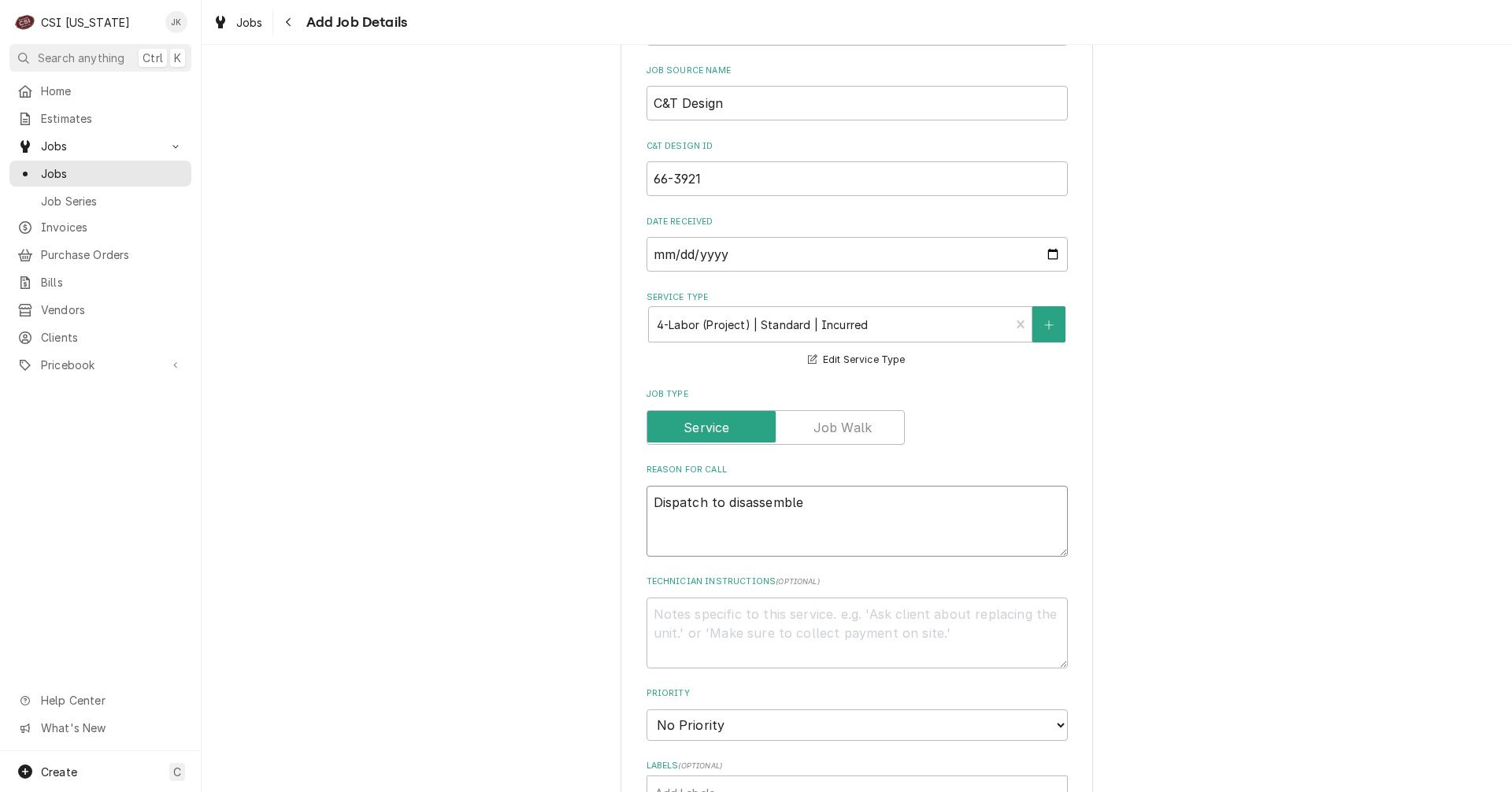
type textarea "Dispatch to disassemble w"
type textarea "x"
type textarea "Dispatch to disassemble wa"
type textarea "x"
type textarea "Dispatch to disassemble wal"
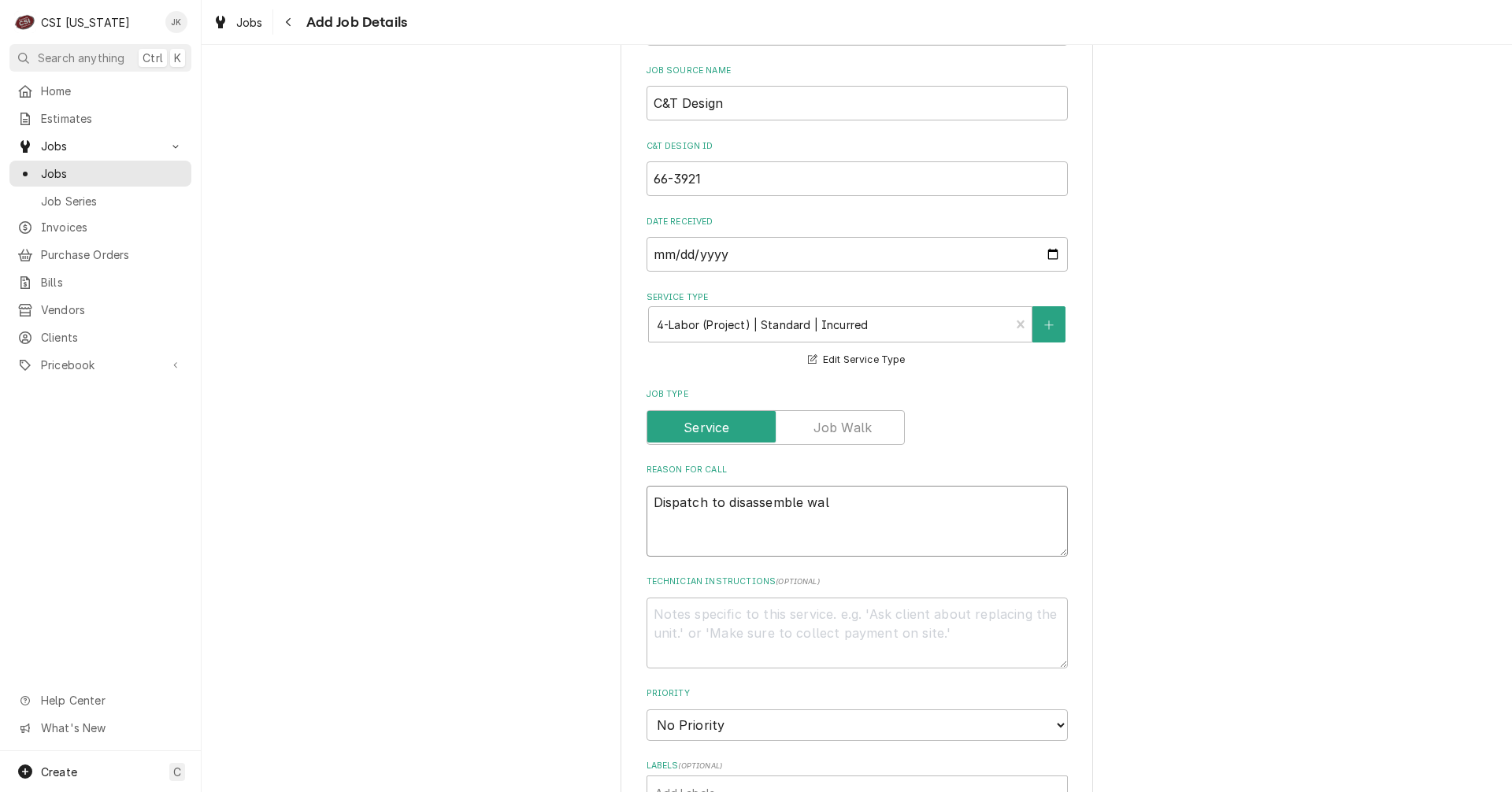
type textarea "x"
type textarea "Dispatch to disassemble walk"
type textarea "x"
type textarea "Dispatch to disassemble walk-"
type textarea "x"
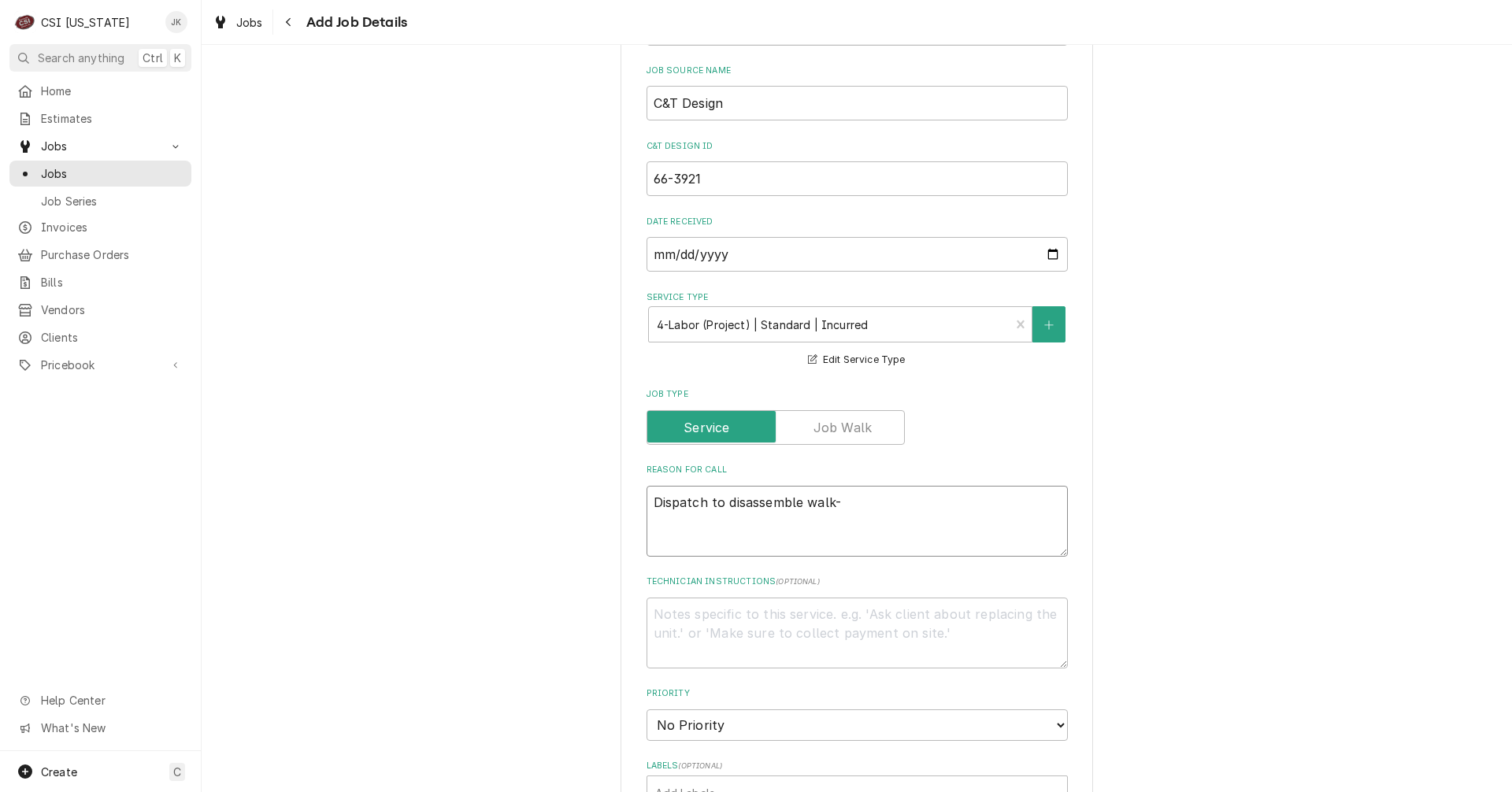
type textarea "Dispatch to disassemble walk-i"
type textarea "x"
type textarea "Dispatch to disassemble walk-in"
type textarea "x"
type textarea "Dispatch to disassemble walk-in"
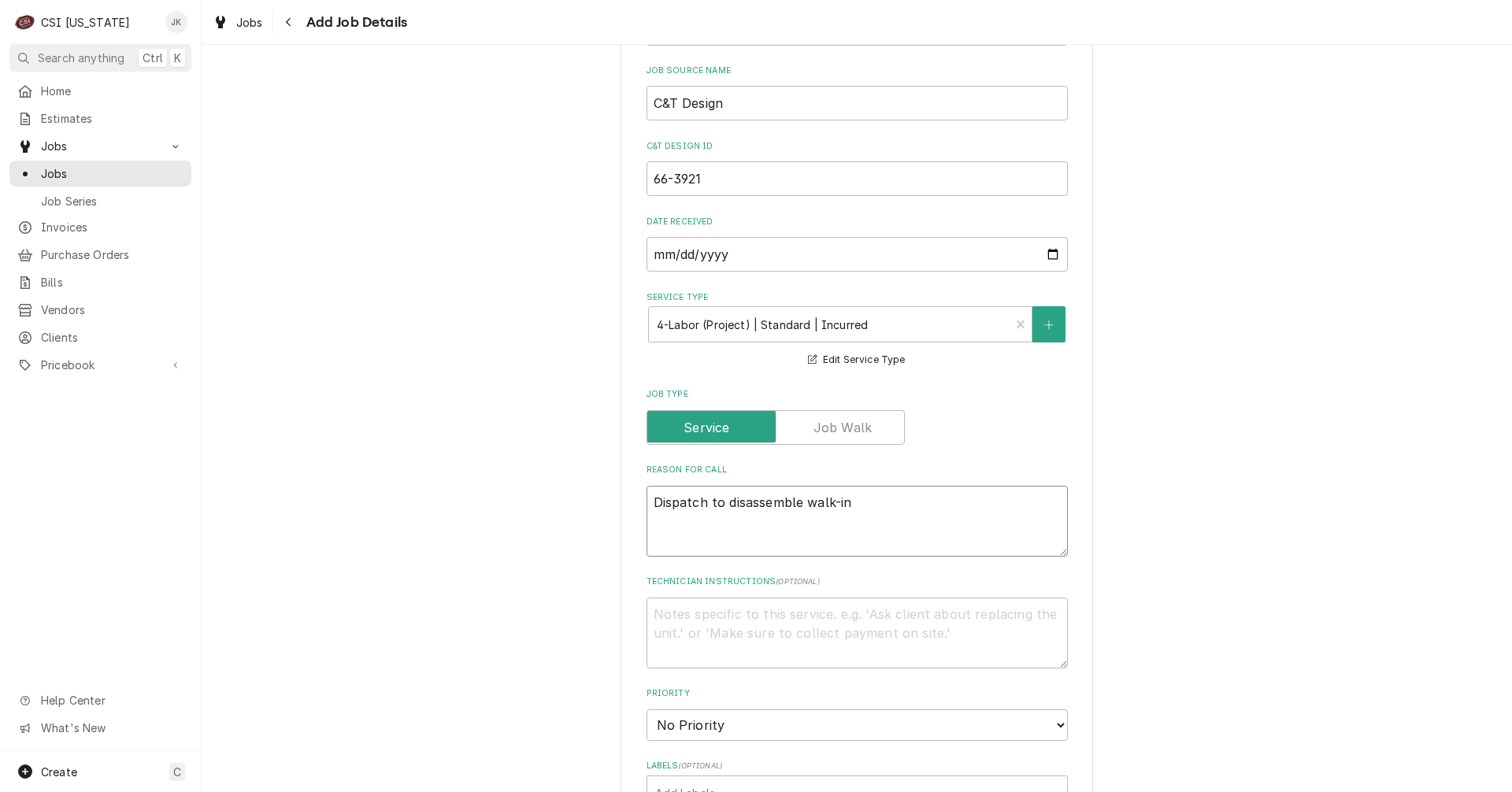
type textarea "x"
type textarea "Dispatch to disassemble walk-in b"
type textarea "x"
type textarea "Dispatch to disassemble walk-in bo"
type textarea "x"
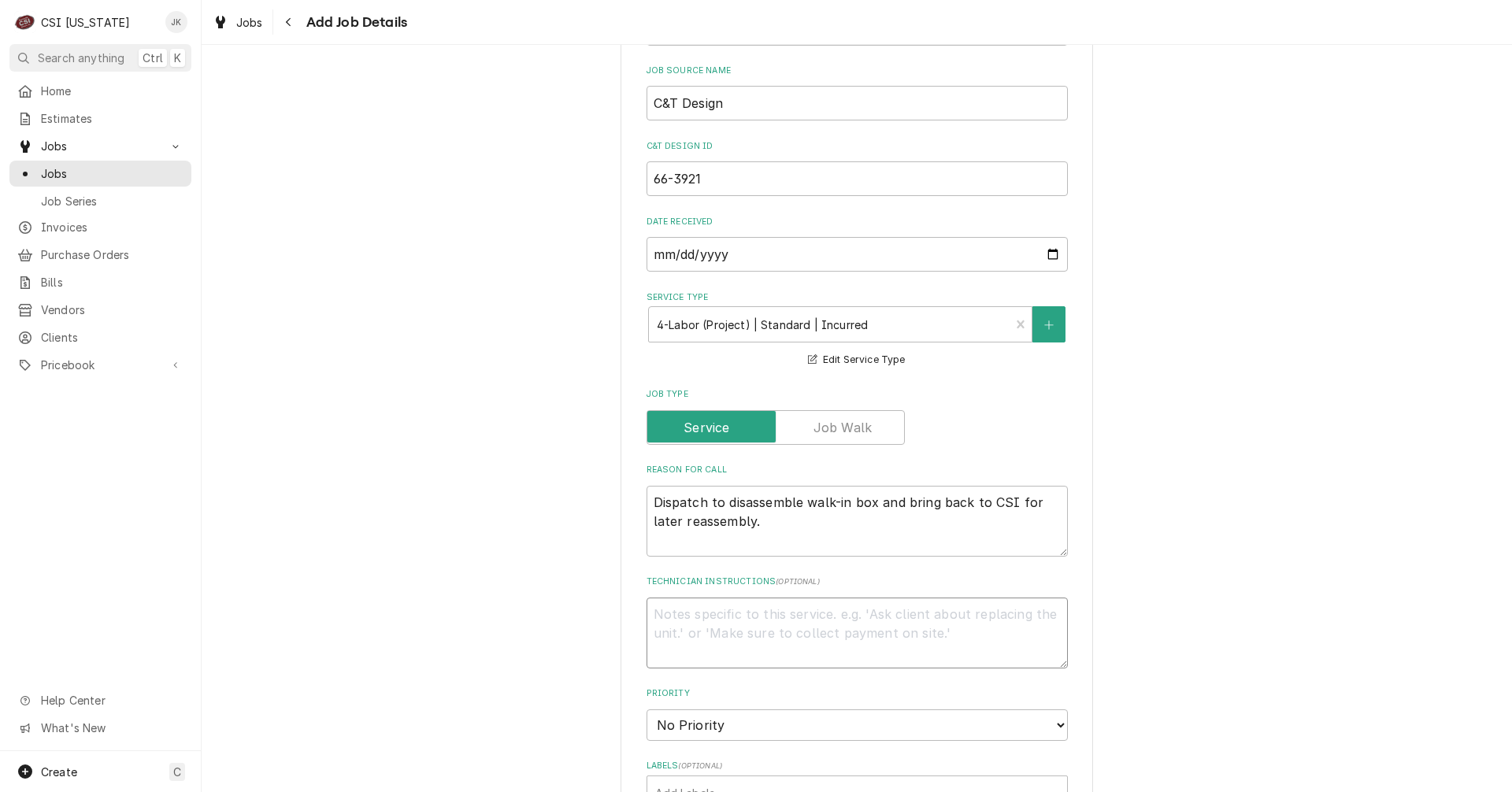
click at [711, 616] on textarea "Technician Instructions ( optional )" at bounding box center [857, 633] width 422 height 71
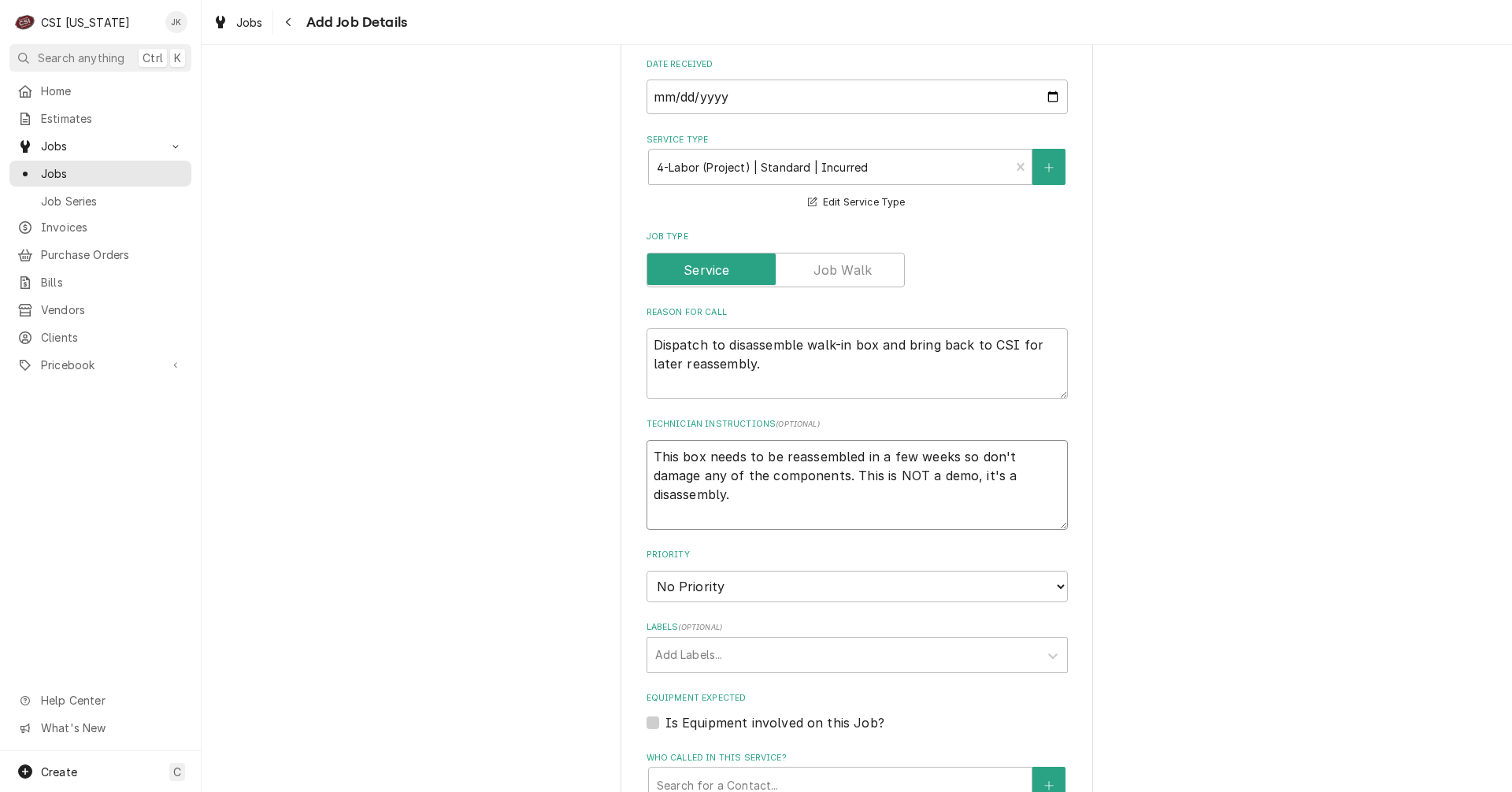
scroll to position [787, 0]
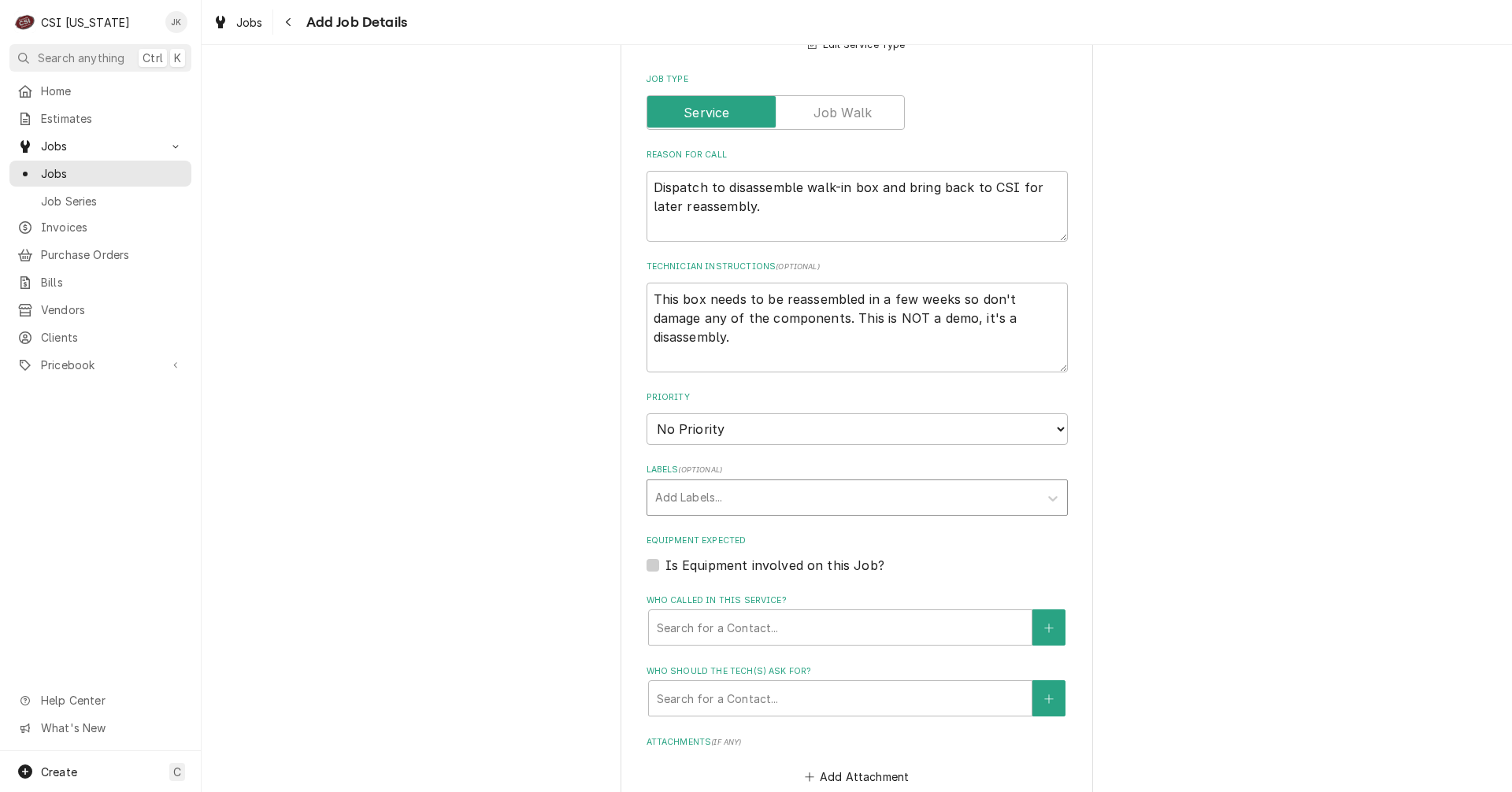
click at [721, 501] on div "Labels" at bounding box center [843, 497] width 375 height 28
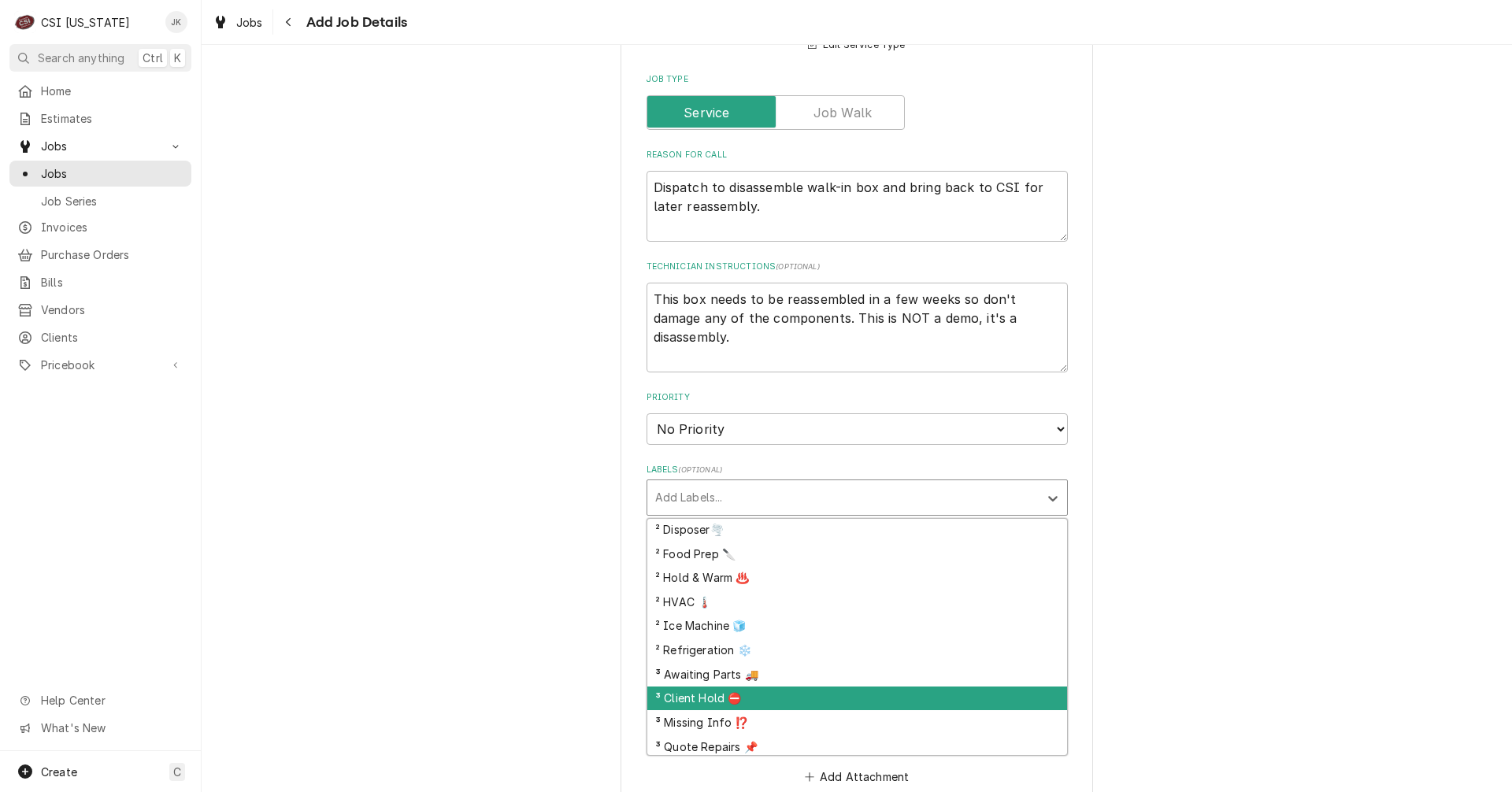
scroll to position [391, 0]
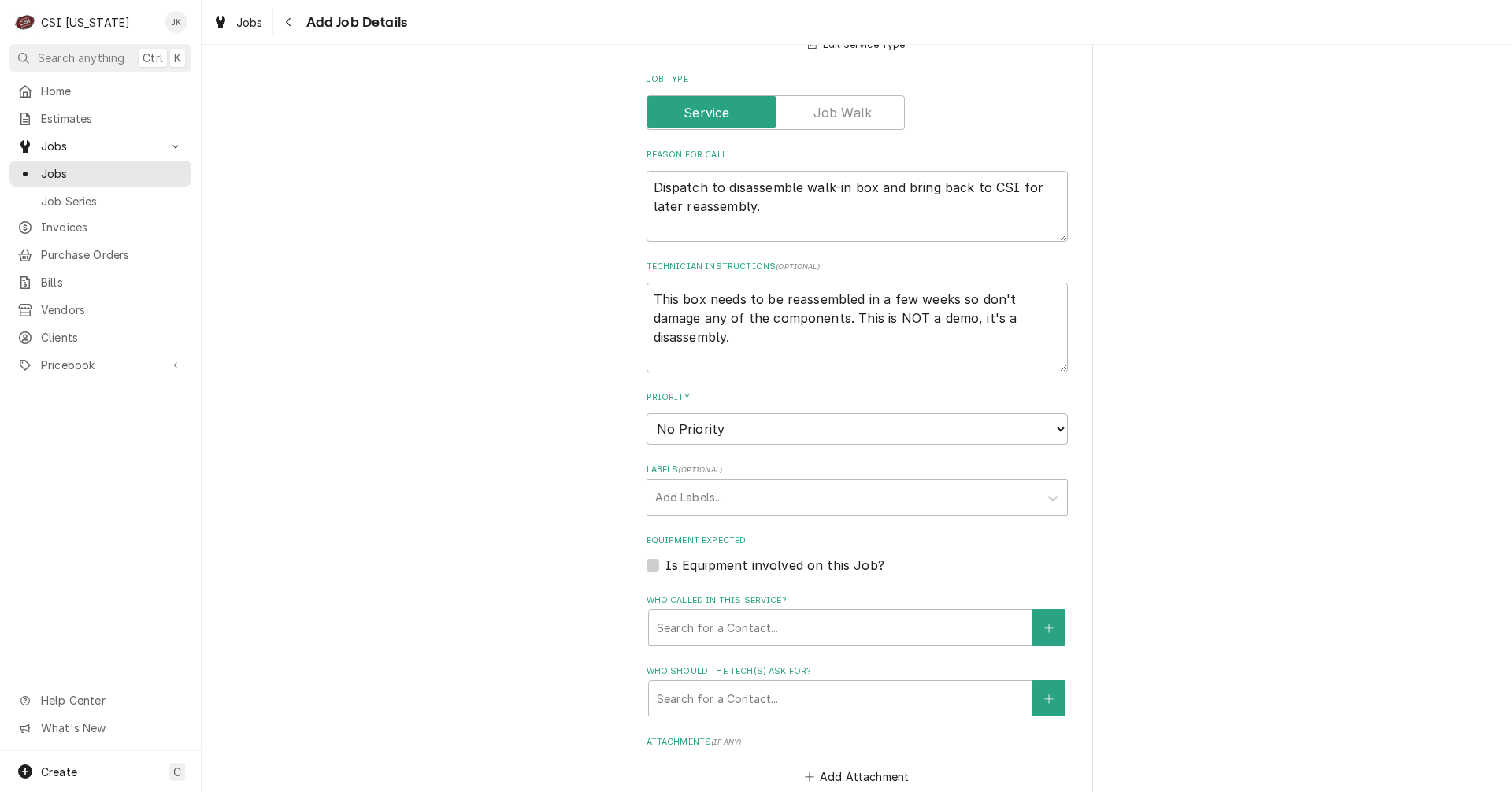
click at [1157, 585] on div "Please provide the following information to create a job: Client Details Client…" at bounding box center [856, 210] width 1311 height 1872
click at [856, 619] on div "Who called in this service?" at bounding box center [840, 627] width 367 height 28
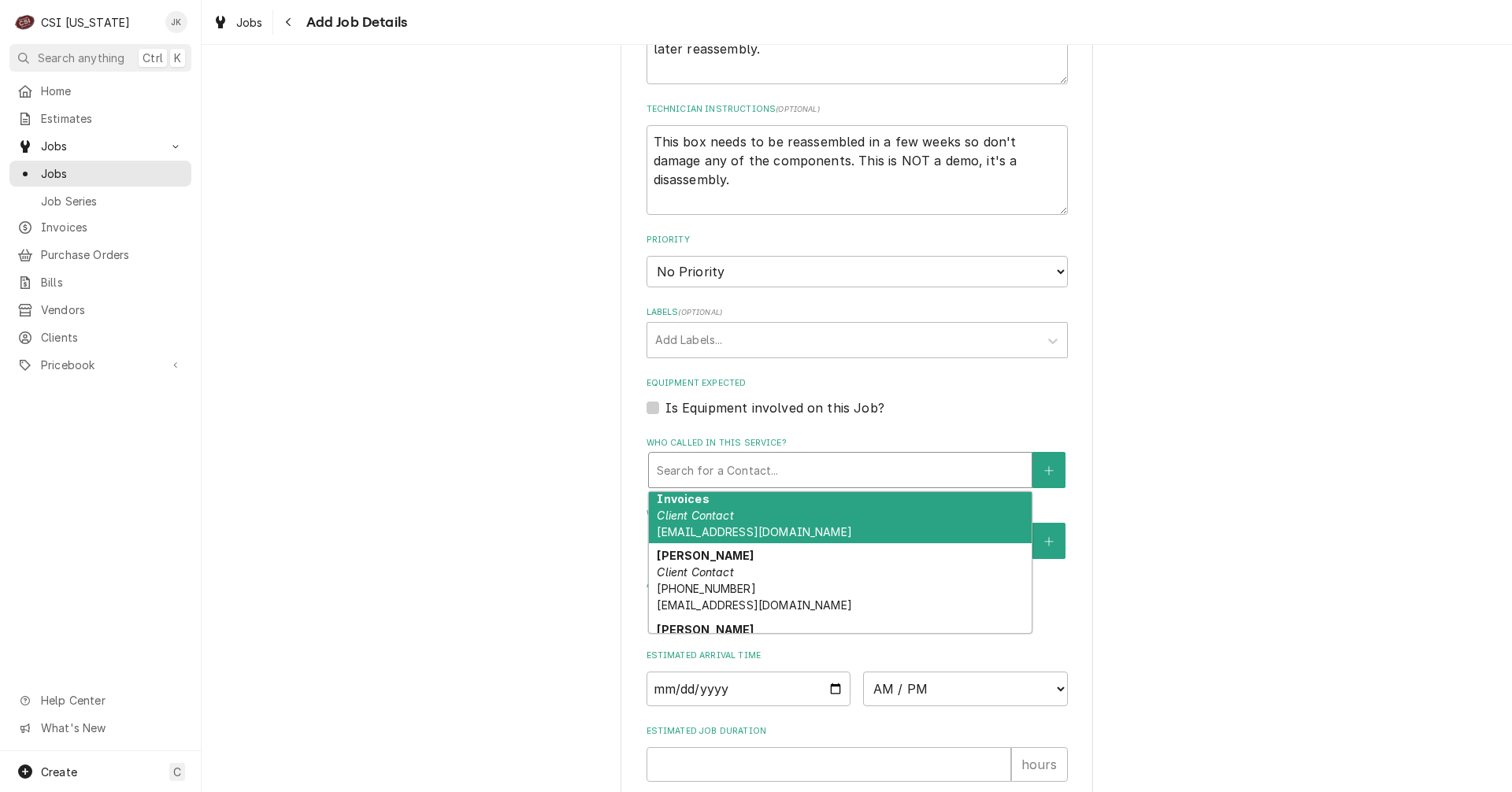
scroll to position [309, 0]
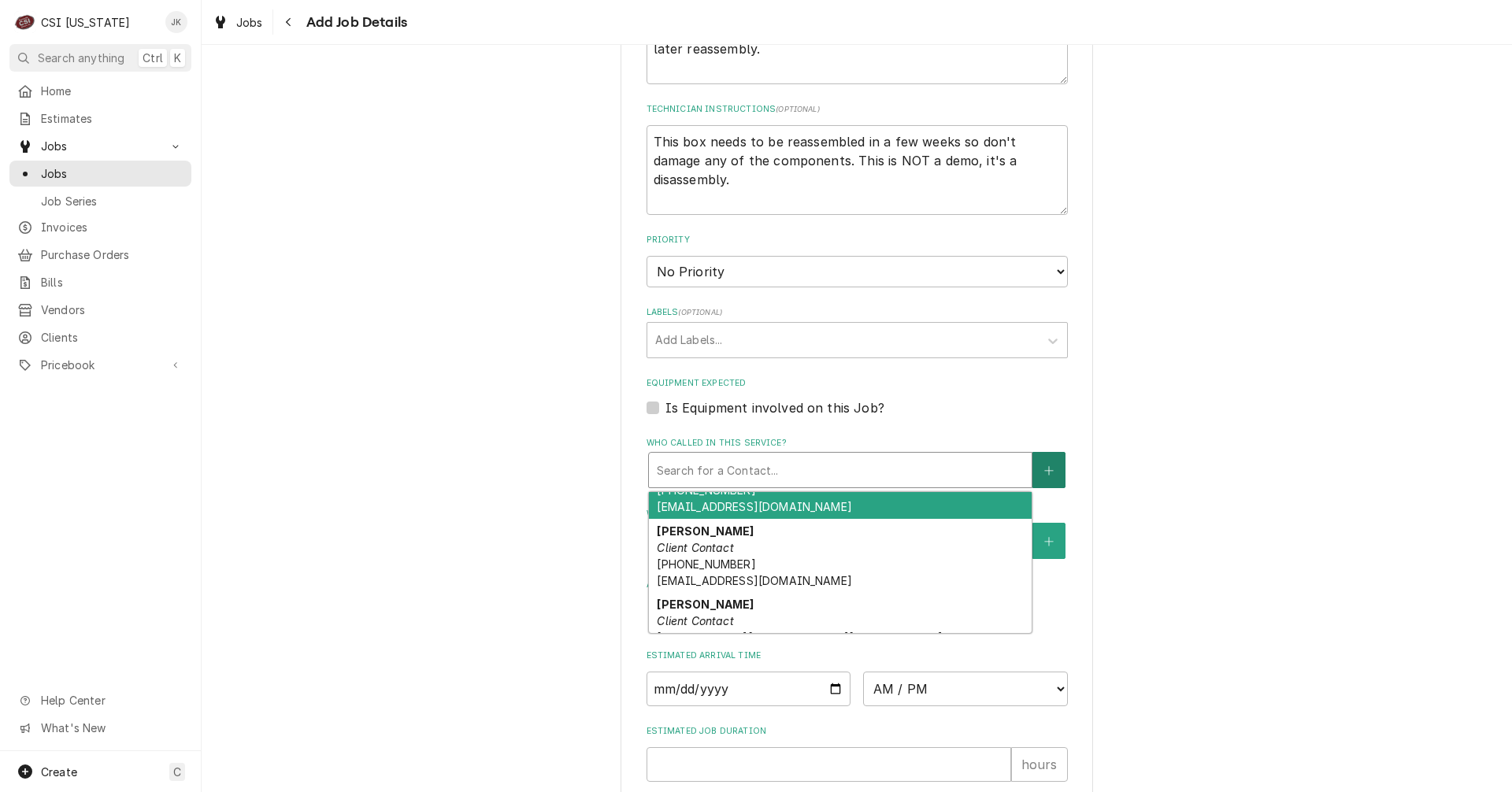
click at [1046, 470] on icon "Create New Contact" at bounding box center [1049, 471] width 10 height 11
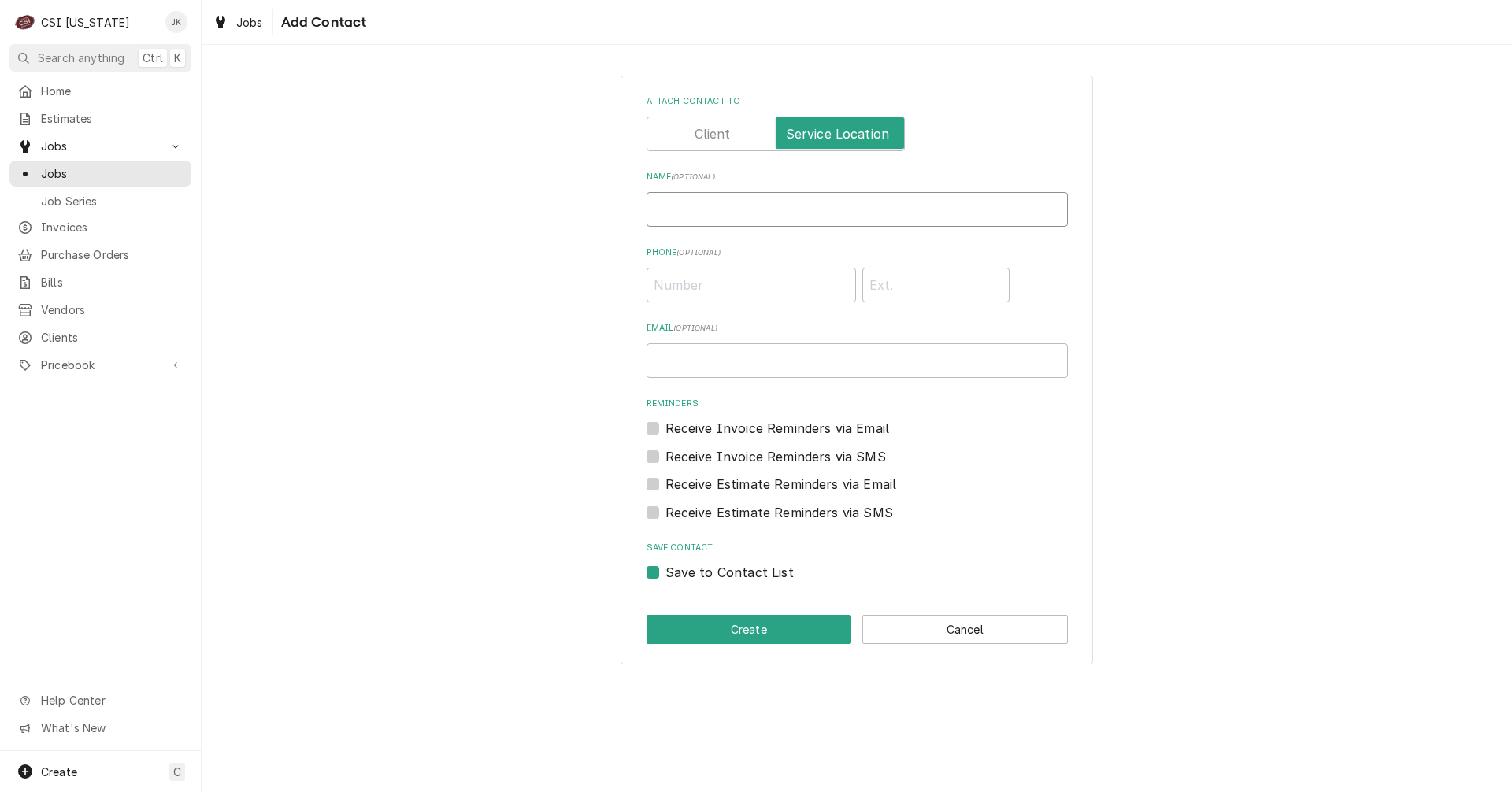
click at [705, 197] on input "Name ( optional )" at bounding box center [857, 209] width 422 height 35
click at [801, 639] on button "Create" at bounding box center [749, 630] width 206 height 29
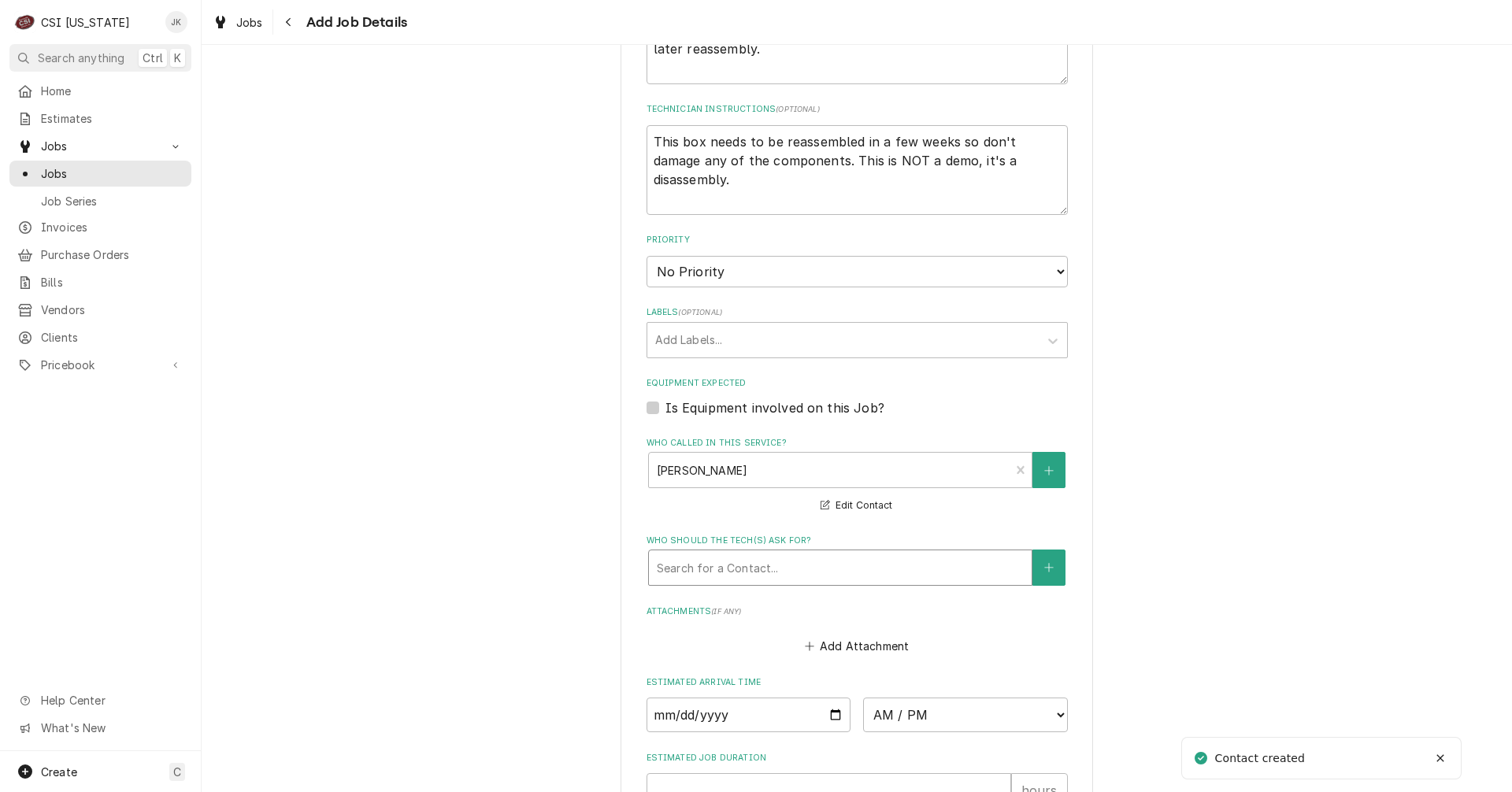
click at [756, 556] on div "Who should the tech(s) ask for?" at bounding box center [840, 567] width 367 height 28
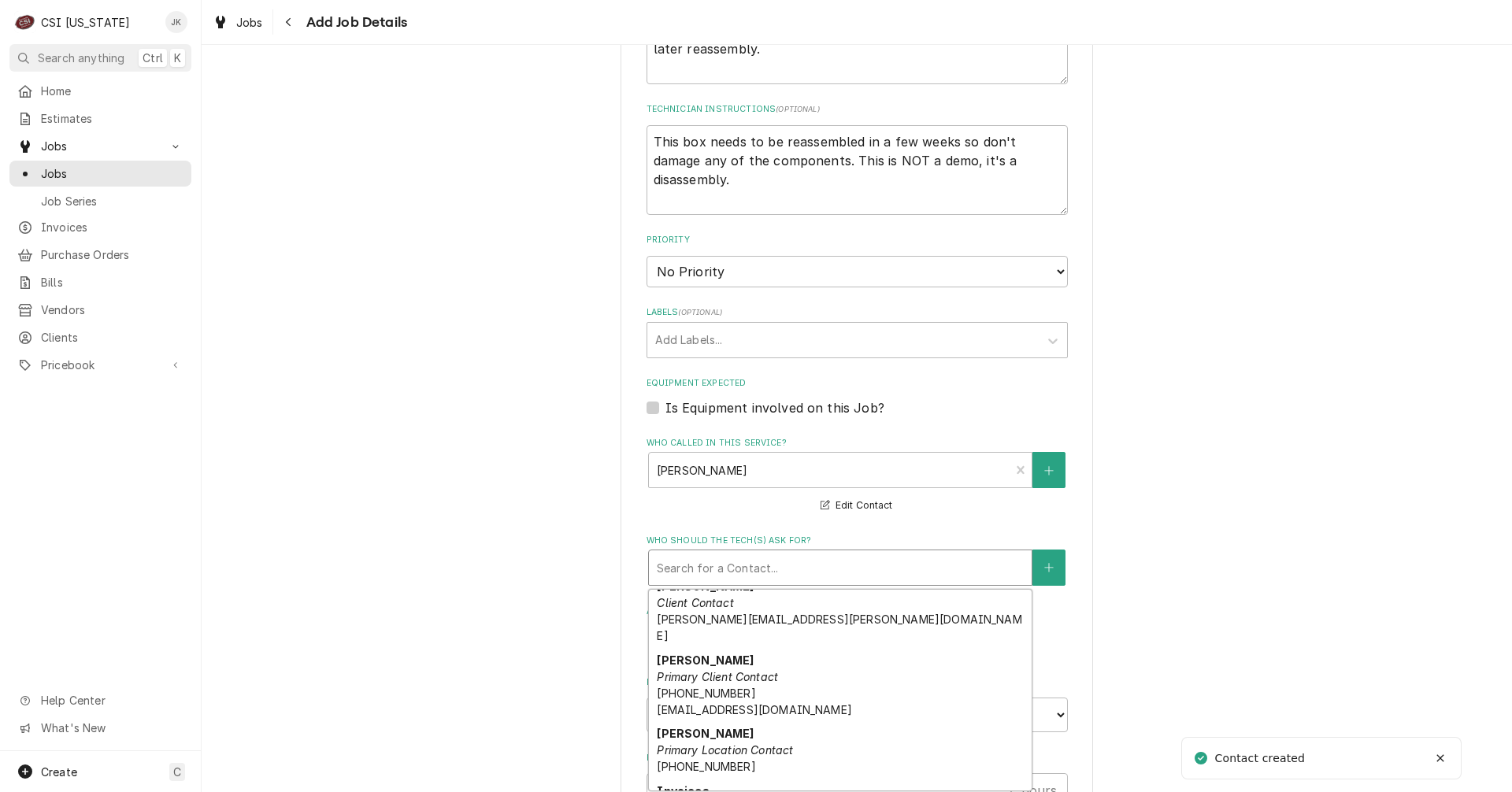
scroll to position [79, 0]
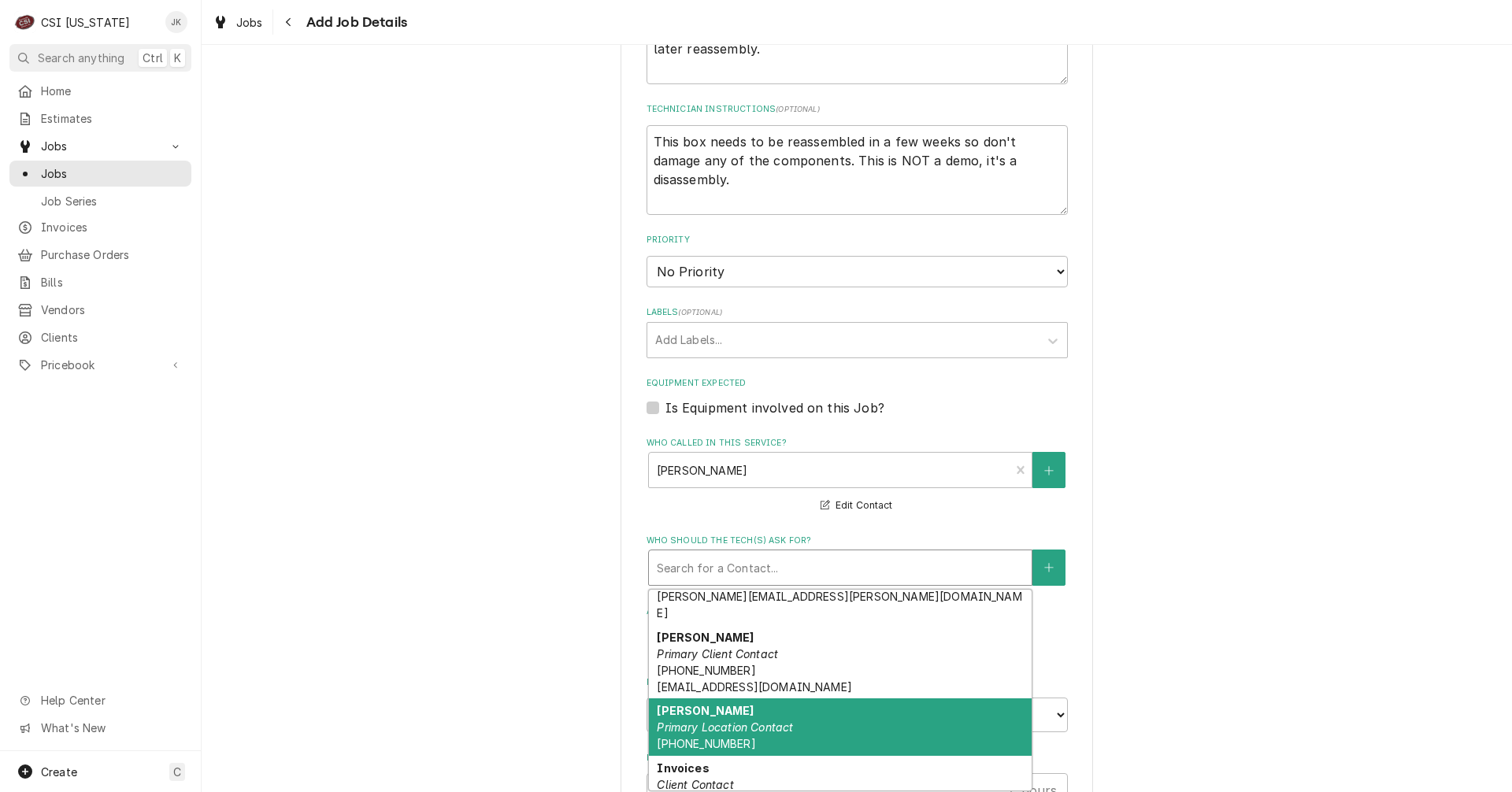
click at [777, 699] on div "Grace Clark Primary Location Contact (615) 478-1330" at bounding box center [840, 727] width 383 height 58
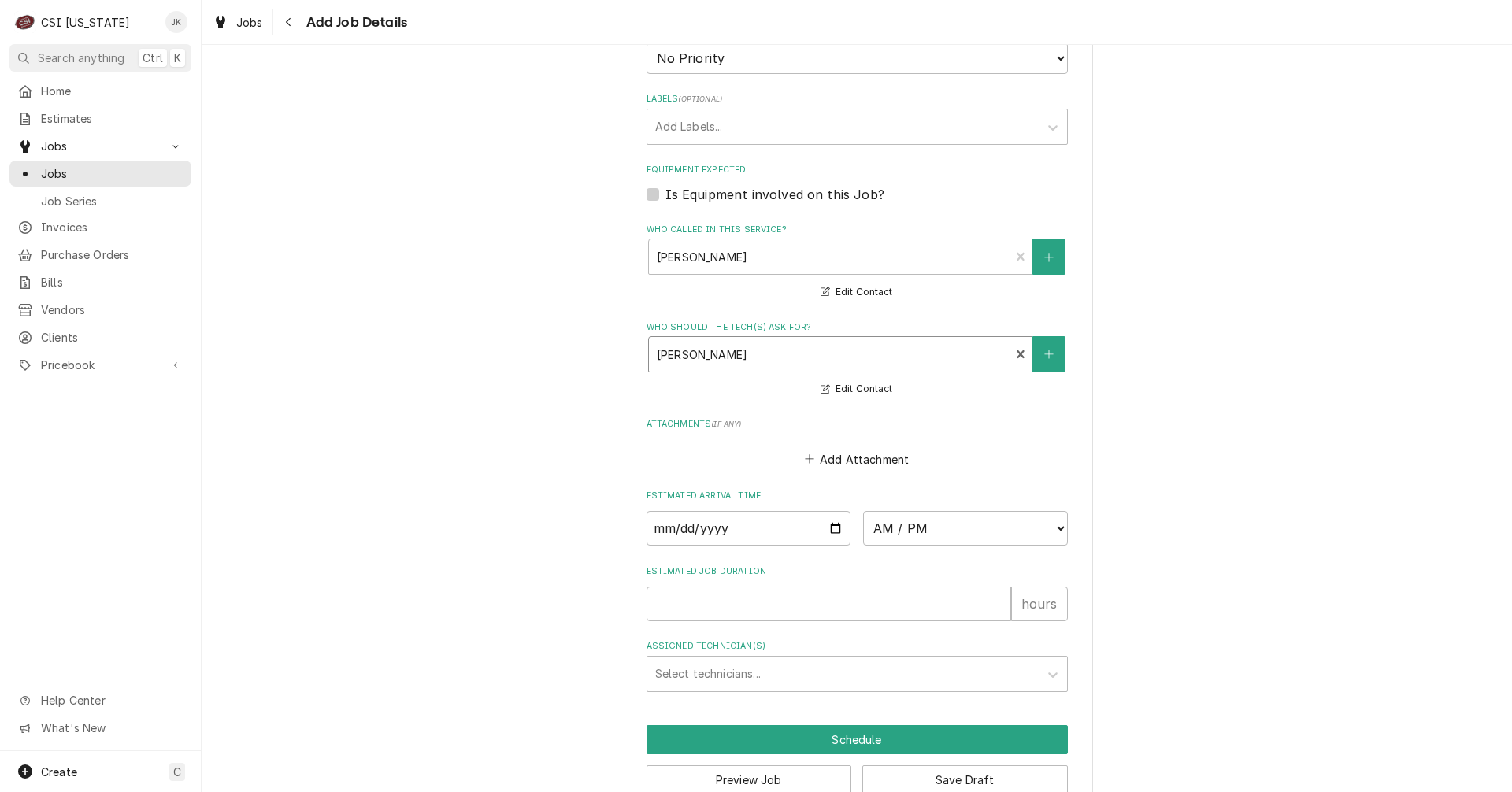
scroll to position [1181, 0]
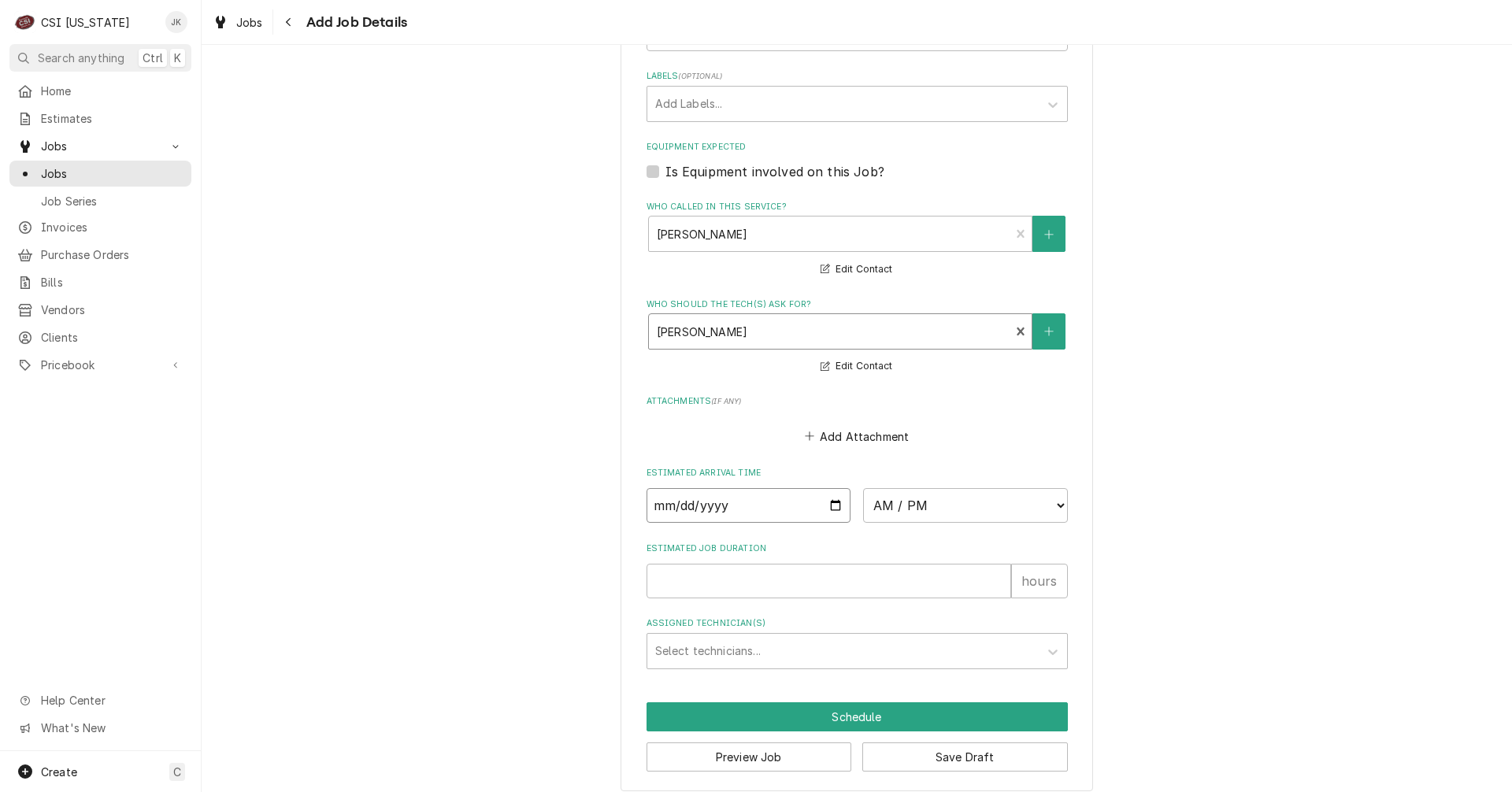
click at [732, 508] on input "Date" at bounding box center [749, 505] width 205 height 35
click at [831, 509] on input "Date" at bounding box center [749, 505] width 205 height 35
click at [1050, 502] on select "AM / PM 6:00 AM 6:15 AM 6:30 AM 6:45 AM 7:00 AM 7:15 AM 7:30 AM 7:45 AM 8:00 AM…" at bounding box center [965, 505] width 205 height 35
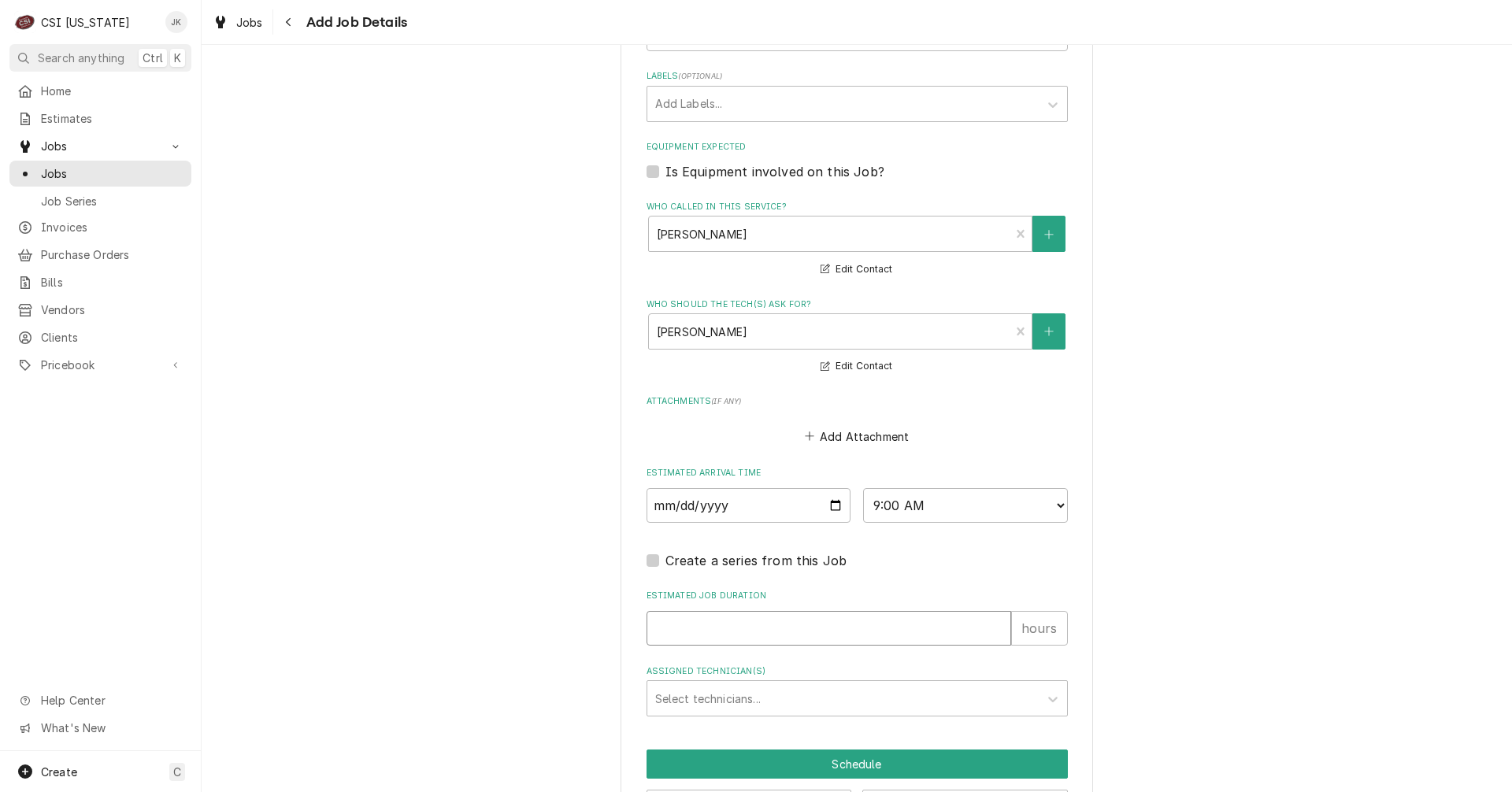
click at [708, 630] on input "Estimated Job Duration" at bounding box center [829, 628] width 365 height 35
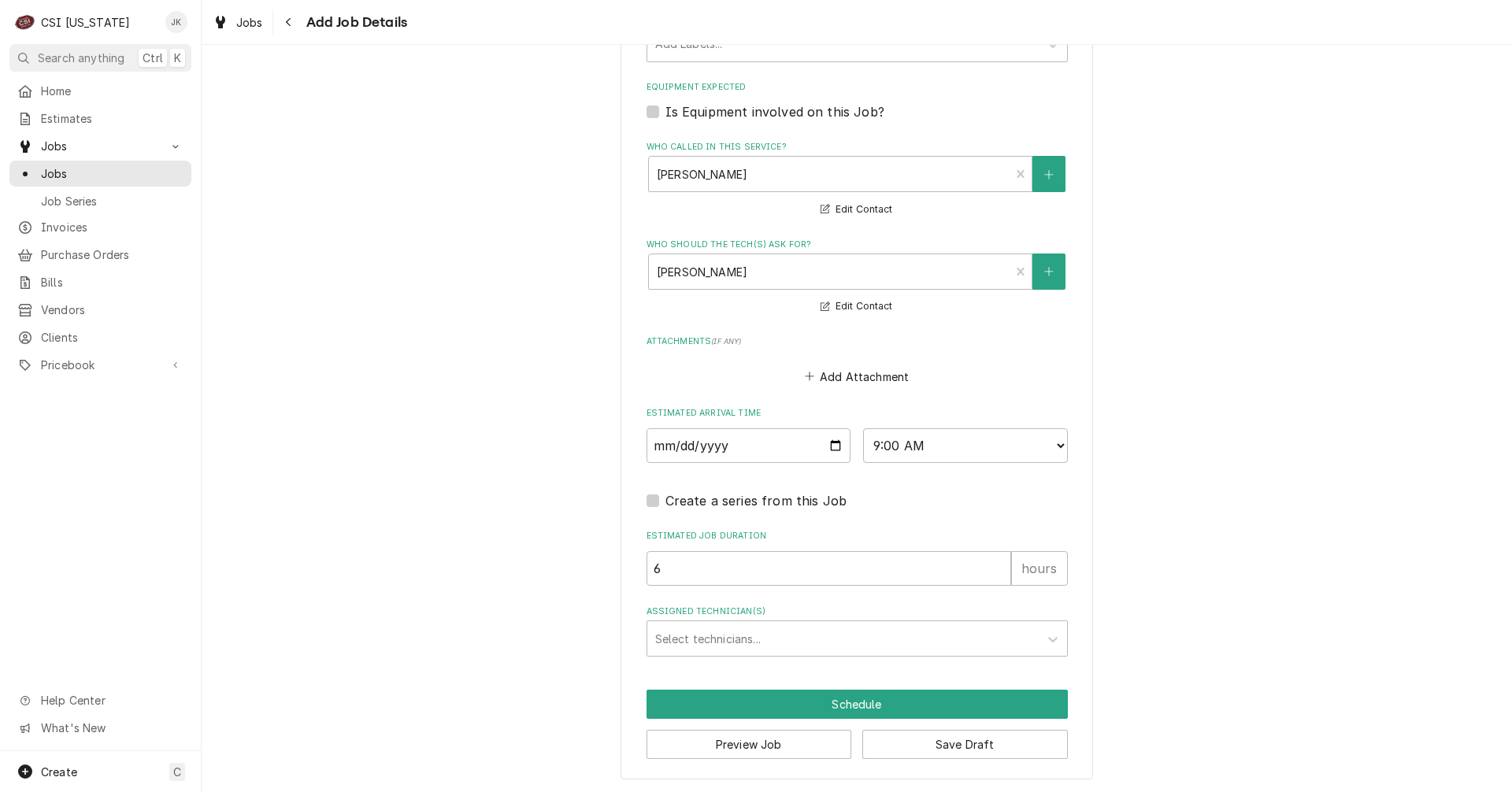
scroll to position [1241, 0]
click at [714, 643] on div "Assigned Technician(s)" at bounding box center [843, 638] width 375 height 28
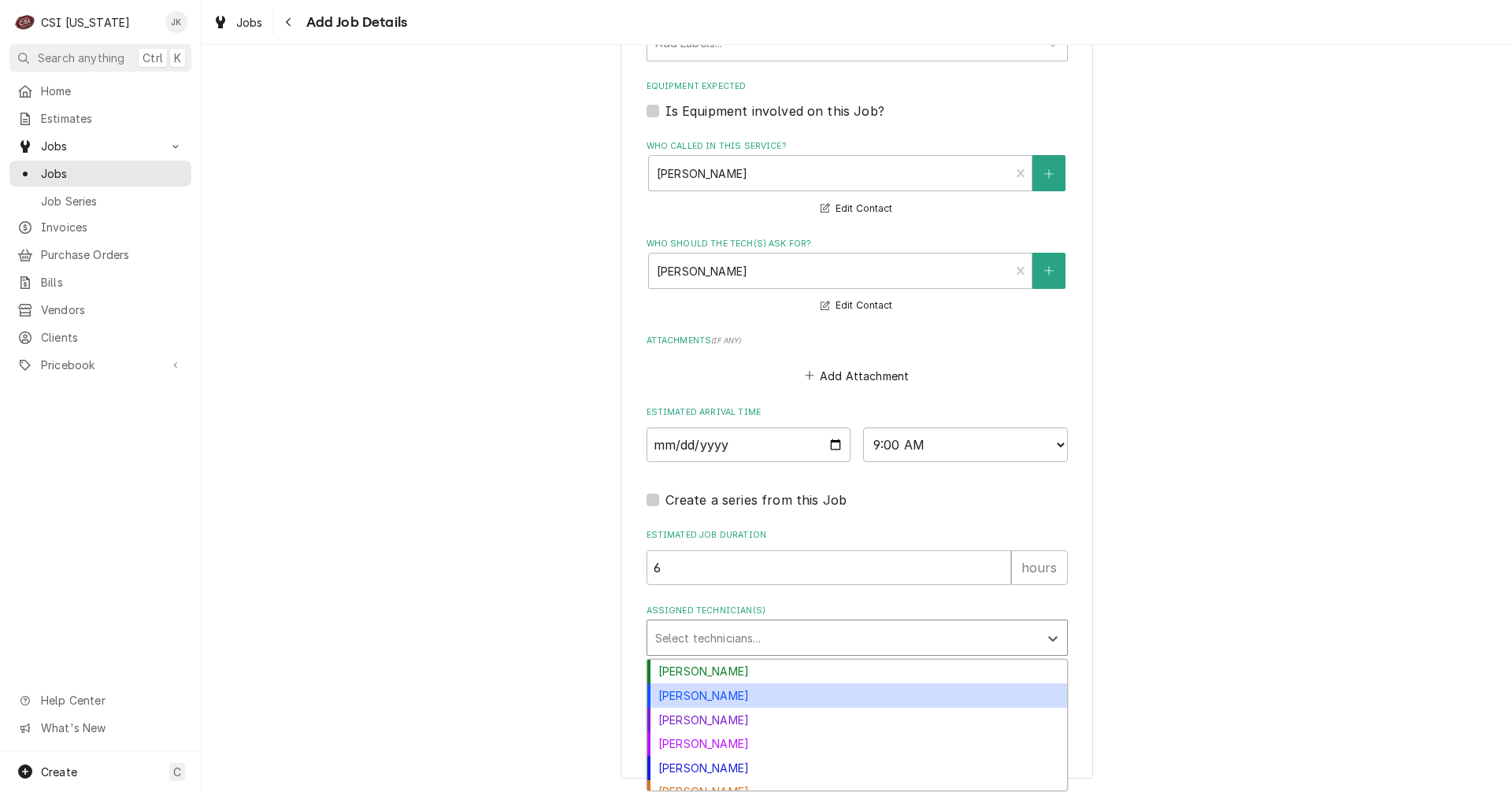
click at [709, 694] on div "Craig Pierce" at bounding box center [857, 695] width 420 height 24
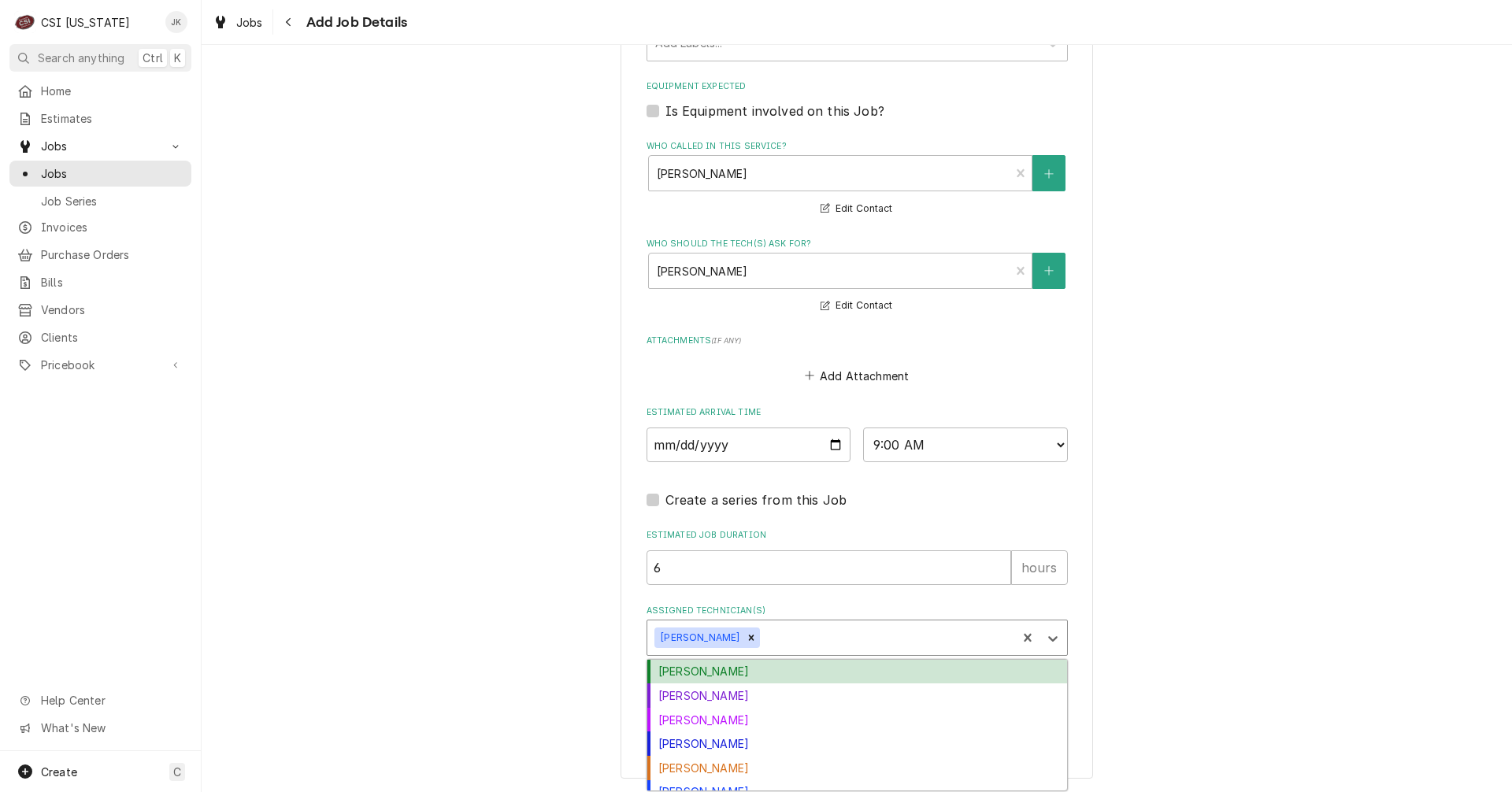
click at [763, 638] on div "Assigned Technician(s)" at bounding box center [886, 638] width 245 height 28
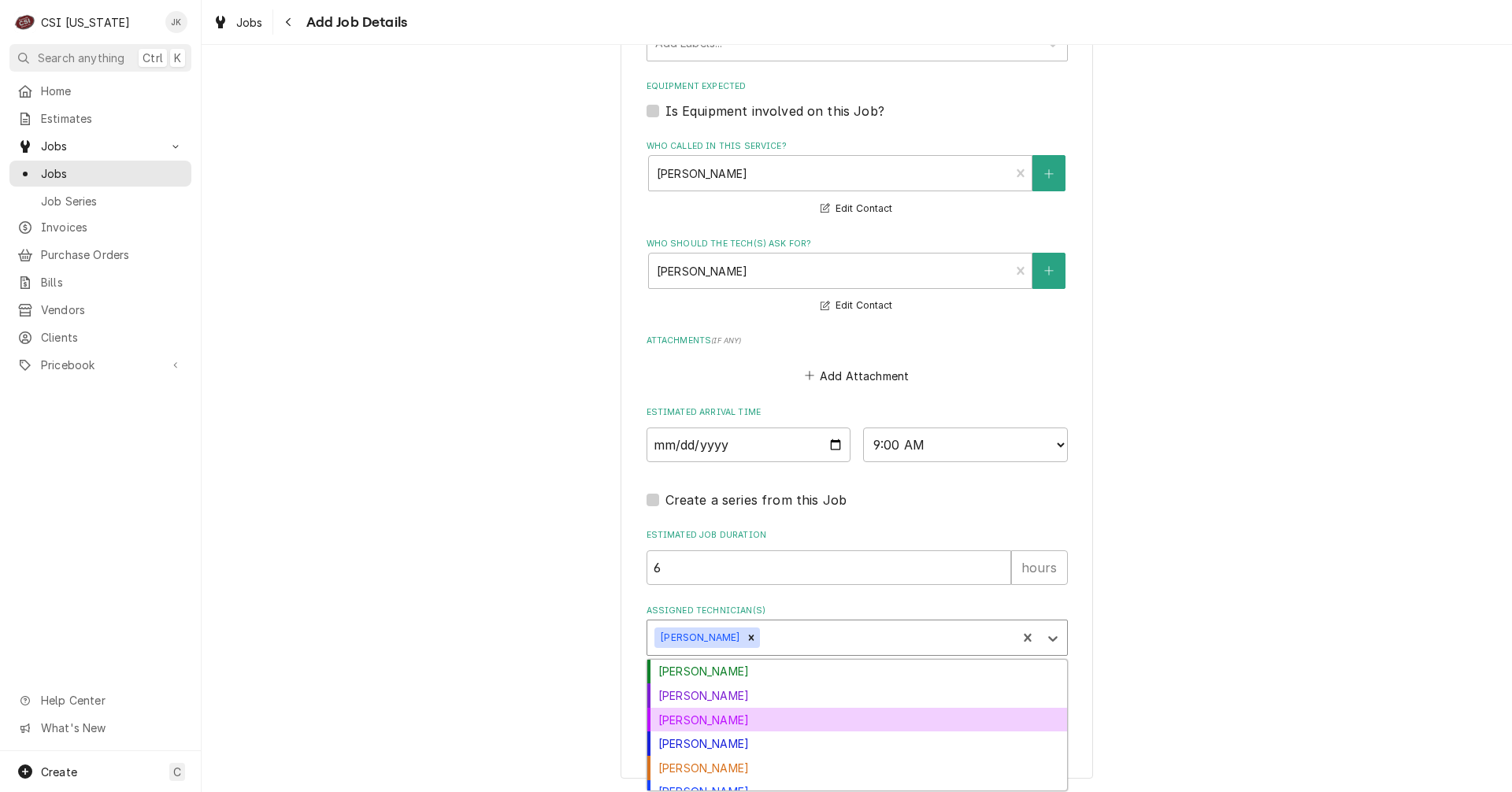
click at [707, 725] on div "Jeff Kuehl" at bounding box center [857, 720] width 420 height 24
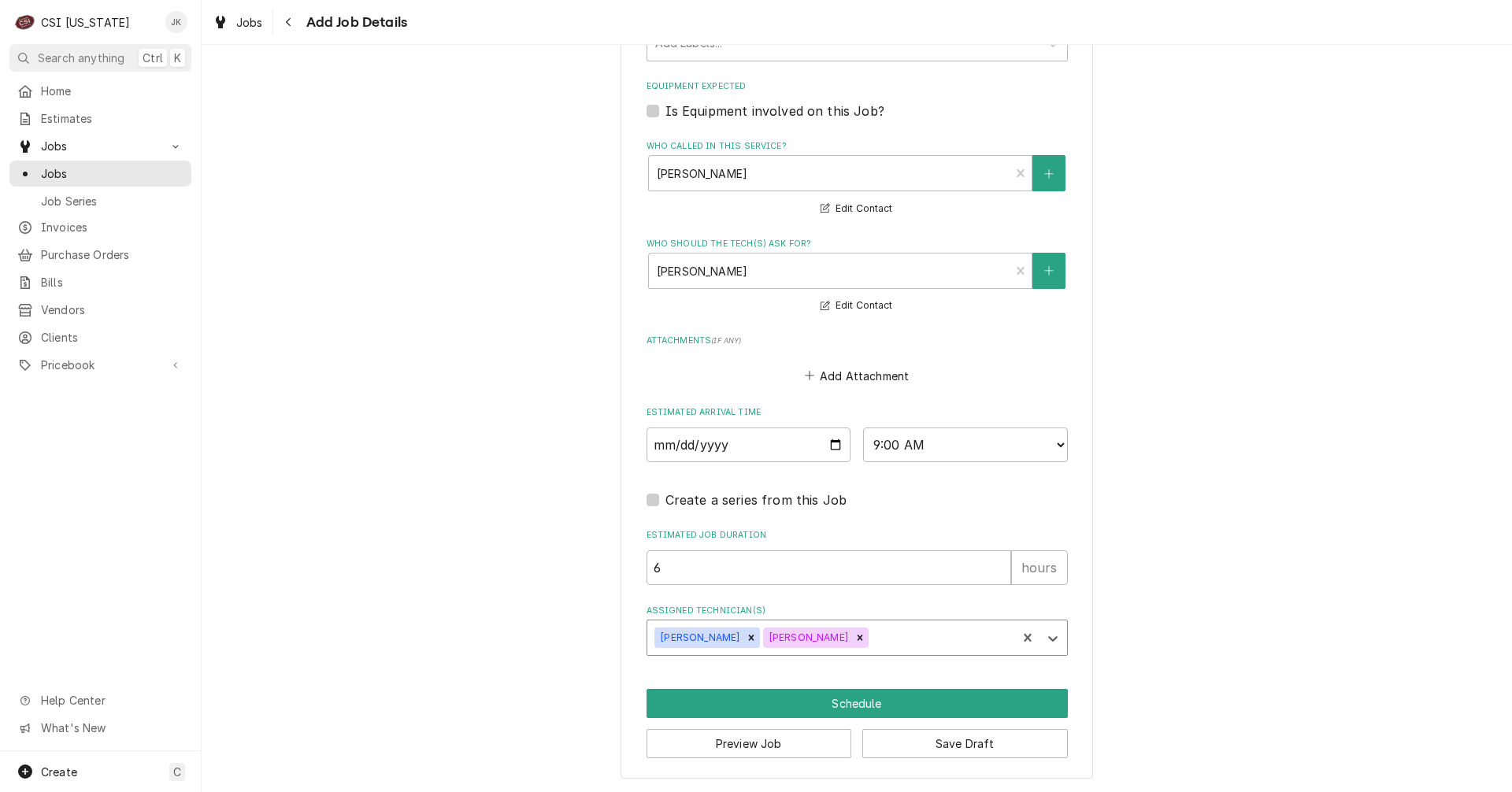
click at [872, 635] on div "Assigned Technician(s)" at bounding box center [941, 638] width 138 height 28
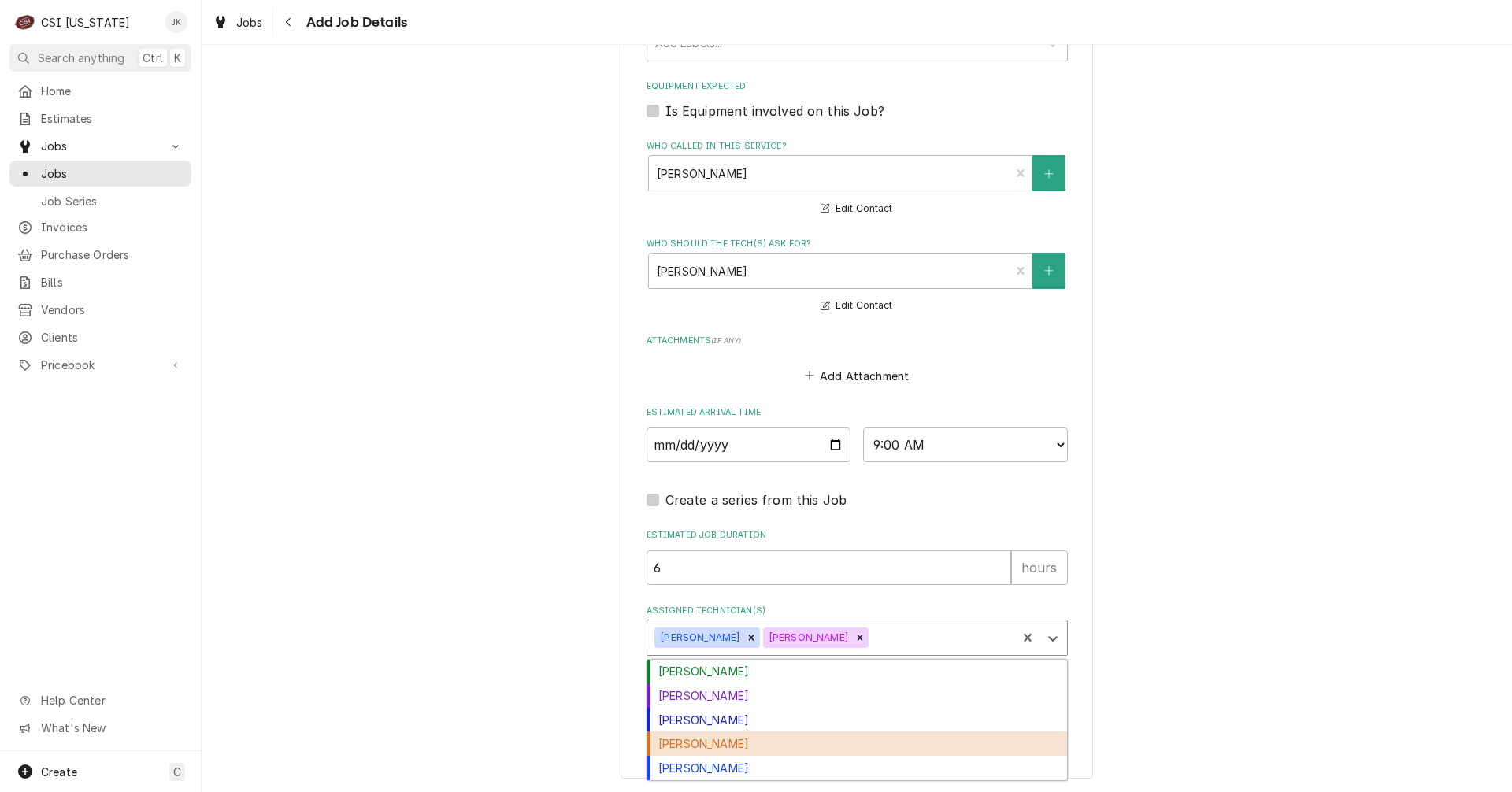
click at [791, 750] on div "Jesus Salas" at bounding box center [857, 743] width 420 height 24
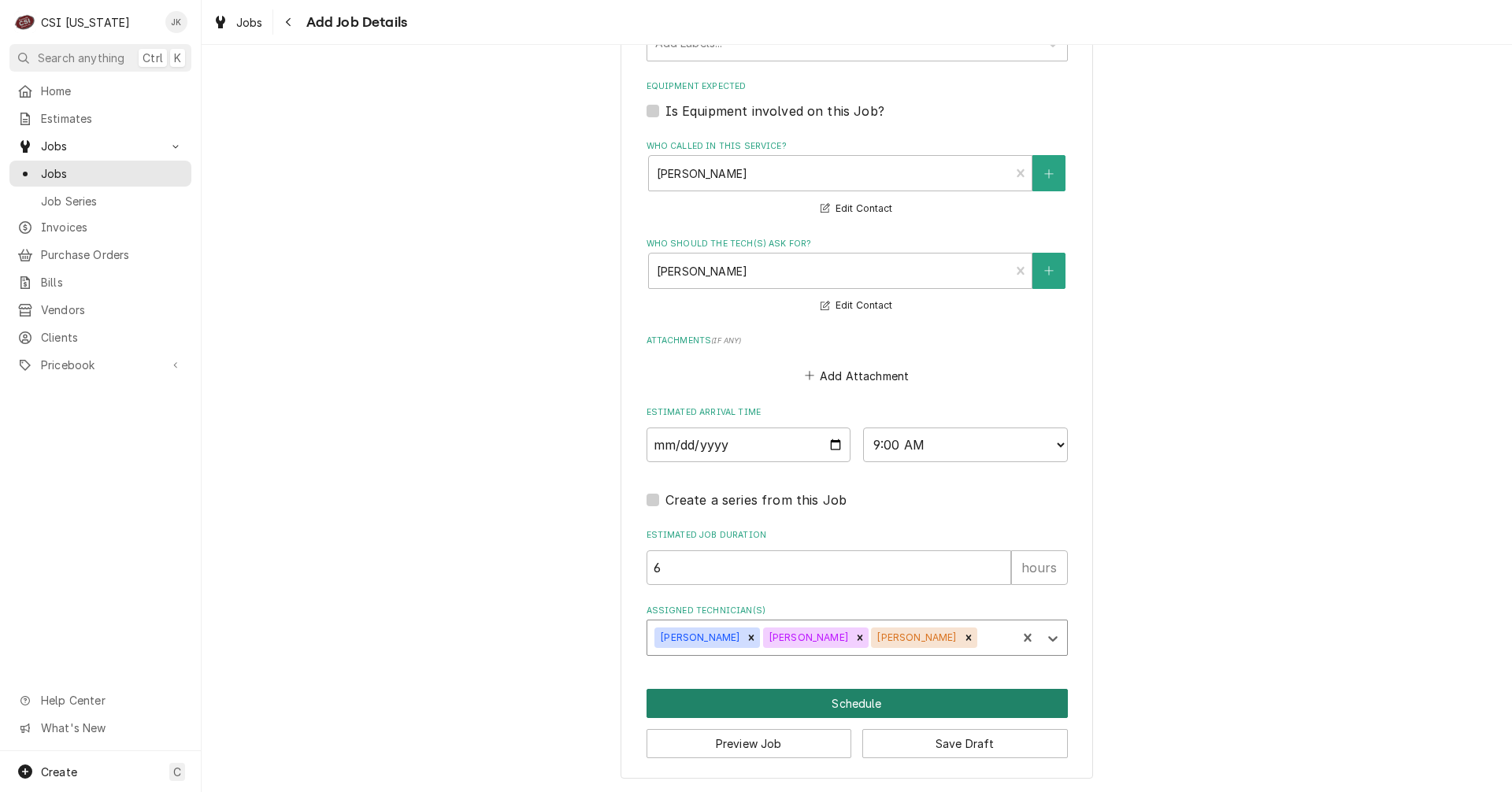
click at [963, 703] on button "Schedule" at bounding box center [857, 703] width 422 height 29
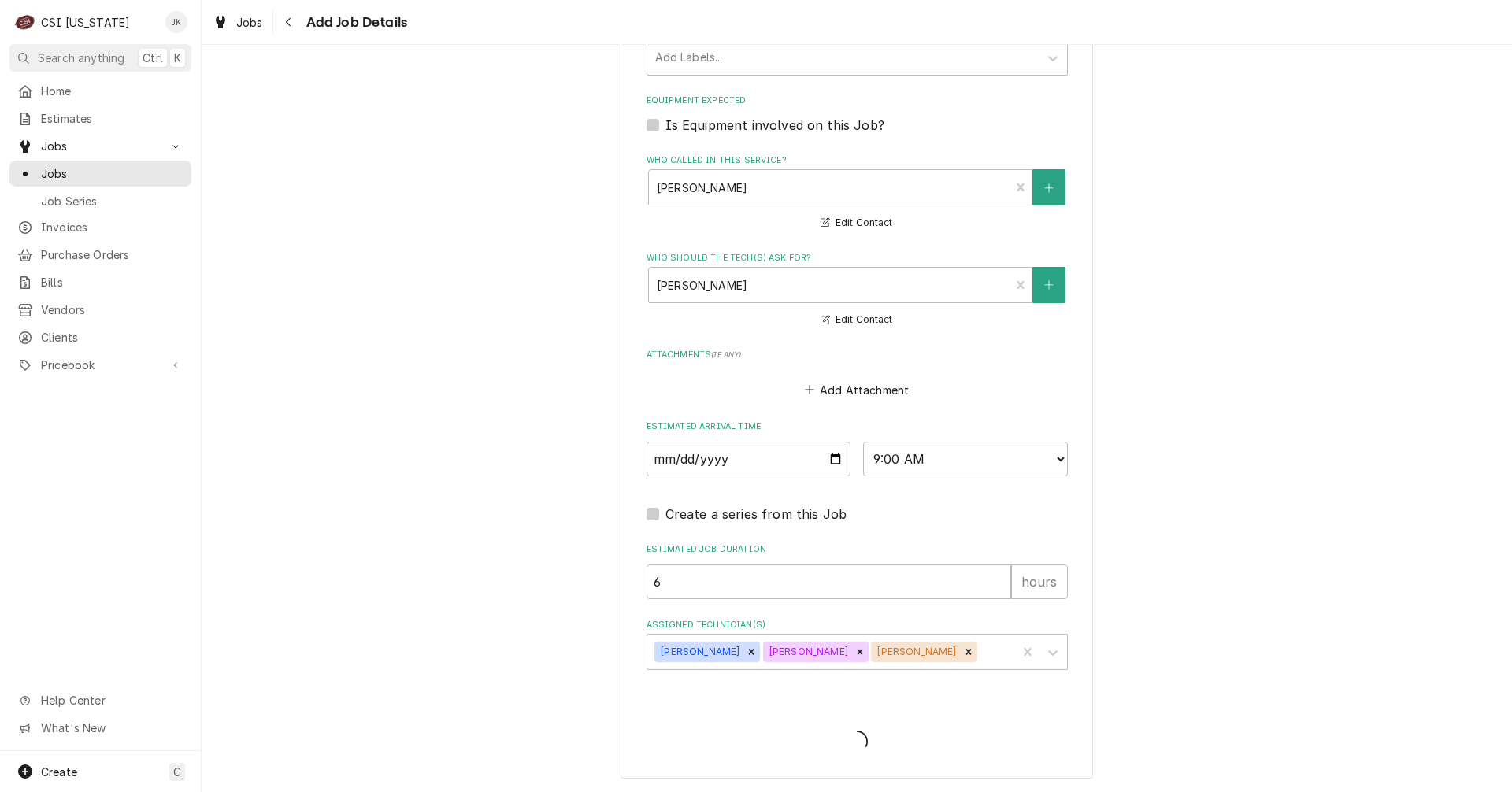
scroll to position [1227, 0]
